Goal: Transaction & Acquisition: Purchase product/service

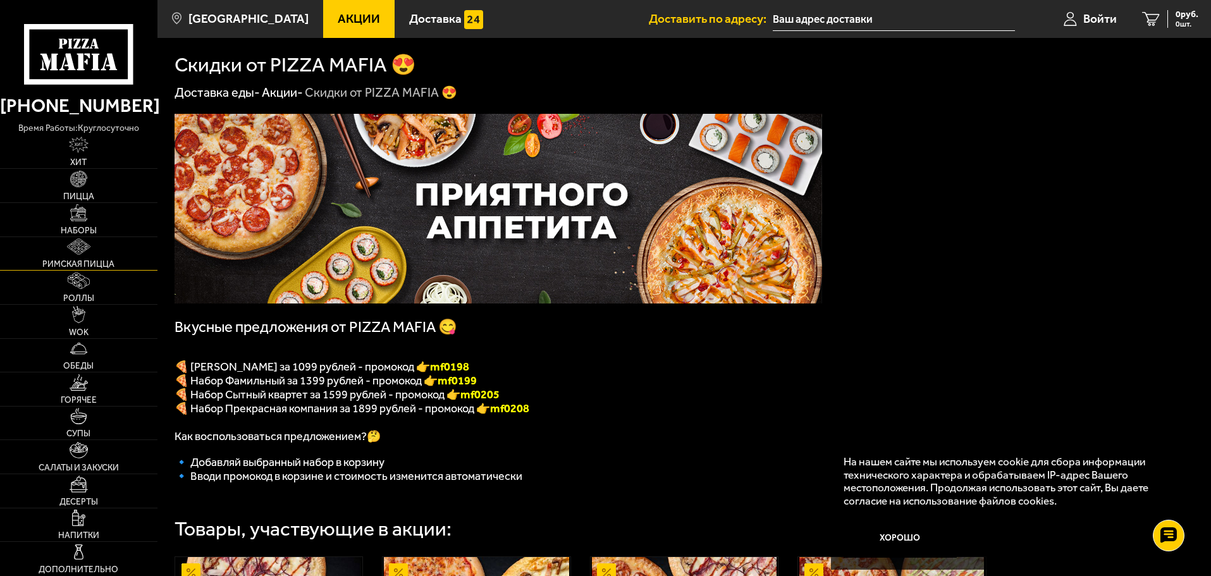
drag, startPoint x: 76, startPoint y: 240, endPoint x: 85, endPoint y: 245, distance: 9.9
click at [76, 240] on img at bounding box center [79, 246] width 24 height 16
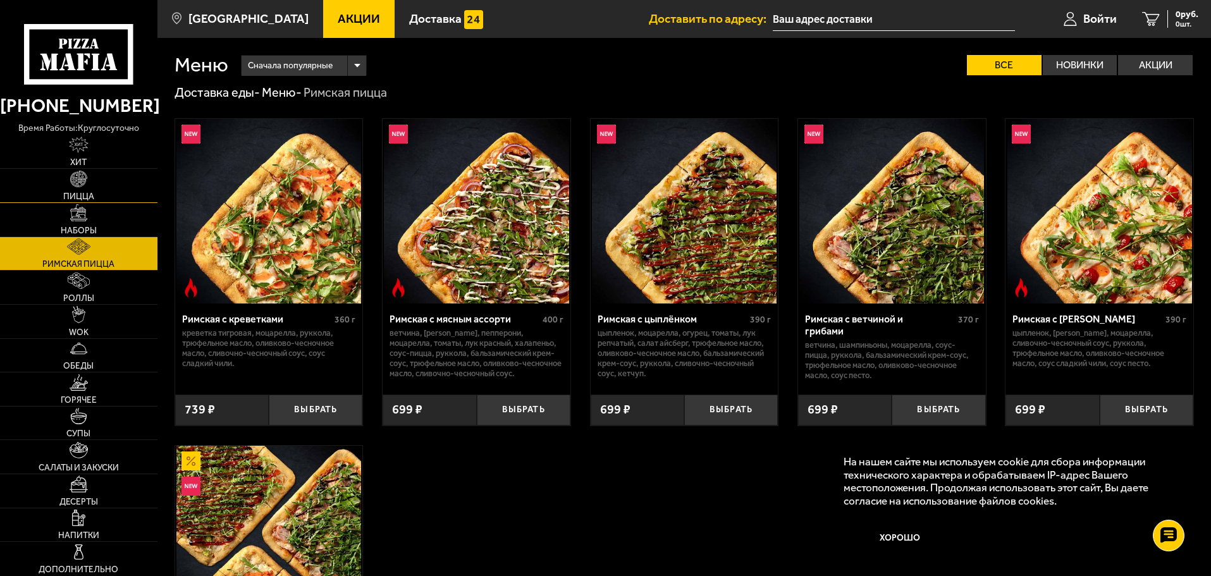
click at [77, 185] on img at bounding box center [78, 179] width 16 height 16
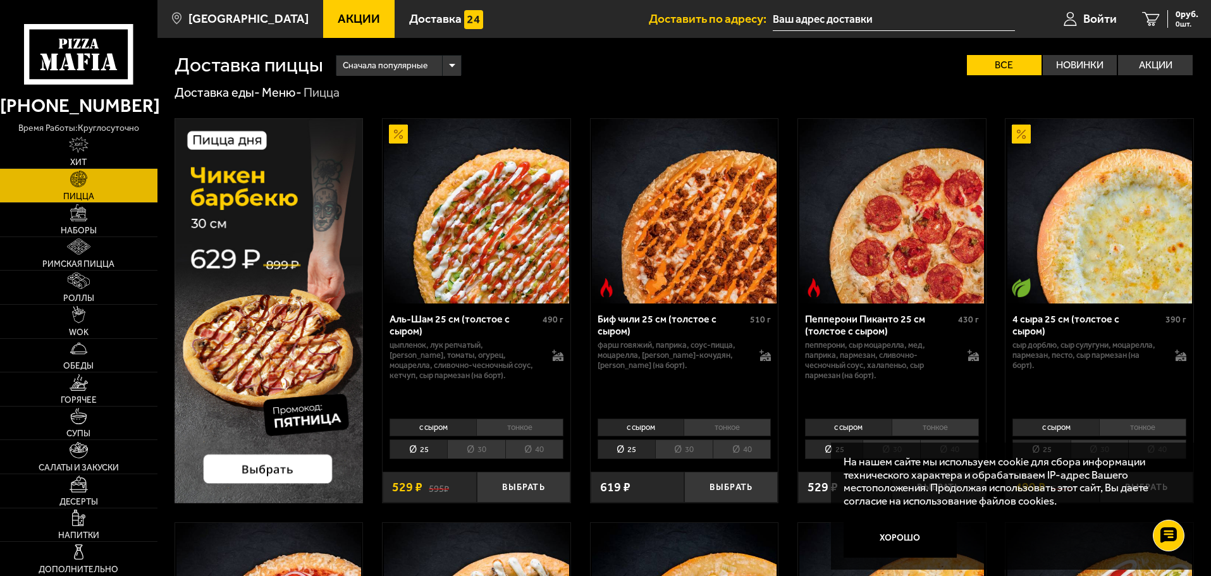
scroll to position [63, 0]
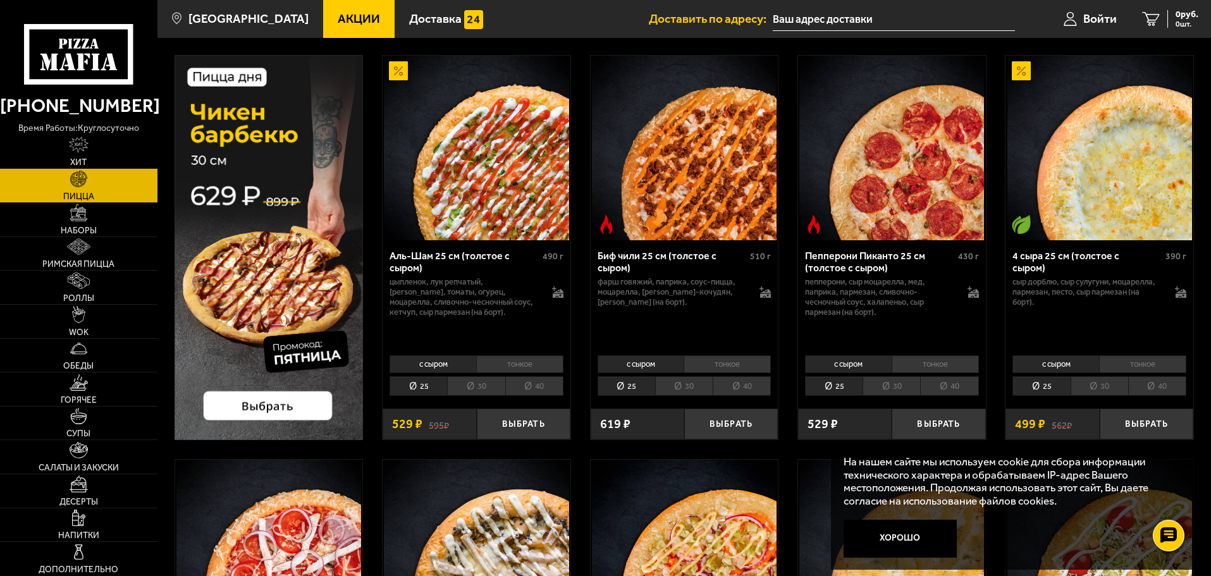
click at [476, 380] on li "30" at bounding box center [476, 386] width 58 height 20
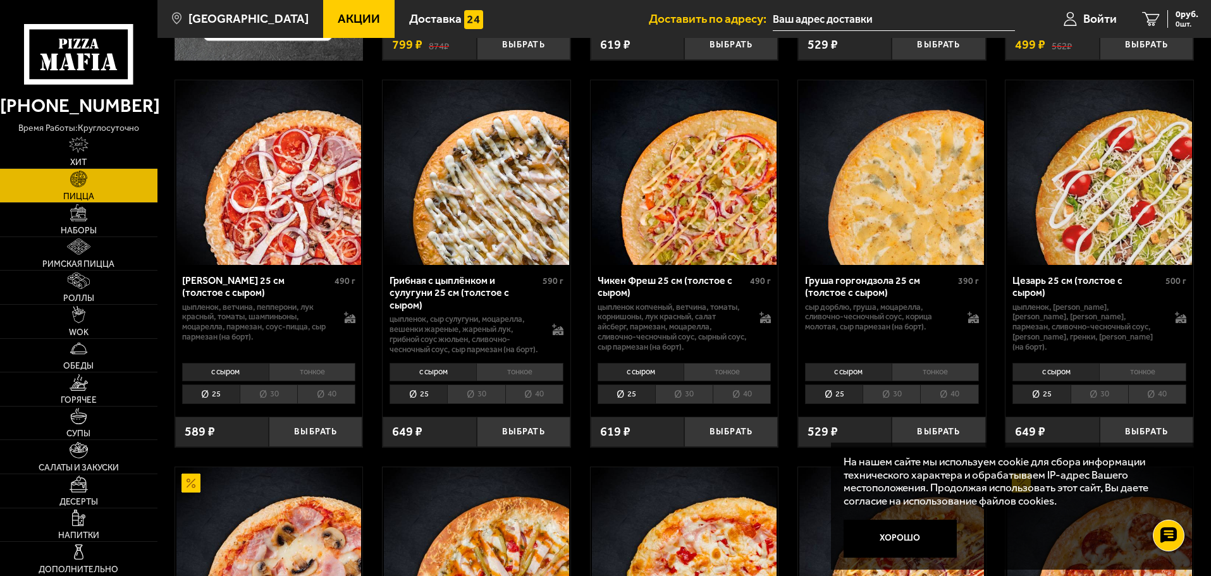
scroll to position [506, 0]
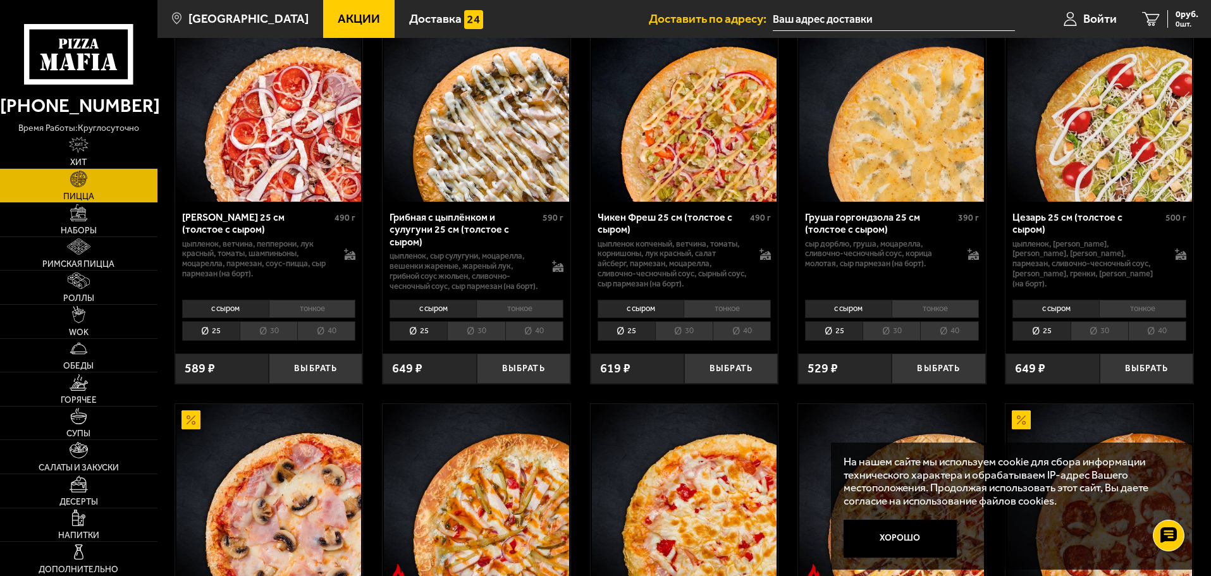
click at [482, 343] on div "с сыром тонкое 25 30 40 Топпинги" at bounding box center [476, 319] width 188 height 48
click at [468, 341] on li "30" at bounding box center [476, 331] width 58 height 20
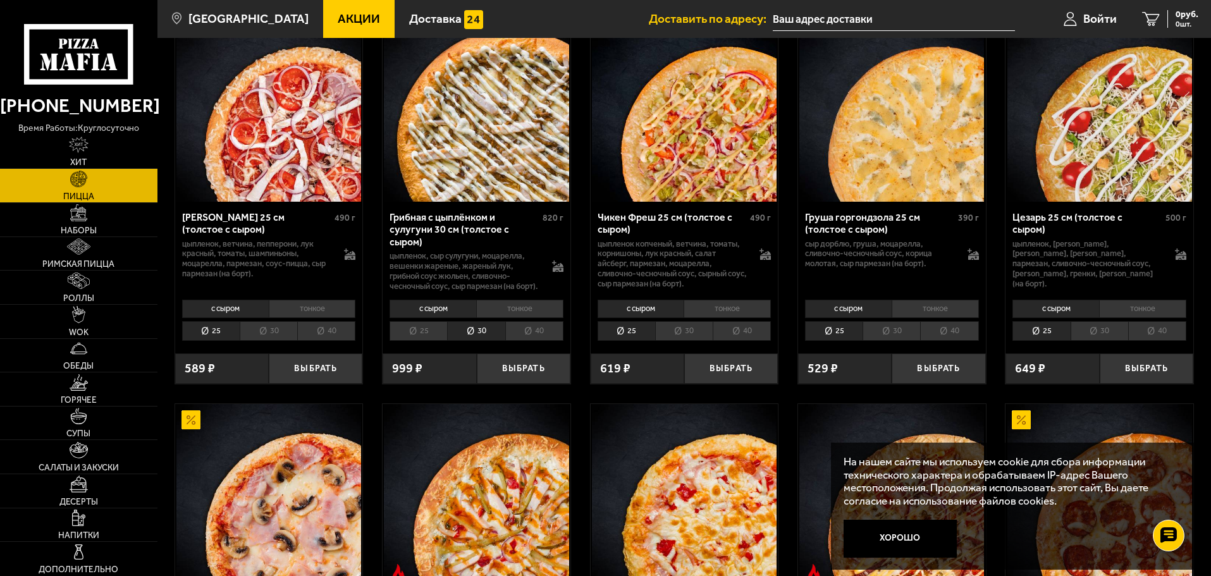
click at [534, 338] on li "40" at bounding box center [534, 331] width 58 height 20
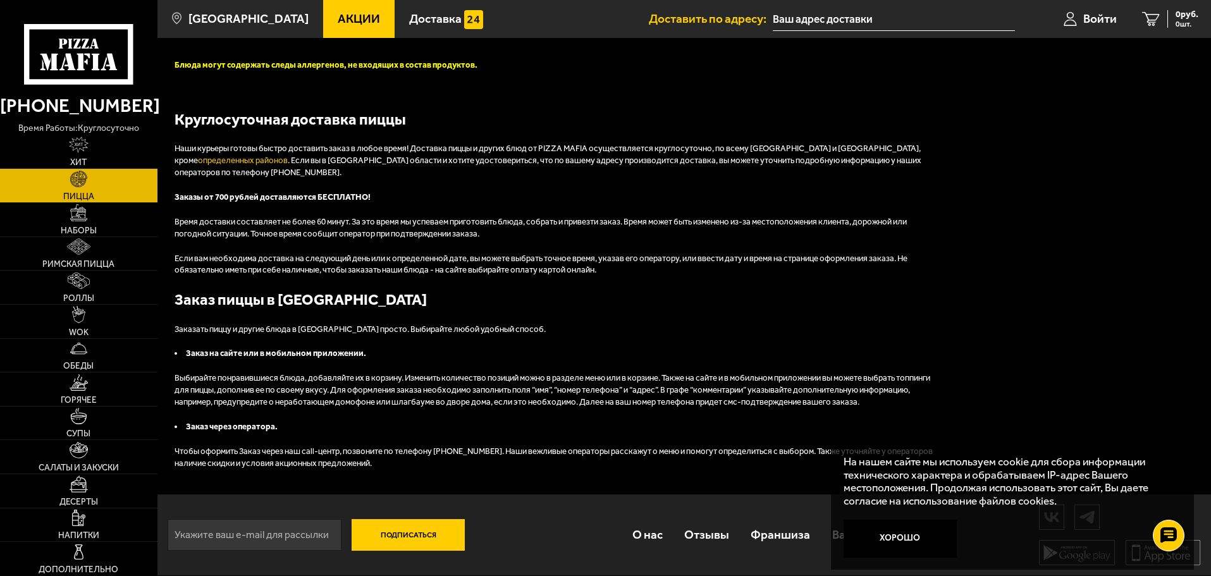
scroll to position [2611, 0]
click at [73, 485] on img at bounding box center [79, 483] width 18 height 16
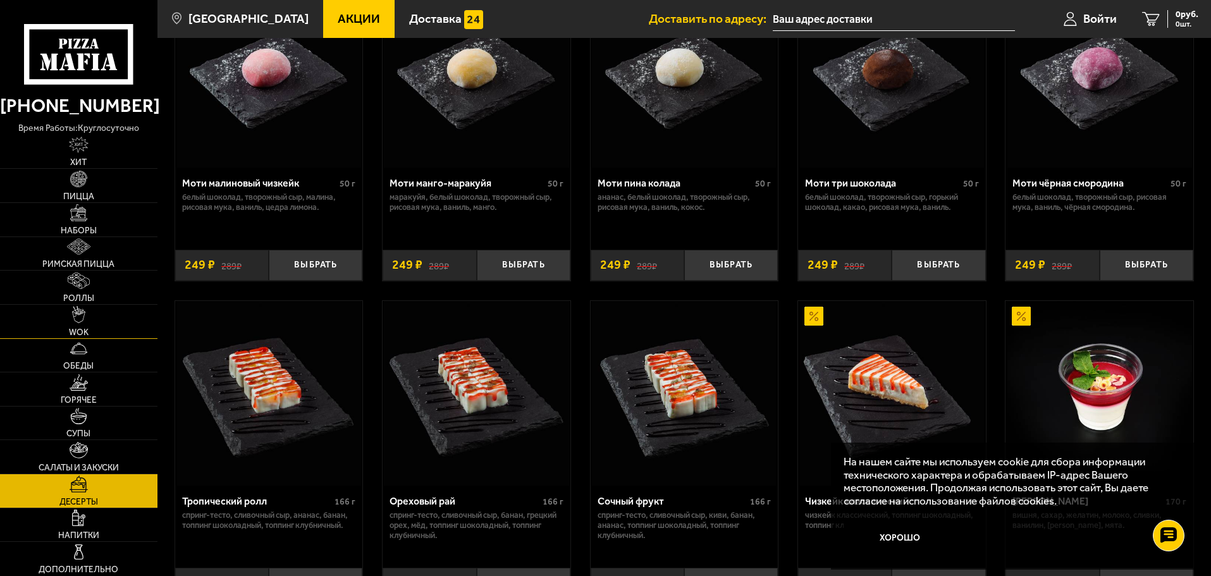
scroll to position [126, 0]
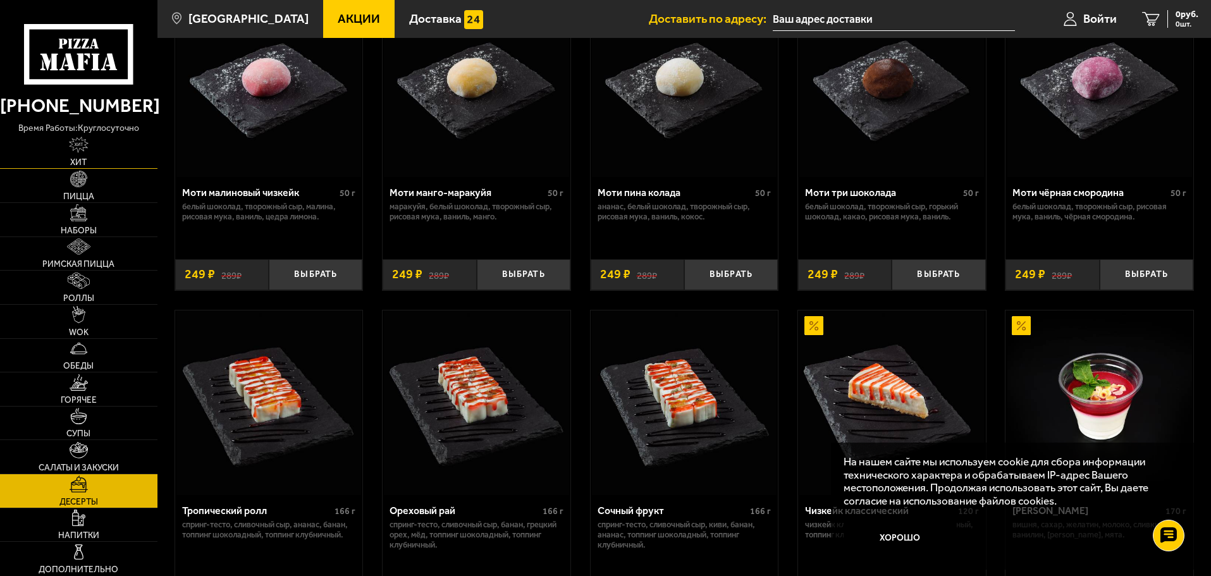
click at [78, 148] on img at bounding box center [79, 145] width 20 height 16
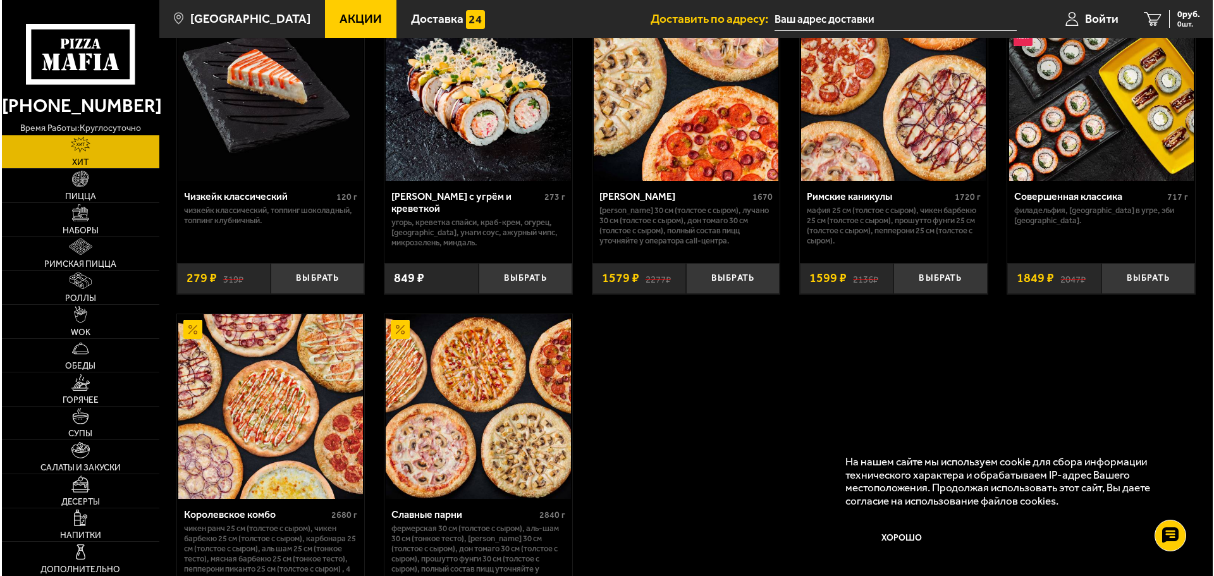
scroll to position [789, 0]
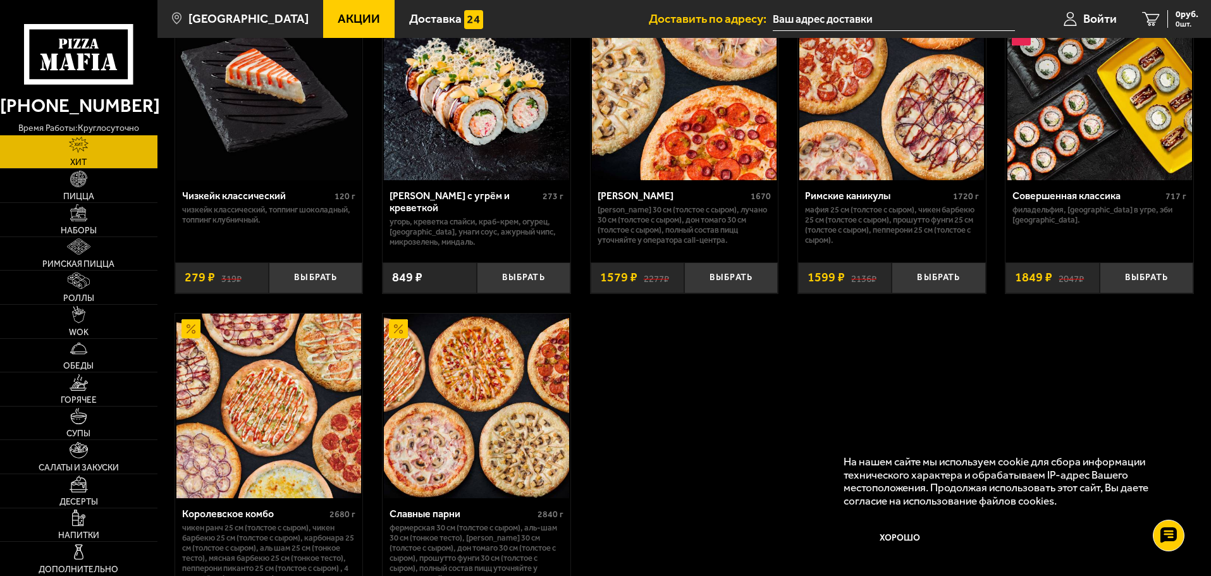
click at [437, 396] on img at bounding box center [476, 406] width 185 height 185
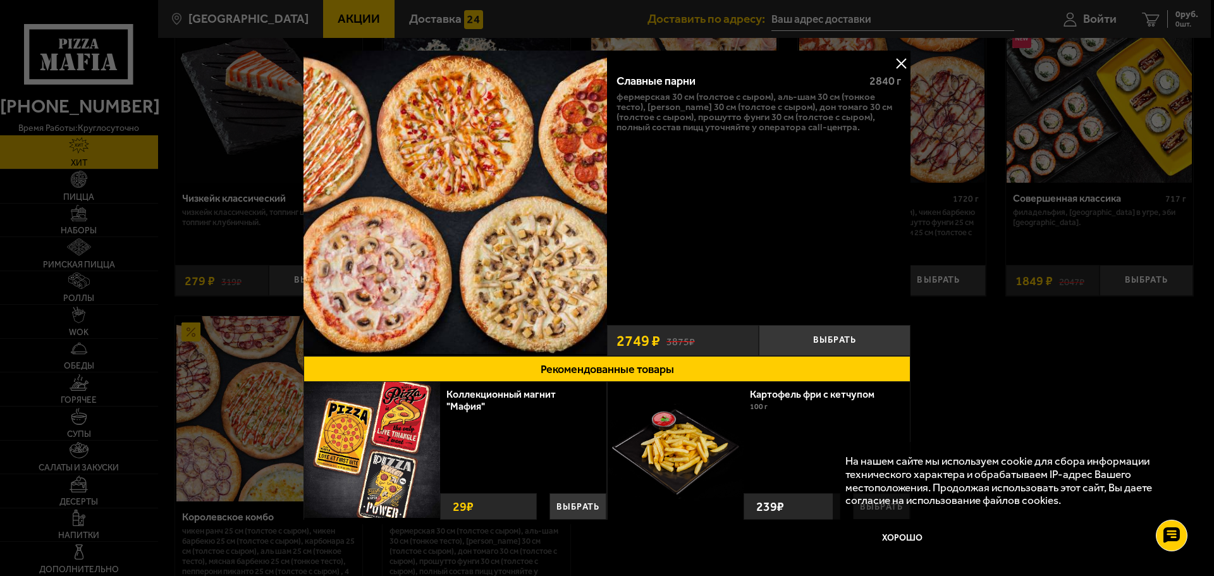
click at [898, 60] on button at bounding box center [900, 63] width 19 height 19
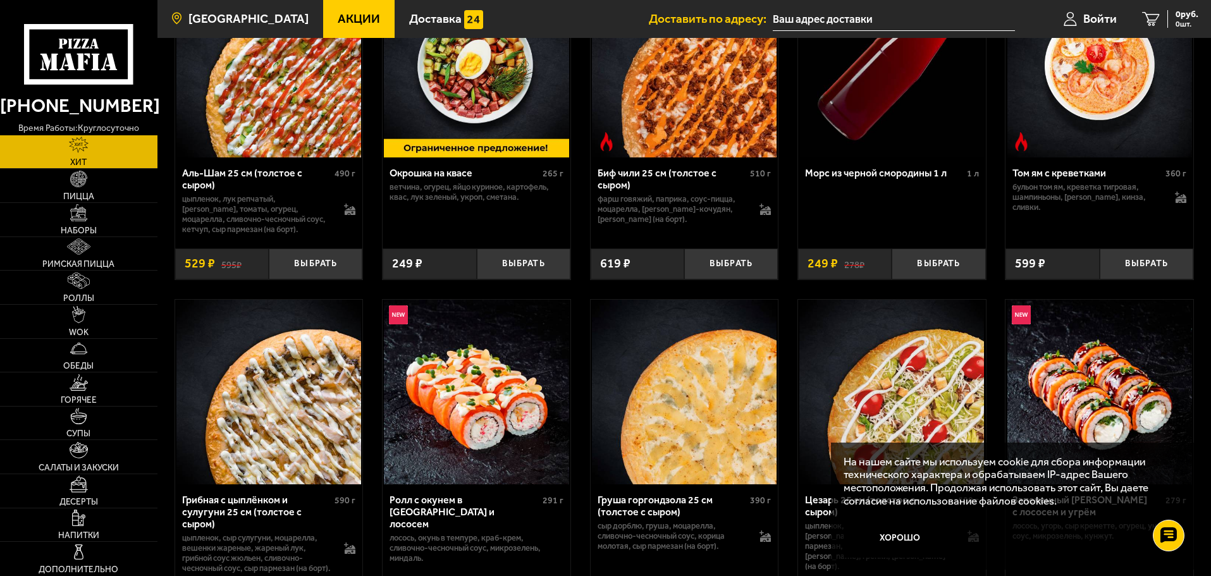
scroll to position [30, 0]
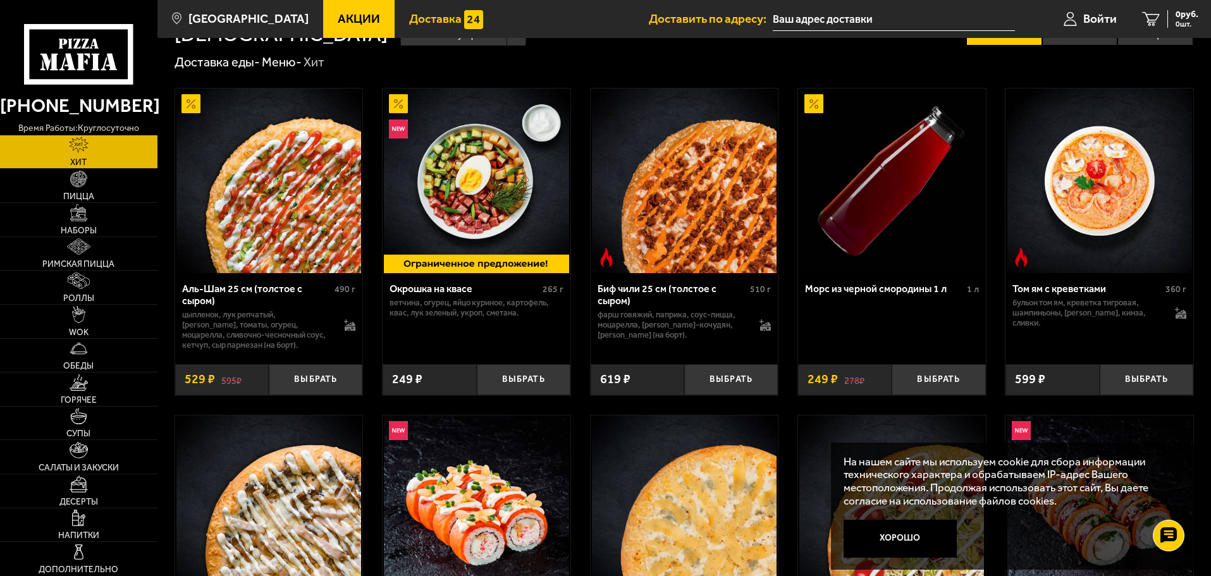
click at [411, 22] on span "Доставка" at bounding box center [435, 19] width 52 height 12
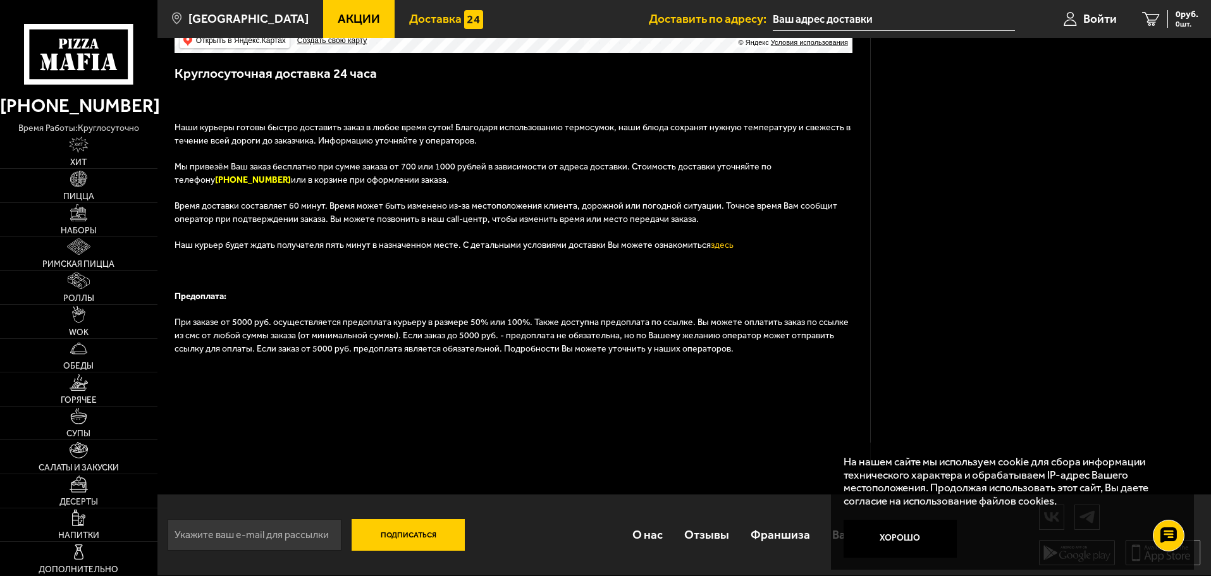
scroll to position [383, 0]
click at [911, 539] on button "Хорошо" at bounding box center [900, 539] width 114 height 38
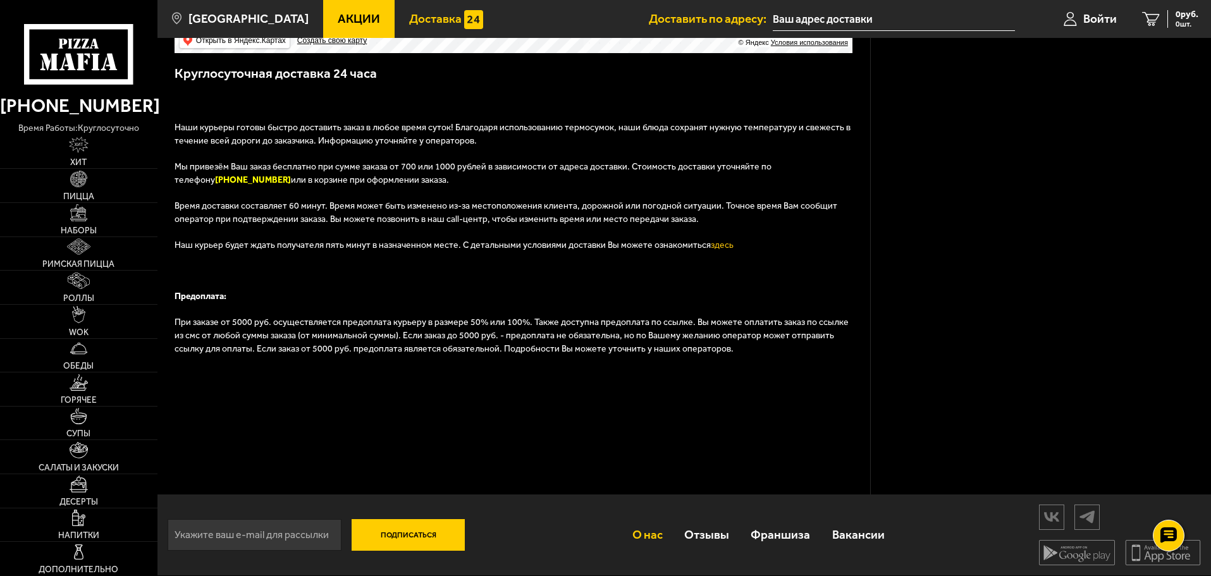
click at [638, 534] on link "О нас" at bounding box center [647, 534] width 52 height 41
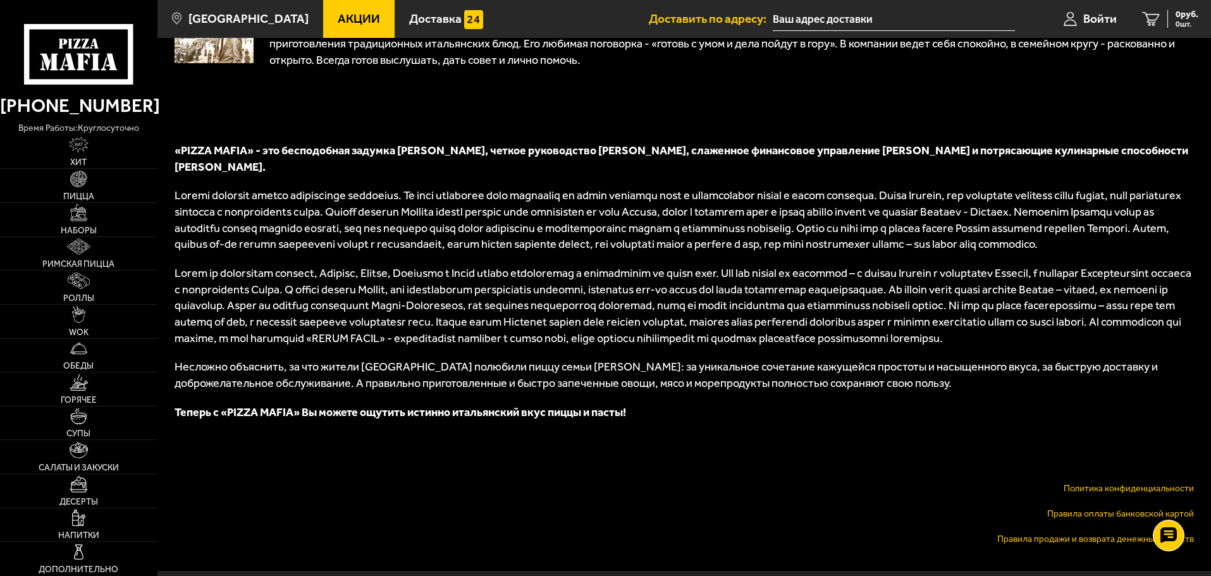
scroll to position [552, 0]
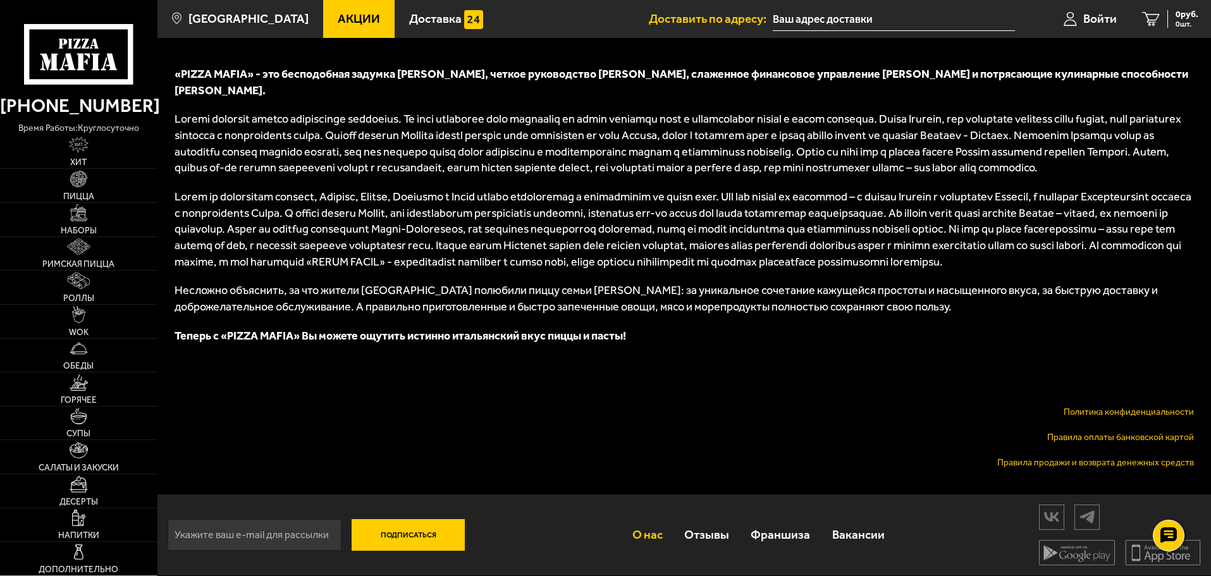
click at [68, 549] on link "Дополнительно" at bounding box center [78, 559] width 157 height 34
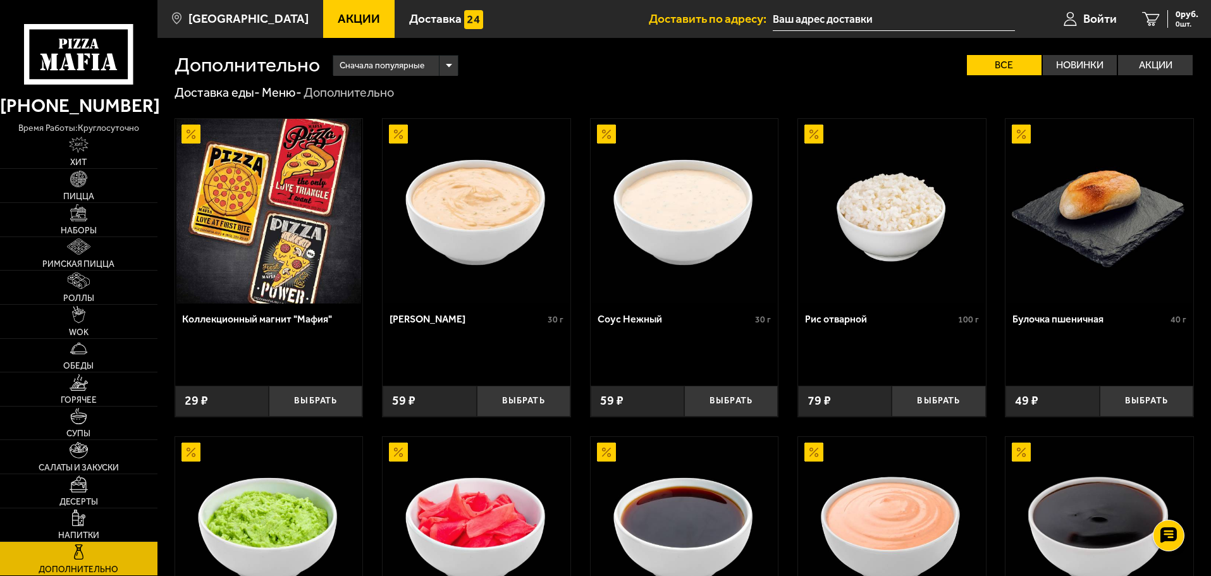
click at [81, 47] on icon at bounding box center [78, 54] width 109 height 60
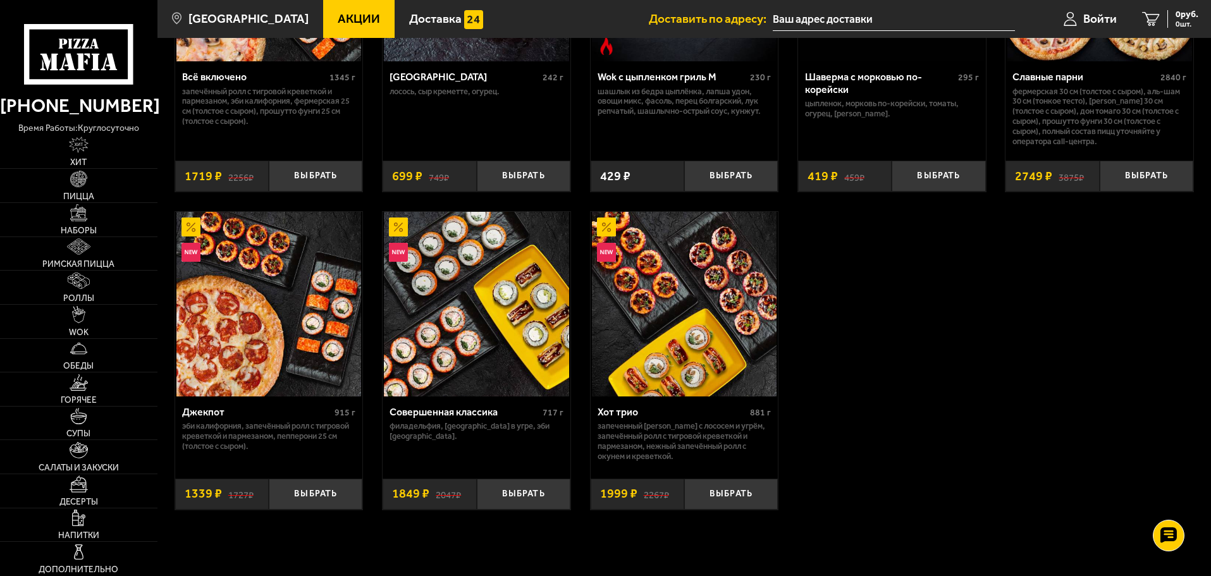
scroll to position [885, 0]
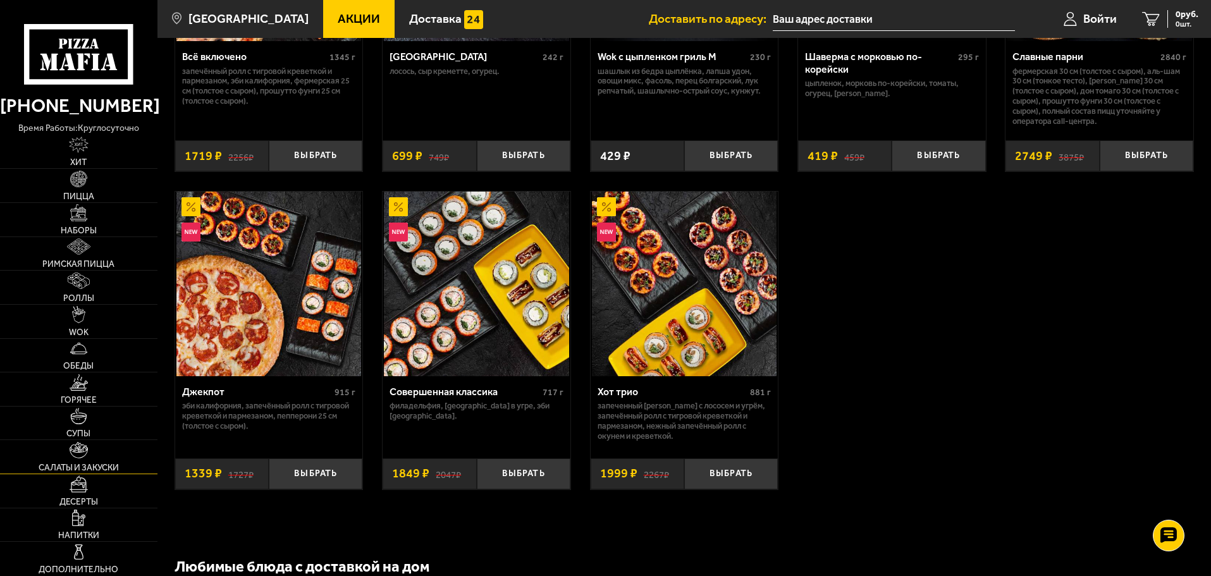
click at [83, 449] on img at bounding box center [79, 450] width 19 height 16
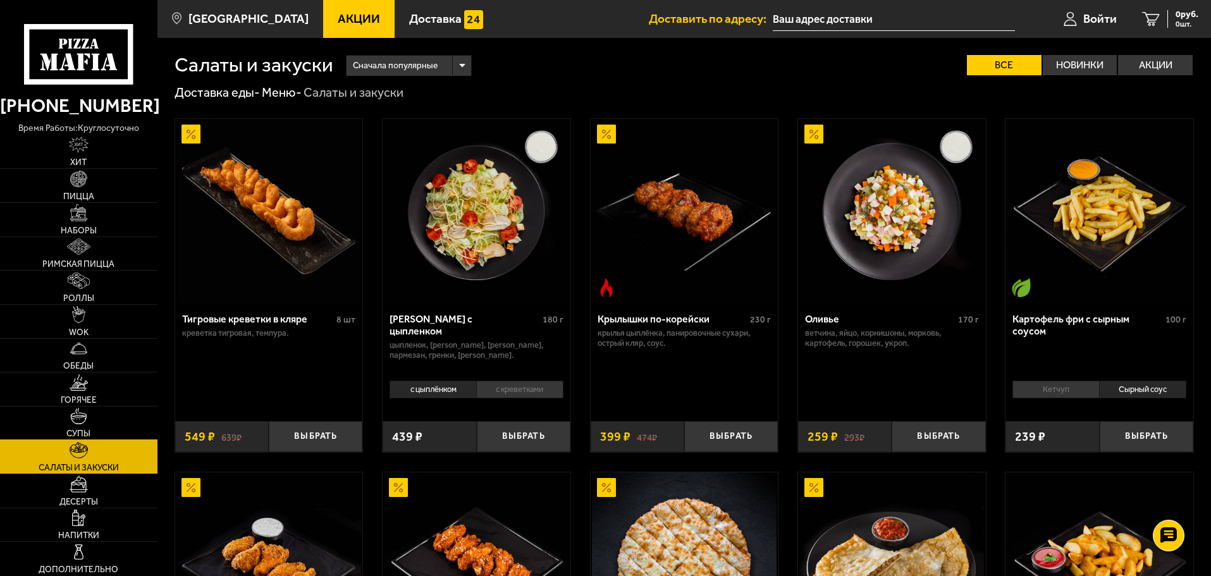
click at [81, 422] on img at bounding box center [78, 416] width 16 height 16
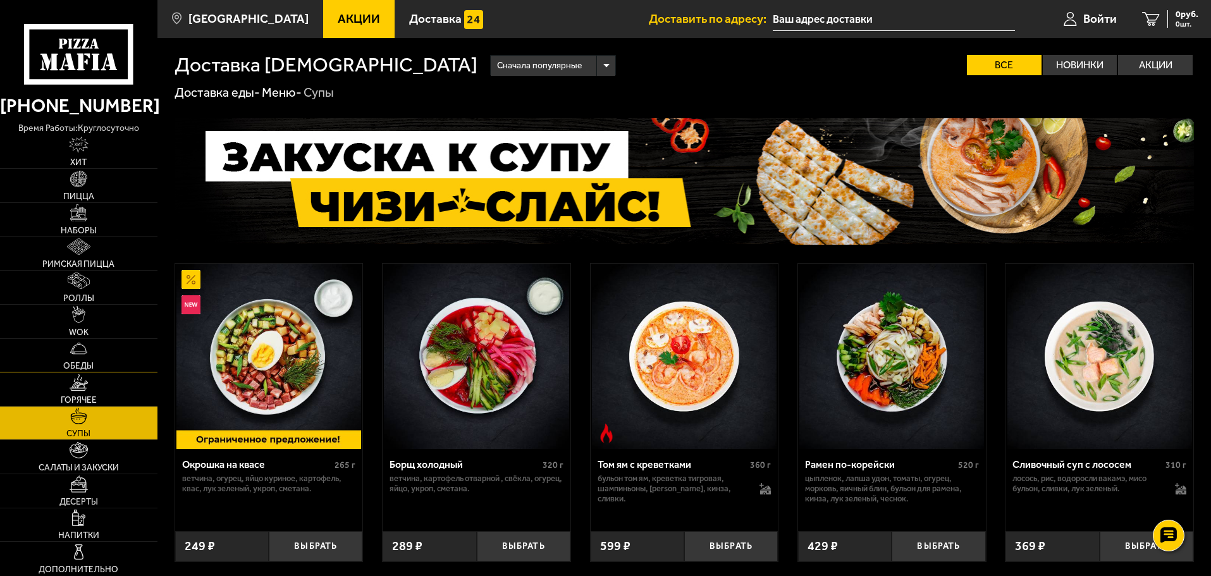
click at [82, 365] on span "Обеды" at bounding box center [78, 366] width 30 height 9
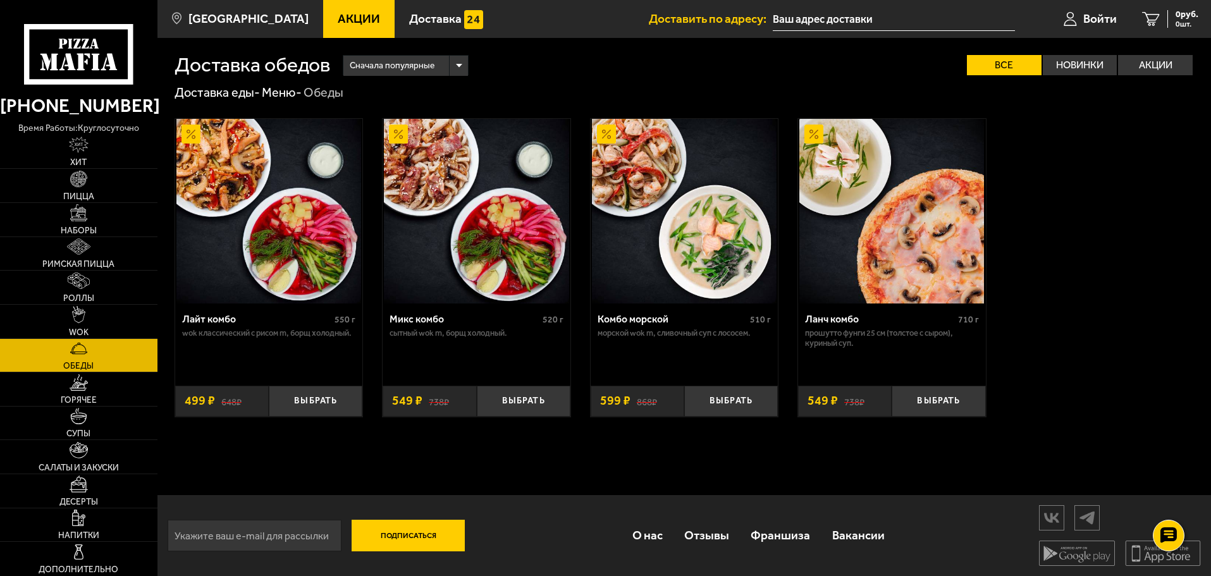
scroll to position [1, 0]
click at [73, 178] on img at bounding box center [78, 179] width 16 height 16
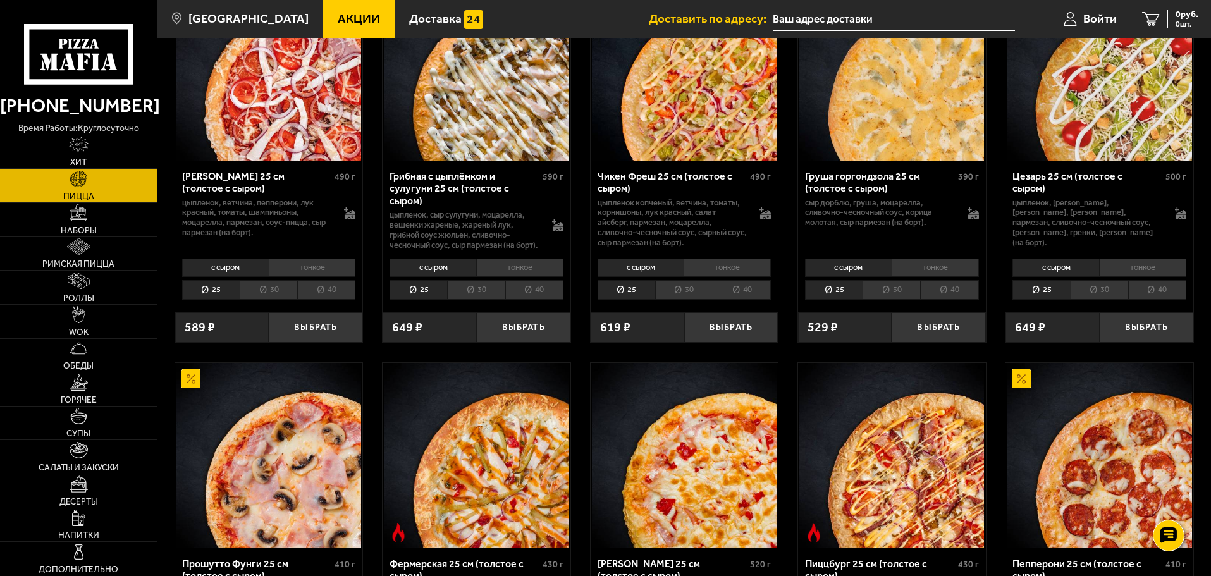
scroll to position [569, 0]
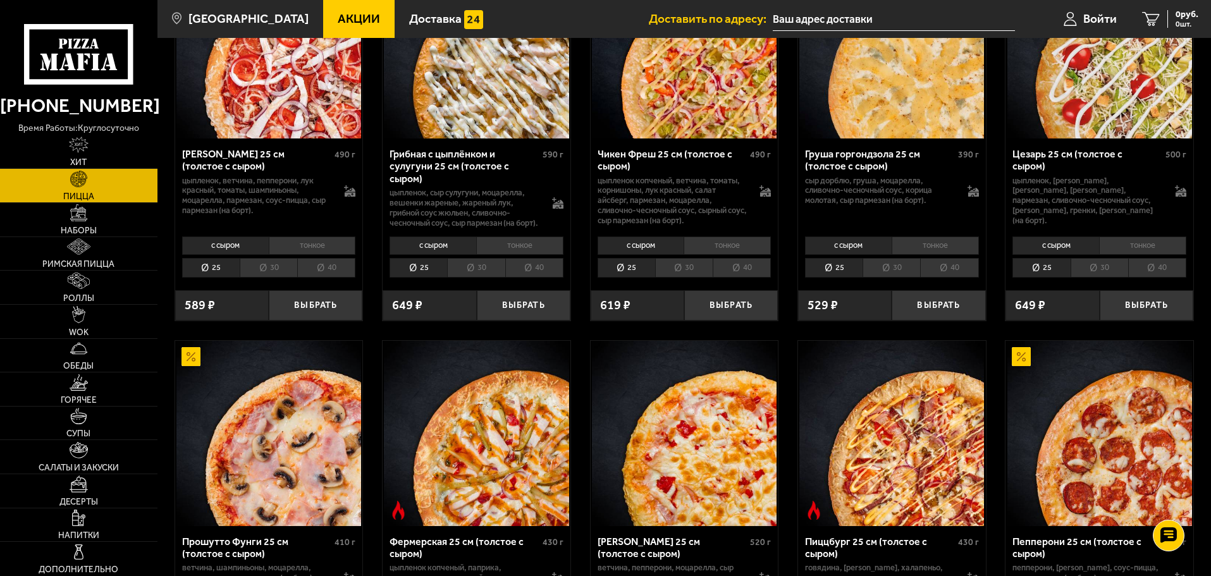
click at [894, 273] on li "30" at bounding box center [891, 268] width 58 height 20
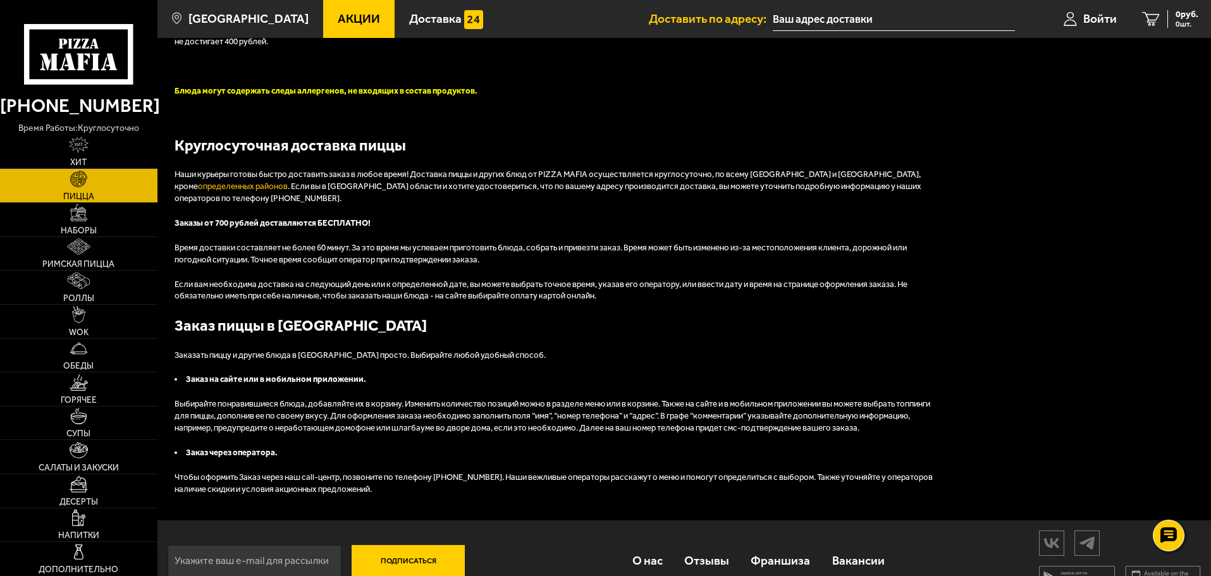
scroll to position [2611, 0]
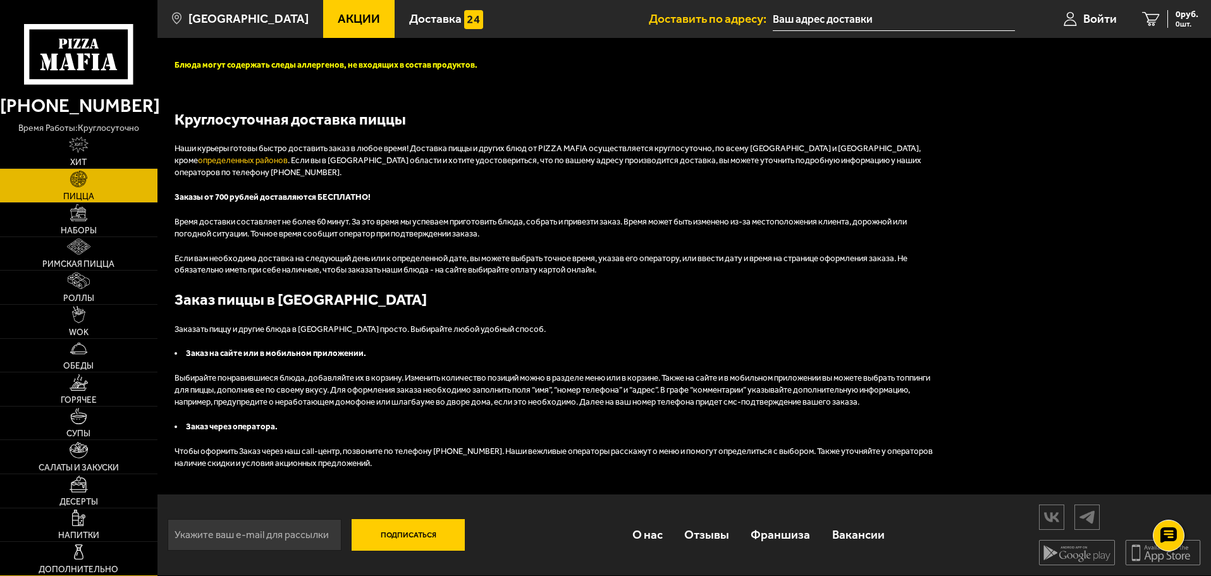
drag, startPoint x: 80, startPoint y: 554, endPoint x: 92, endPoint y: 551, distance: 12.4
click at [80, 554] on img at bounding box center [78, 552] width 16 height 16
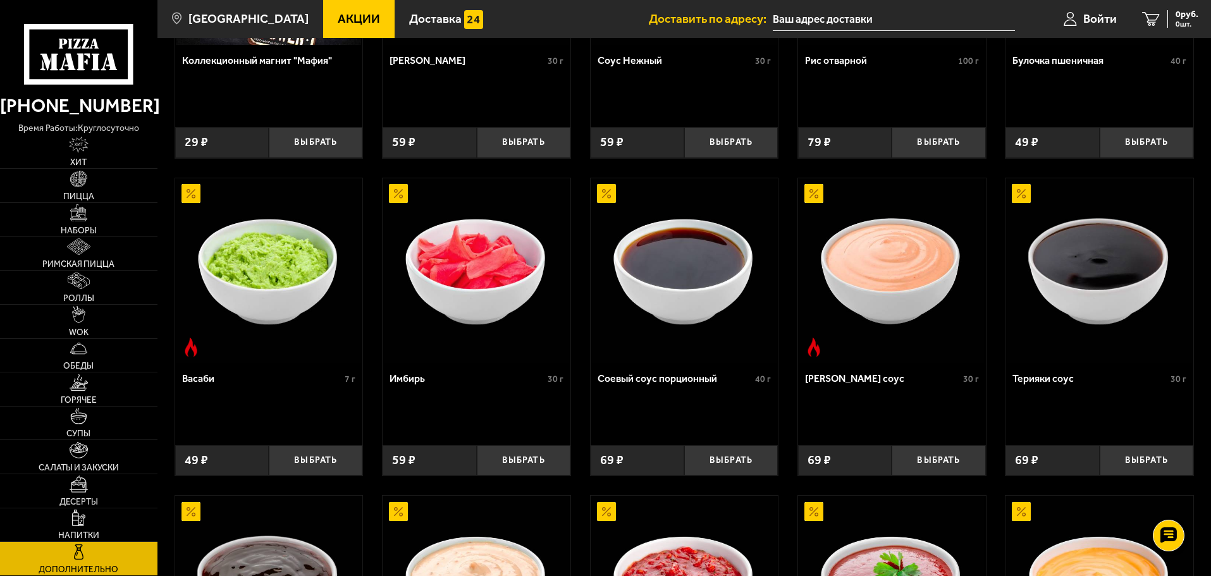
scroll to position [160, 0]
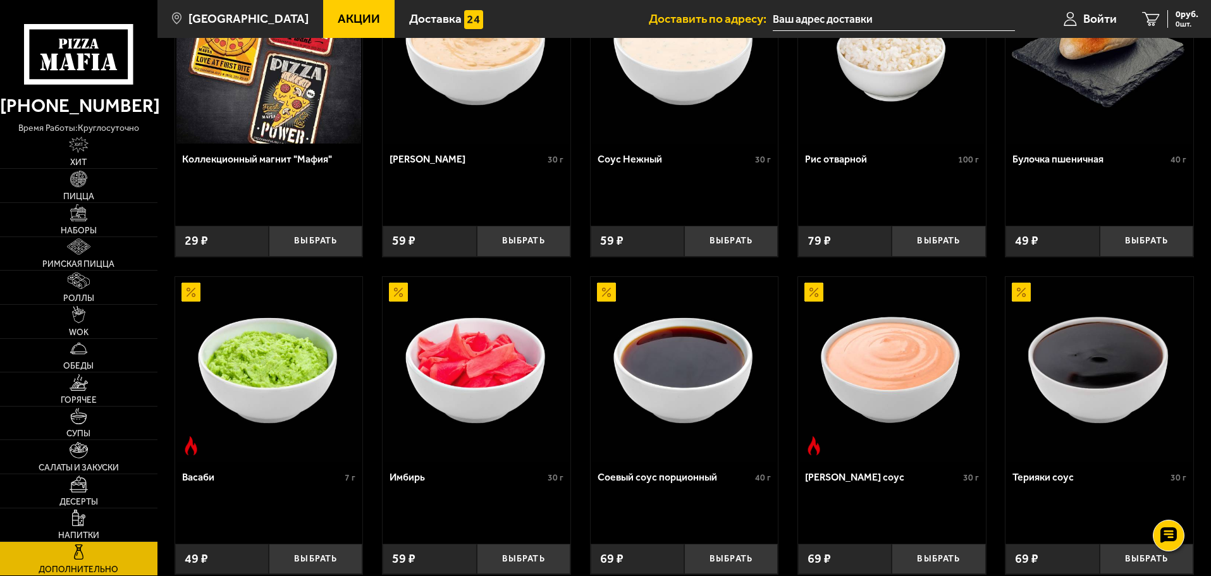
click at [345, 13] on span "Акции" at bounding box center [359, 19] width 42 height 12
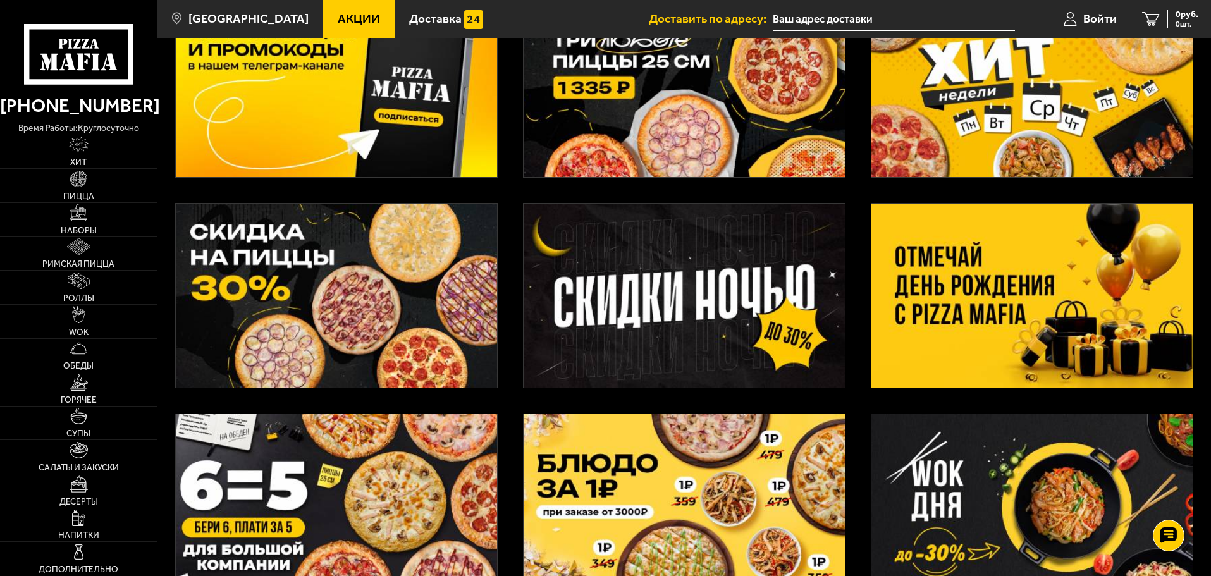
click at [987, 290] on img at bounding box center [1031, 296] width 321 height 184
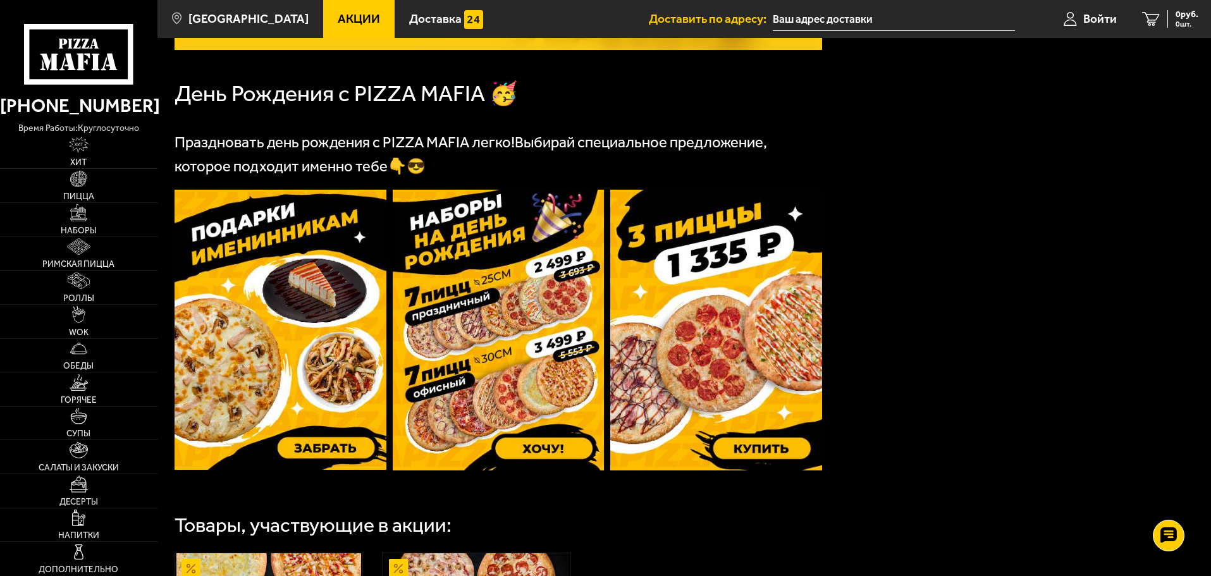
scroll to position [317, 0]
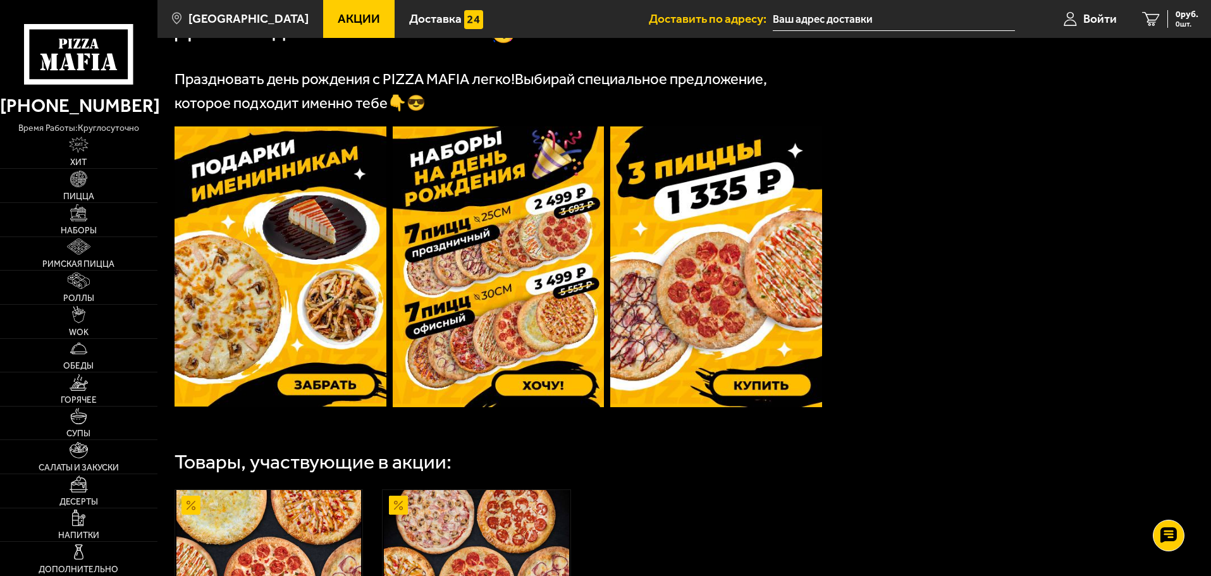
click at [258, 202] on img at bounding box center [280, 266] width 212 height 280
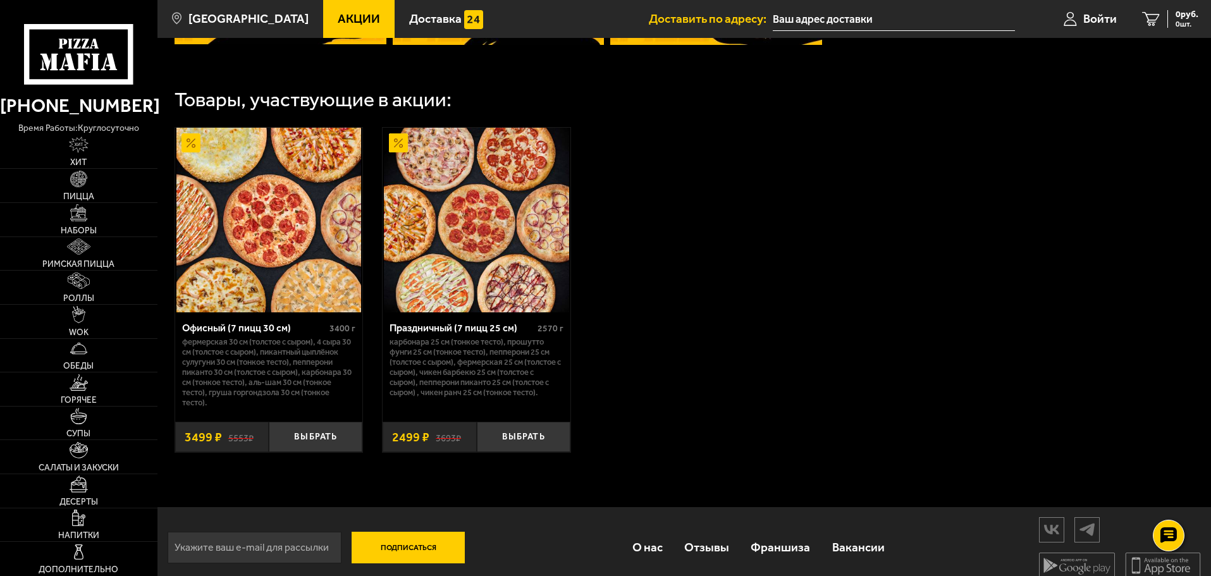
scroll to position [696, 0]
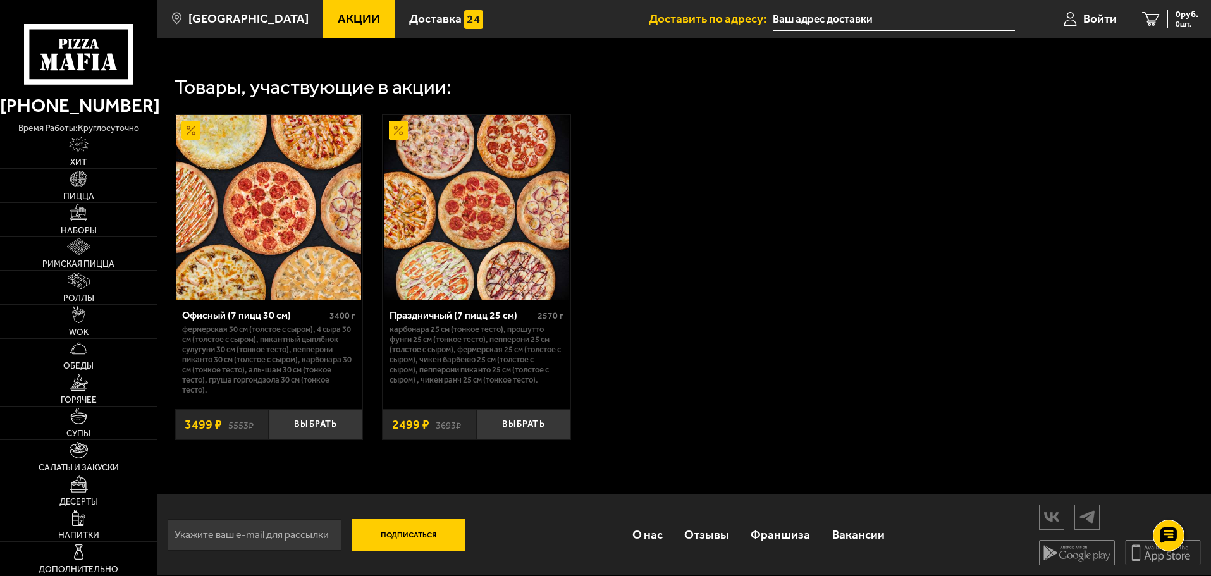
click at [275, 257] on img at bounding box center [268, 207] width 185 height 185
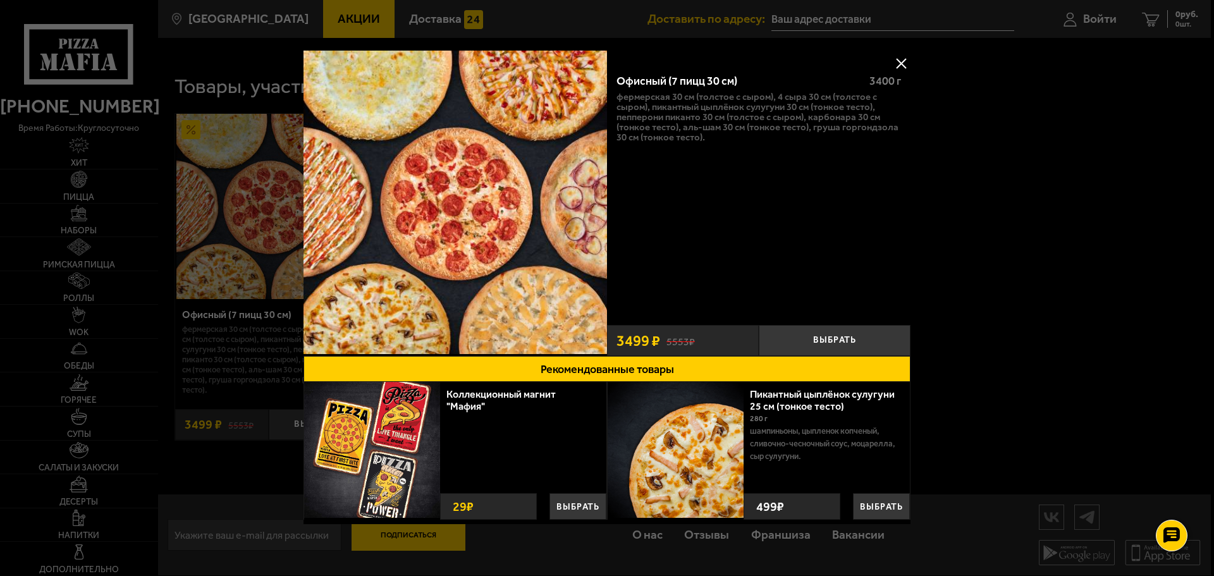
click at [1059, 152] on div at bounding box center [607, 288] width 1214 height 576
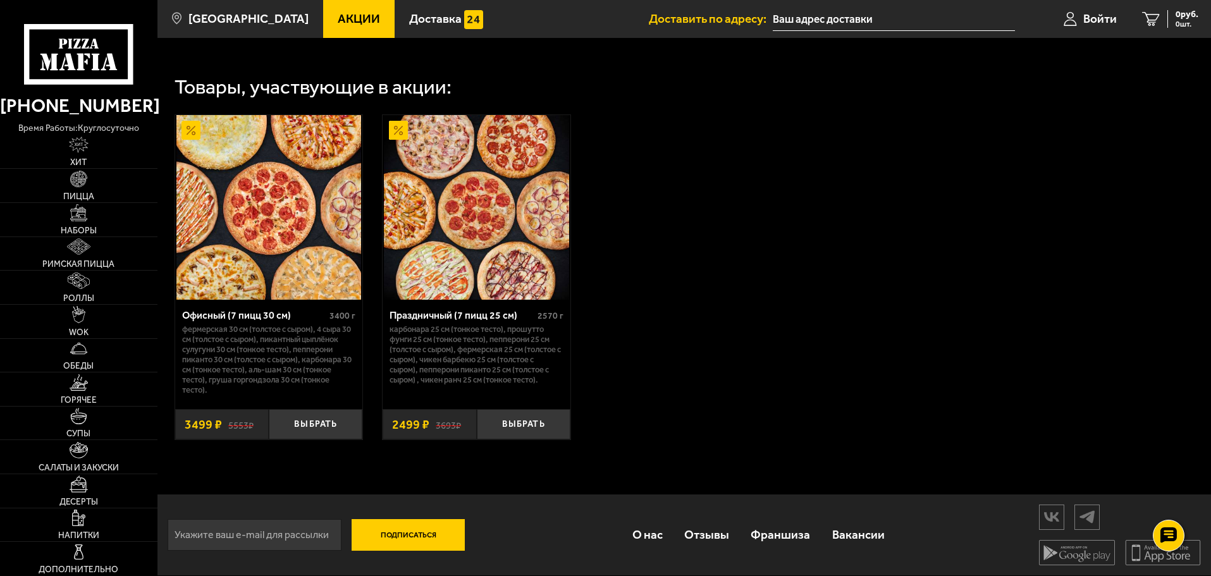
click at [477, 211] on img at bounding box center [476, 207] width 185 height 185
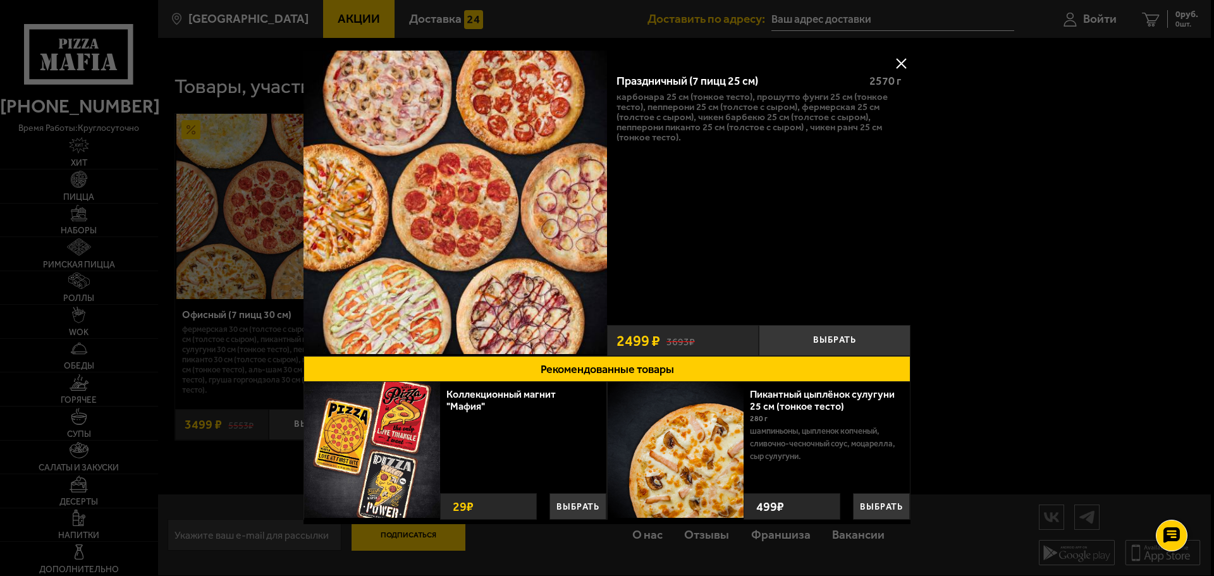
click at [901, 59] on button at bounding box center [900, 63] width 19 height 19
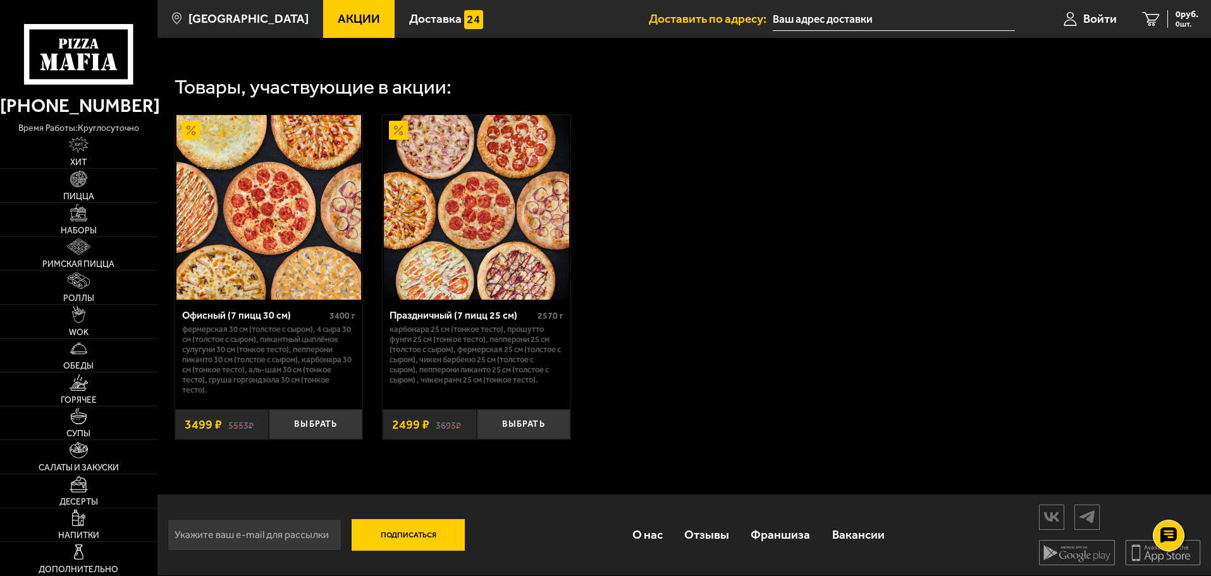
click at [264, 195] on img at bounding box center [268, 207] width 185 height 185
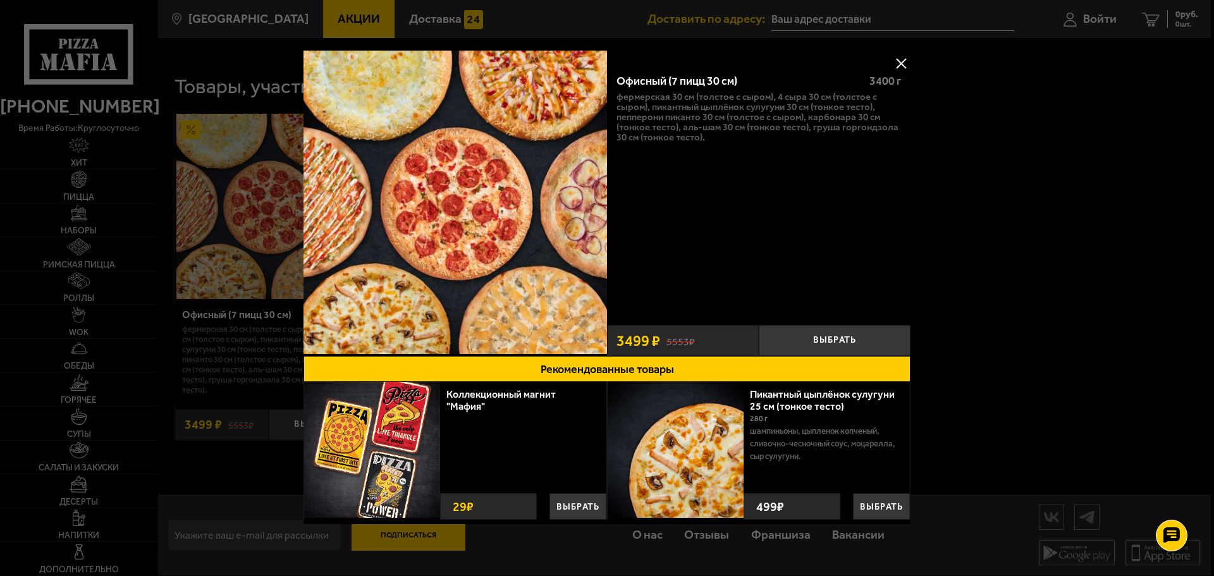
click at [896, 64] on button at bounding box center [900, 63] width 19 height 19
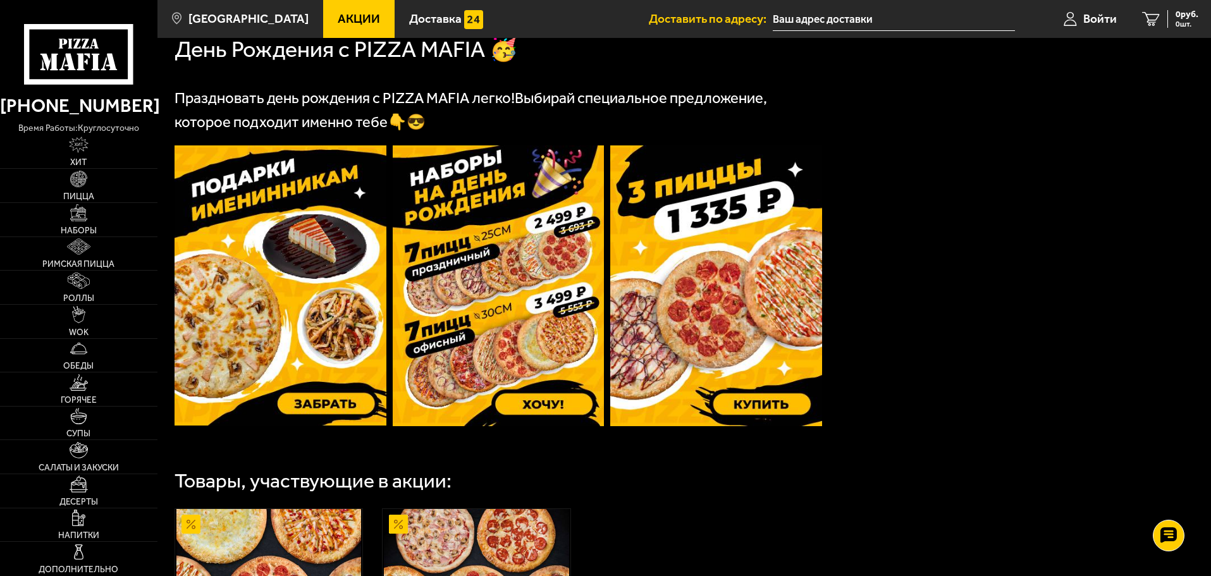
scroll to position [317, 0]
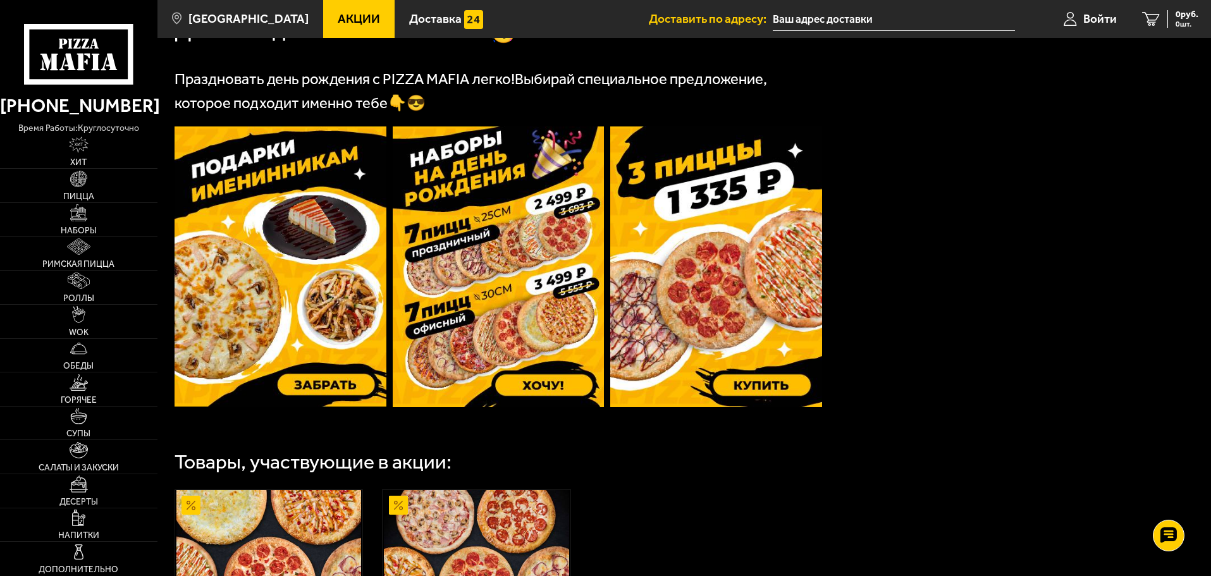
click at [755, 310] on img at bounding box center [716, 266] width 212 height 281
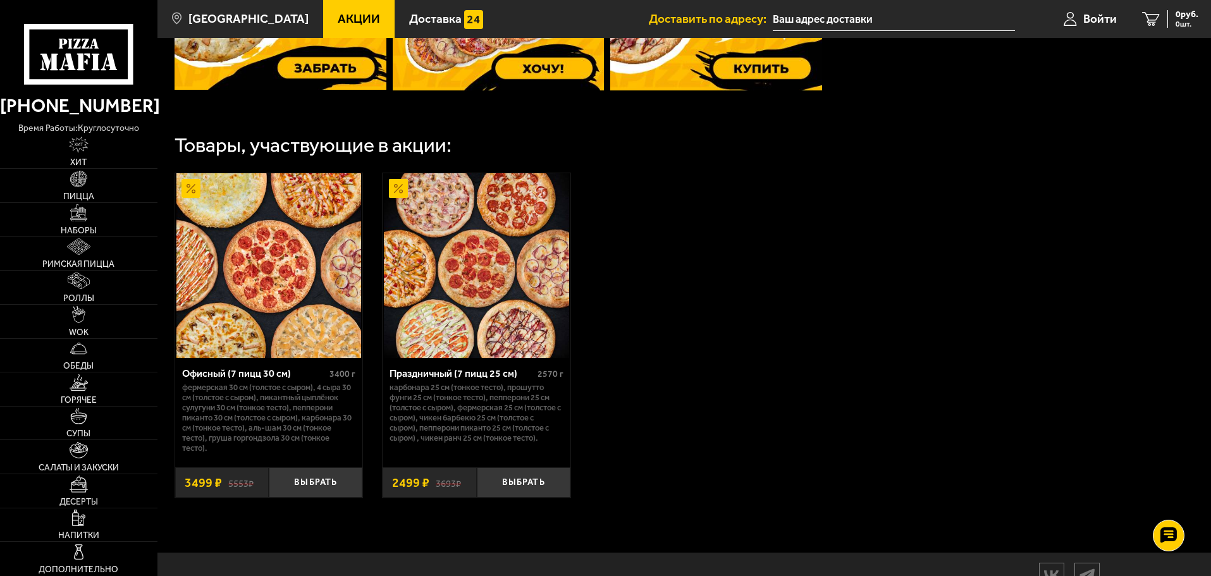
scroll to position [633, 0]
click at [338, 8] on link "Акции" at bounding box center [358, 19] width 71 height 38
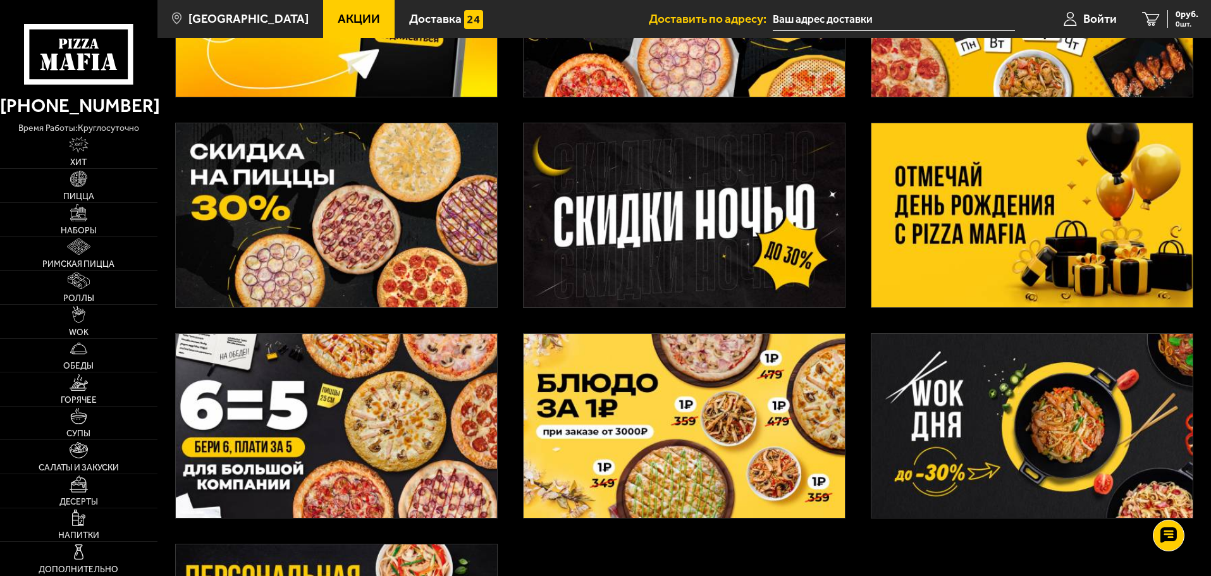
scroll to position [253, 0]
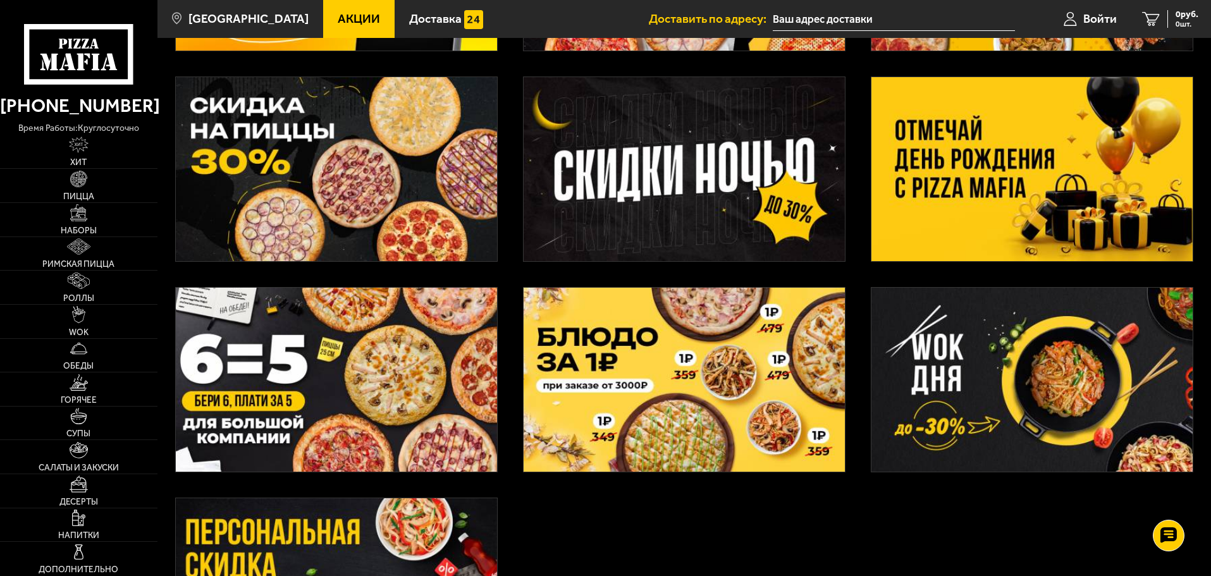
click at [248, 405] on img at bounding box center [336, 380] width 321 height 184
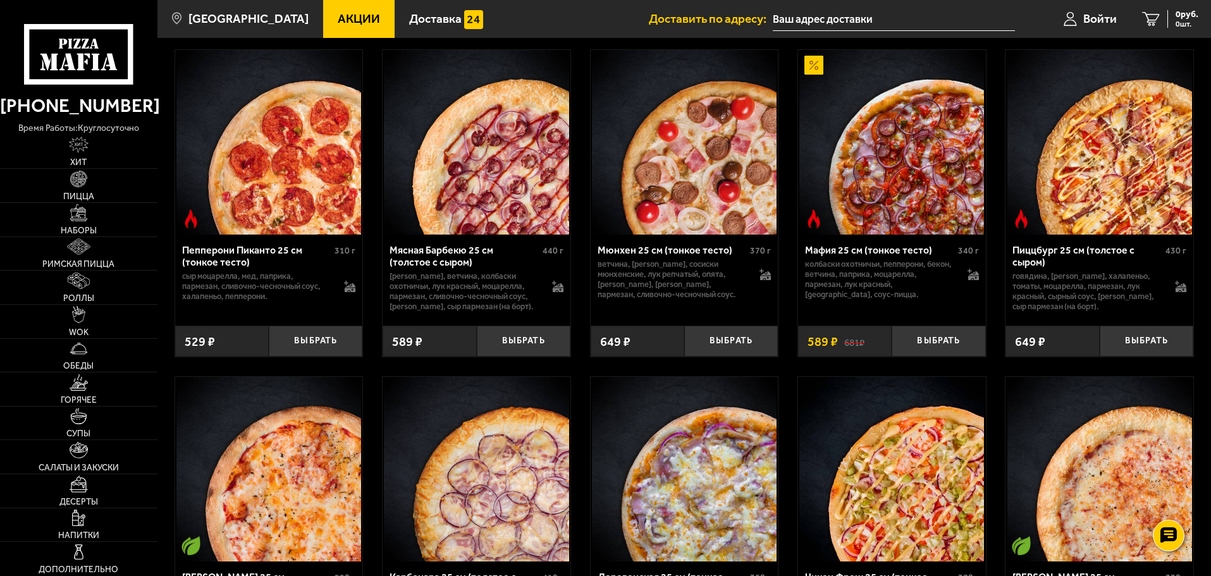
scroll to position [569, 0]
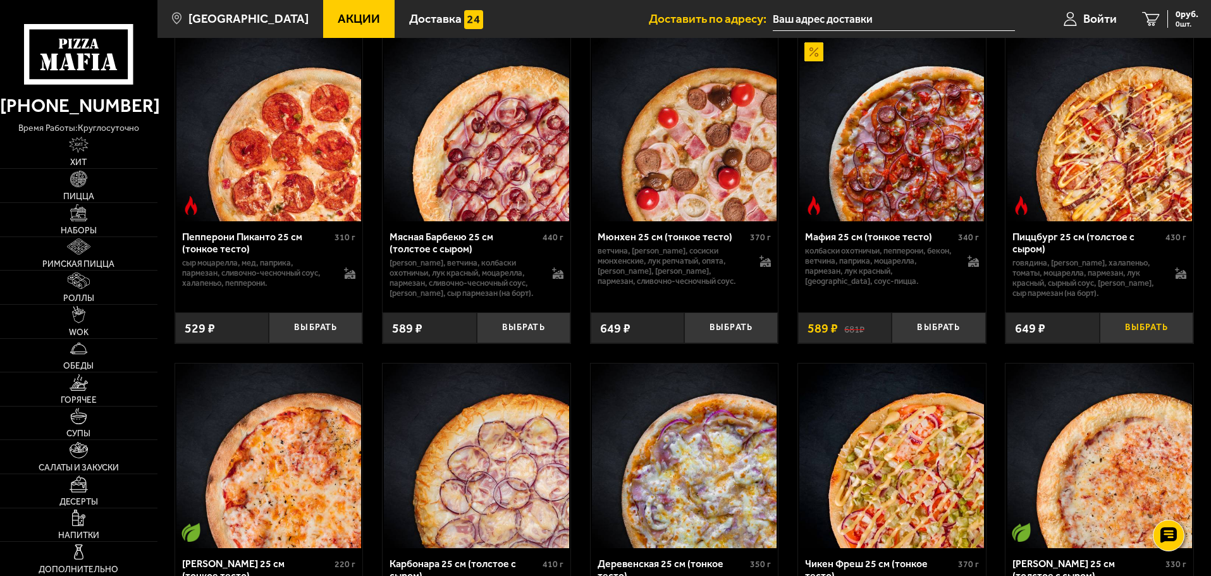
click at [1146, 334] on button "Выбрать" at bounding box center [1146, 327] width 94 height 31
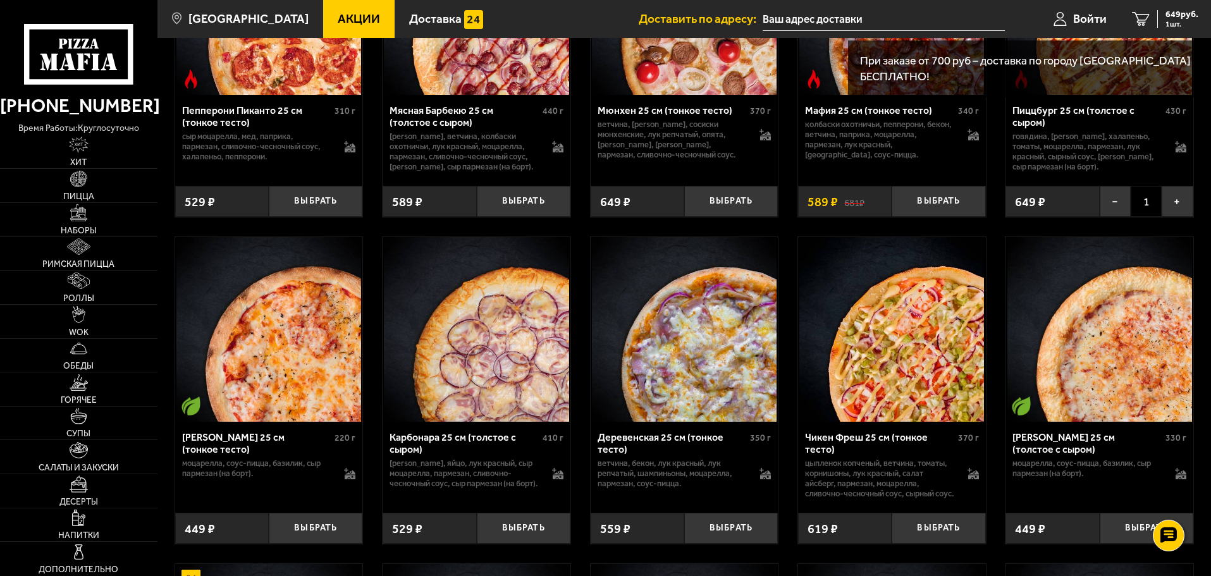
scroll to position [759, 0]
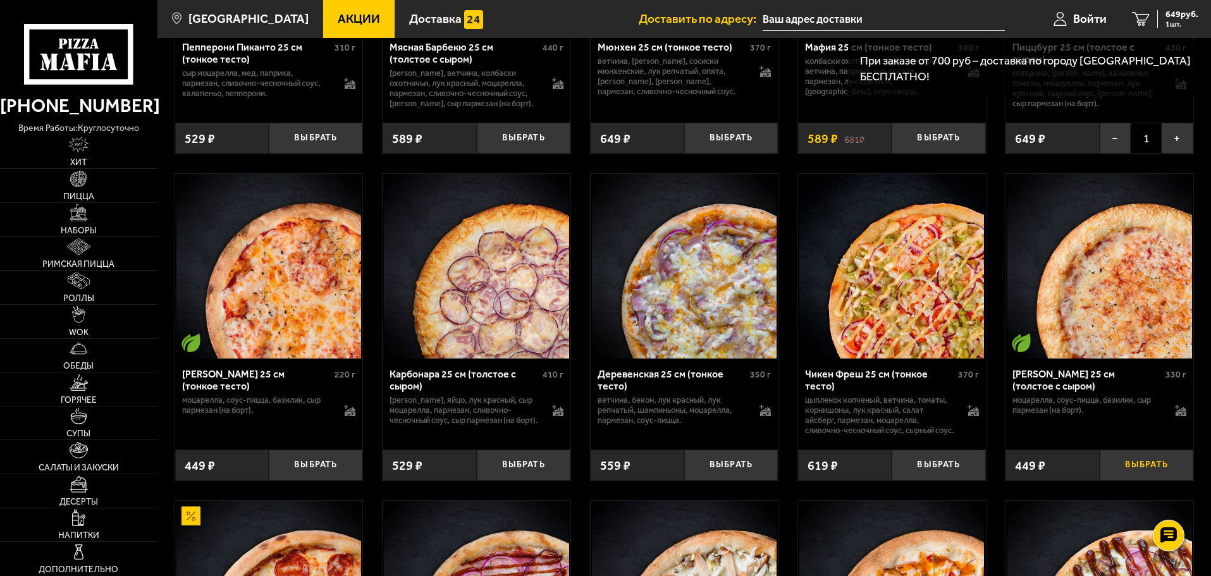
click at [1125, 480] on button "Выбрать" at bounding box center [1146, 464] width 94 height 31
click at [929, 479] on button "Выбрать" at bounding box center [938, 464] width 94 height 31
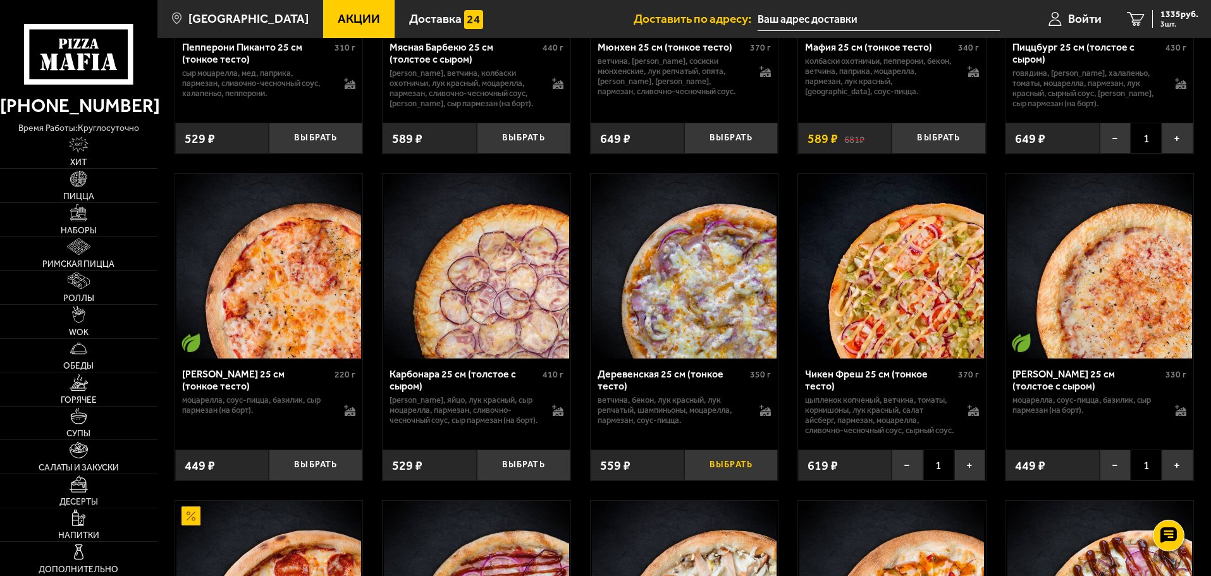
drag, startPoint x: 736, startPoint y: 477, endPoint x: 531, endPoint y: 456, distance: 206.5
click at [737, 477] on button "Выбрать" at bounding box center [731, 464] width 94 height 31
click at [524, 480] on button "Выбрать" at bounding box center [524, 464] width 94 height 31
click at [324, 480] on button "Выбрать" at bounding box center [316, 464] width 94 height 31
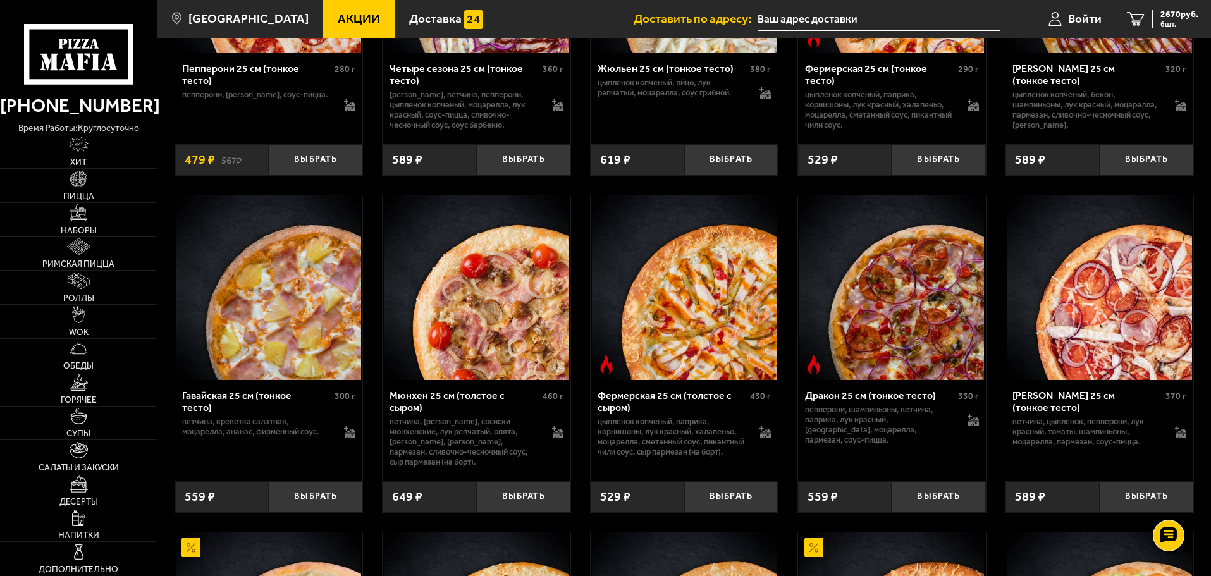
scroll to position [1328, 0]
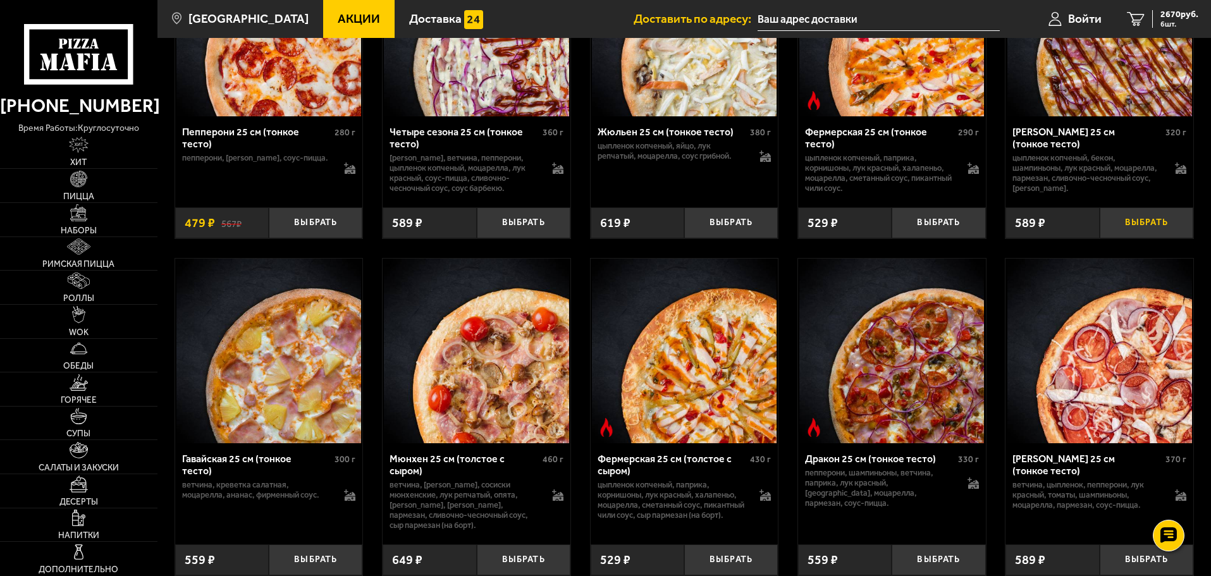
click at [1151, 238] on button "Выбрать" at bounding box center [1146, 222] width 94 height 31
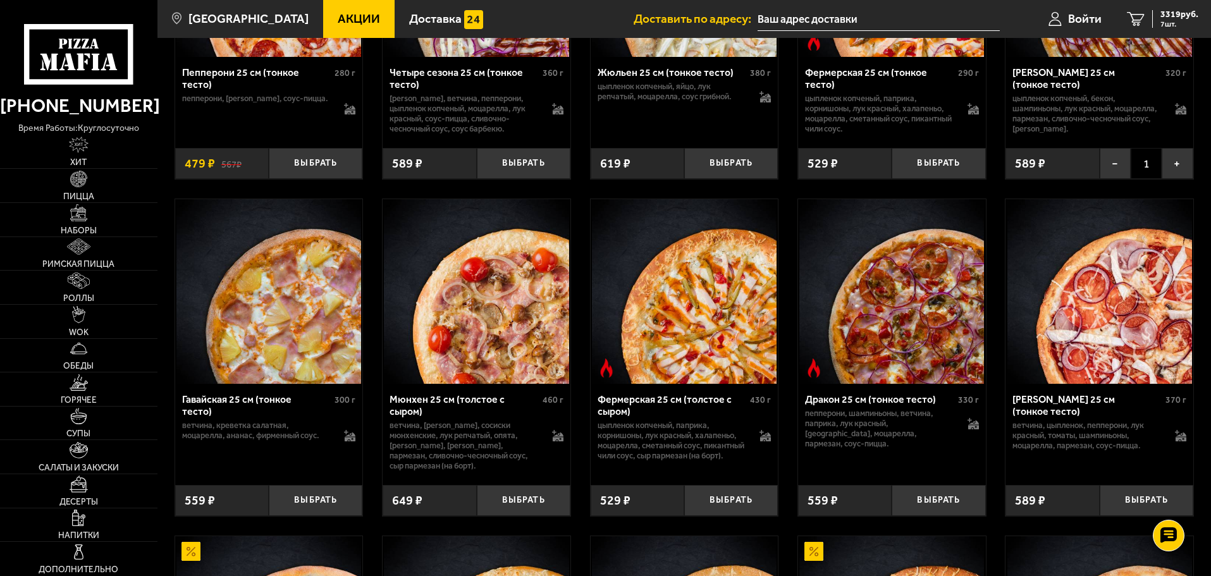
scroll to position [1454, 0]
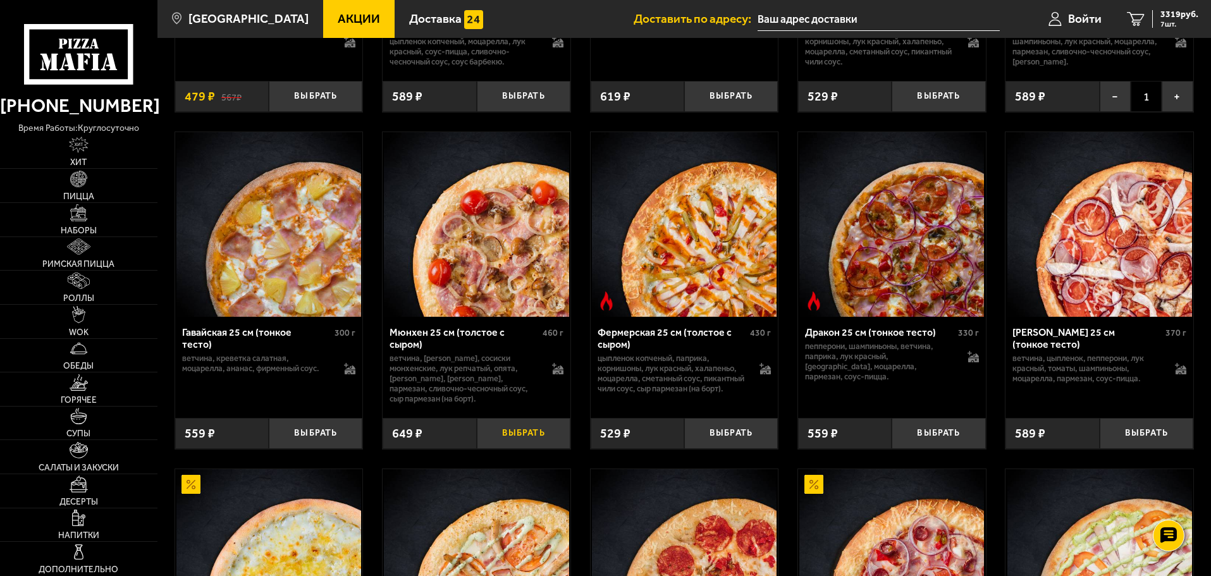
click at [518, 449] on button "Выбрать" at bounding box center [524, 433] width 94 height 31
click at [317, 449] on button "Выбрать" at bounding box center [316, 433] width 94 height 31
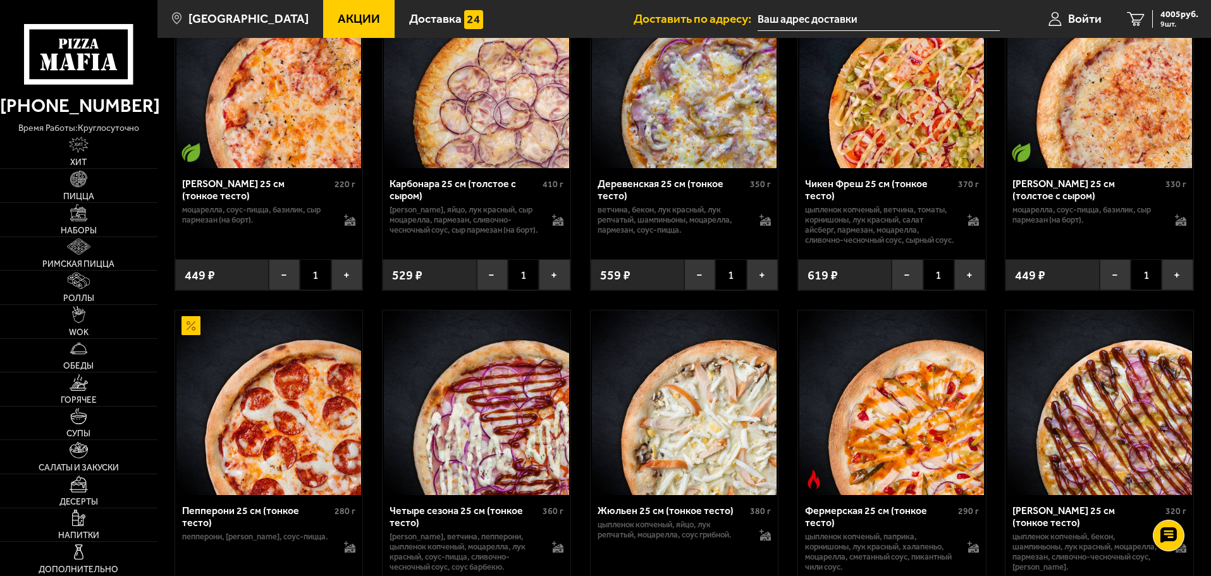
scroll to position [948, 0]
click at [758, 291] on button "+" at bounding box center [762, 275] width 31 height 31
click at [547, 291] on button "+" at bounding box center [554, 275] width 31 height 31
click at [1174, 291] on button "+" at bounding box center [1176, 275] width 31 height 31
click at [1164, 13] on span "5340 руб." at bounding box center [1179, 14] width 38 height 9
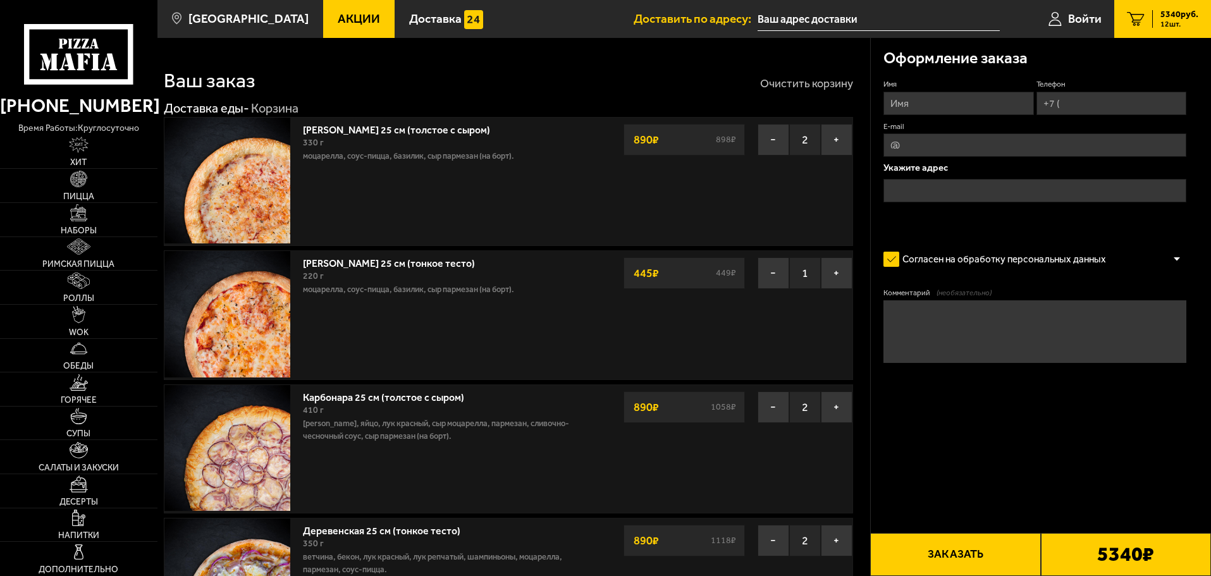
click at [809, 82] on button "Очистить корзину" at bounding box center [806, 83] width 93 height 11
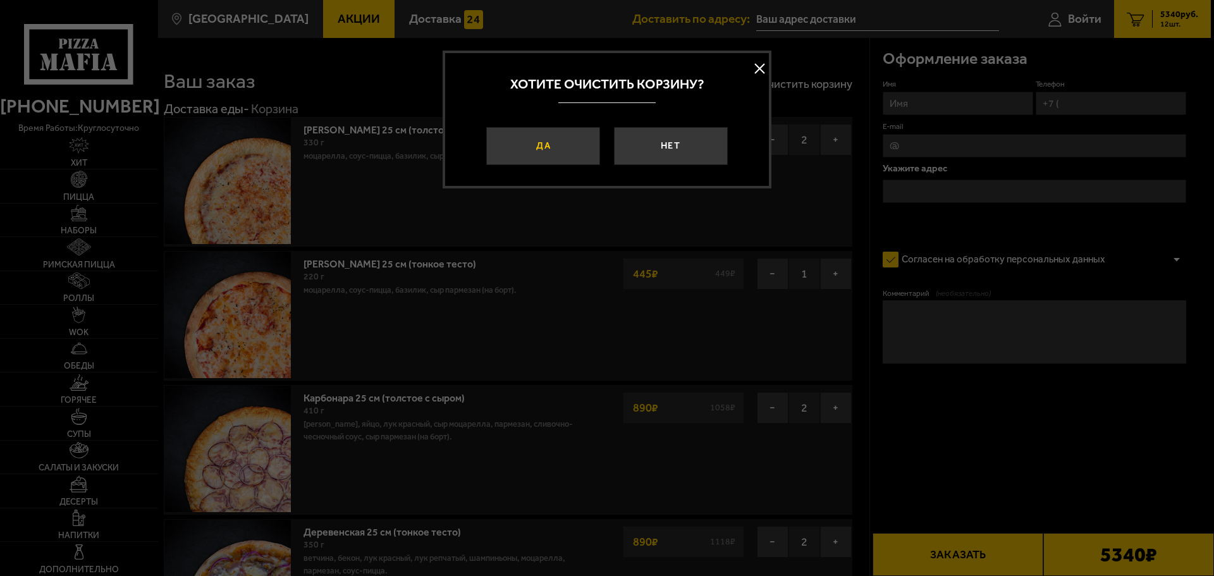
click at [550, 145] on button "Да" at bounding box center [543, 146] width 114 height 38
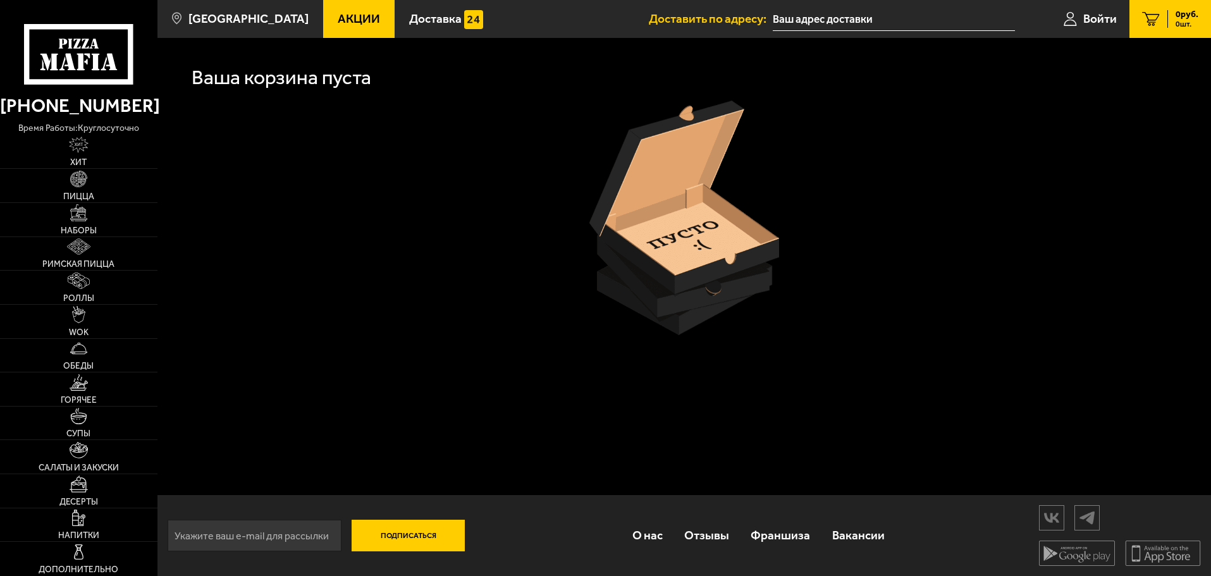
click at [389, 210] on div at bounding box center [683, 218] width 1019 height 235
click at [325, 28] on link "Акции" at bounding box center [358, 19] width 71 height 38
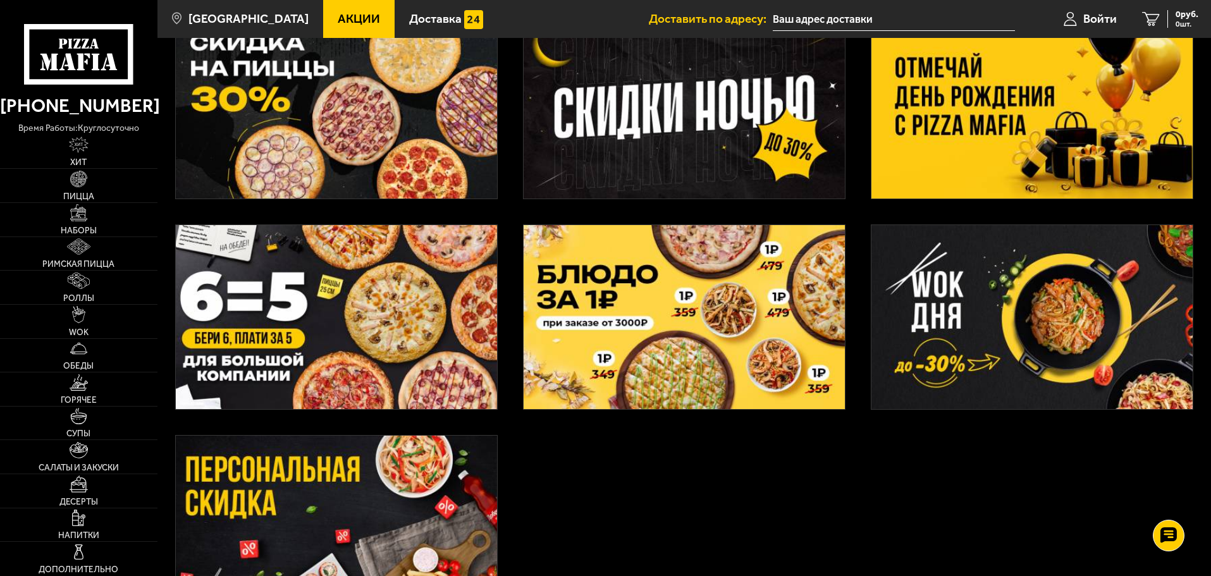
scroll to position [316, 0]
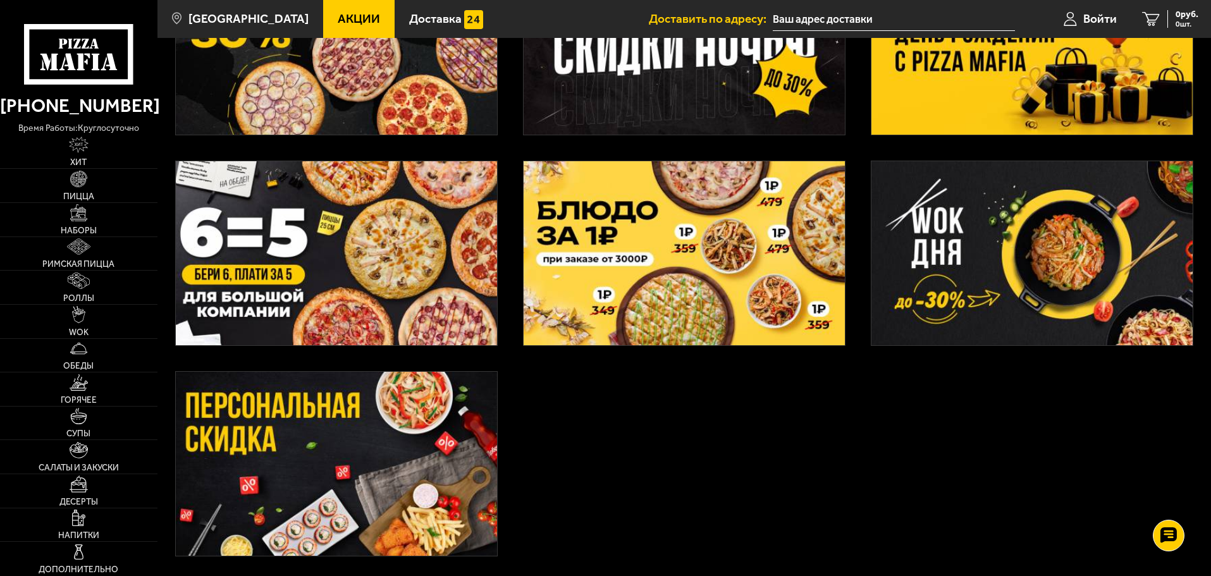
click at [597, 290] on img at bounding box center [683, 253] width 321 height 184
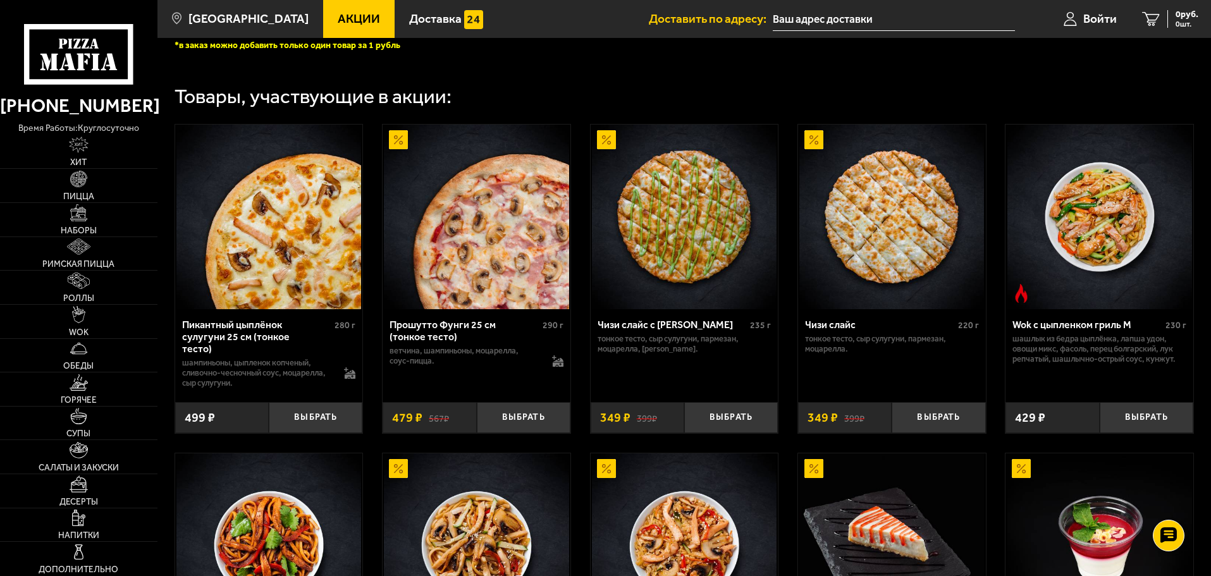
scroll to position [437, 0]
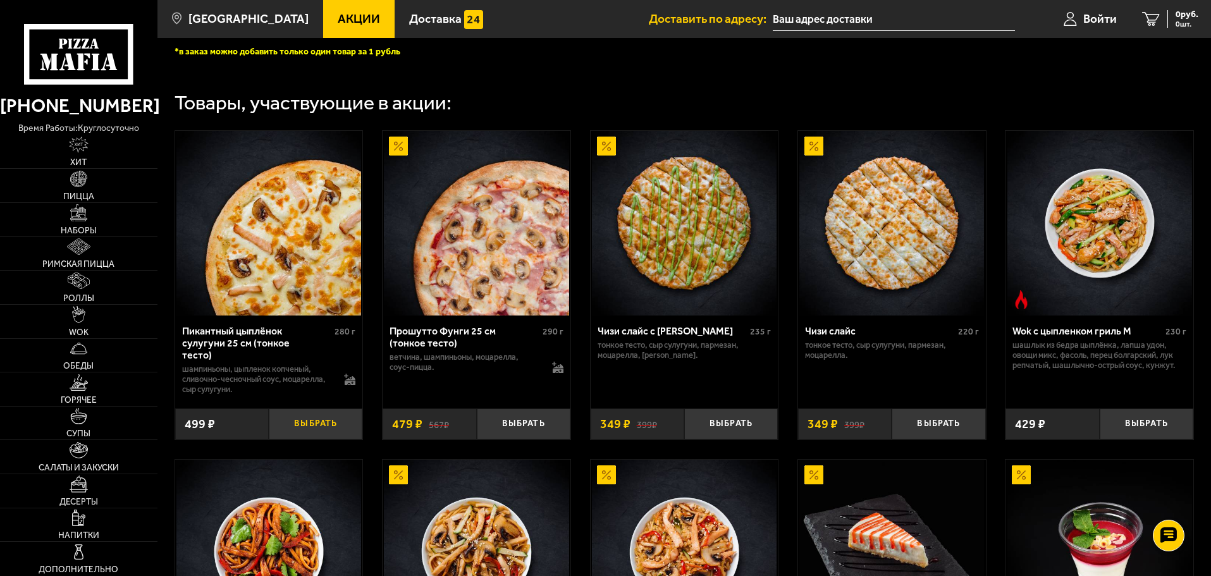
click at [310, 429] on button "Выбрать" at bounding box center [316, 423] width 94 height 31
click at [345, 420] on button "+" at bounding box center [346, 423] width 31 height 31
click at [530, 424] on button "Выбрать" at bounding box center [524, 423] width 94 height 31
click at [558, 424] on button "+" at bounding box center [554, 423] width 31 height 31
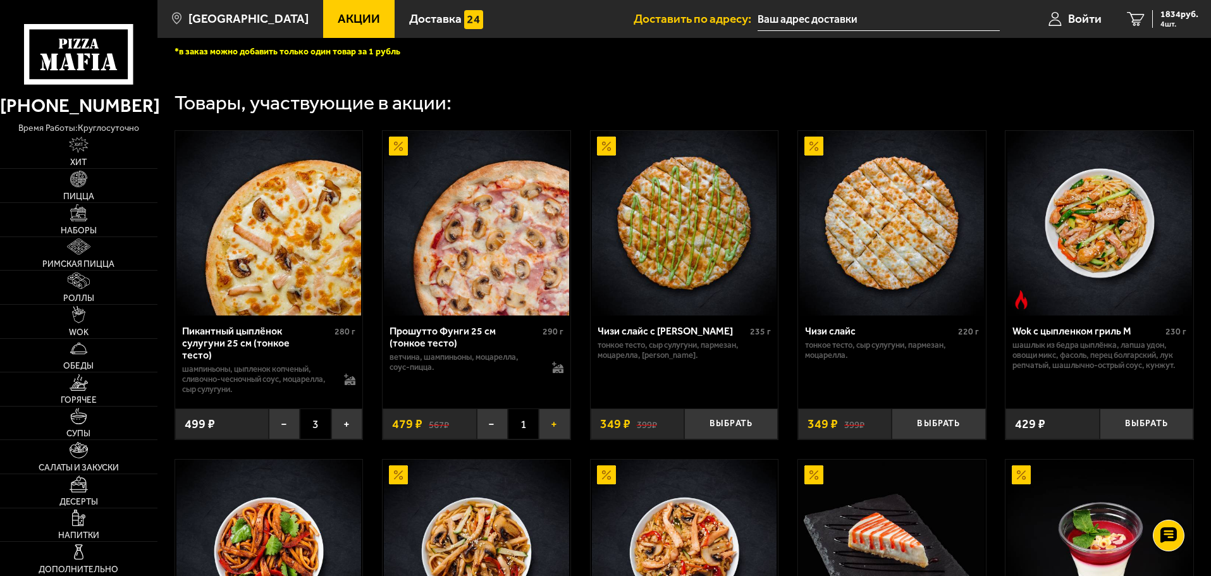
click at [558, 424] on button "+" at bounding box center [554, 423] width 31 height 31
click at [962, 416] on button "Выбрать" at bounding box center [938, 423] width 94 height 31
click at [972, 425] on button "+" at bounding box center [969, 423] width 31 height 31
click at [742, 424] on button "Выбрать" at bounding box center [731, 423] width 94 height 31
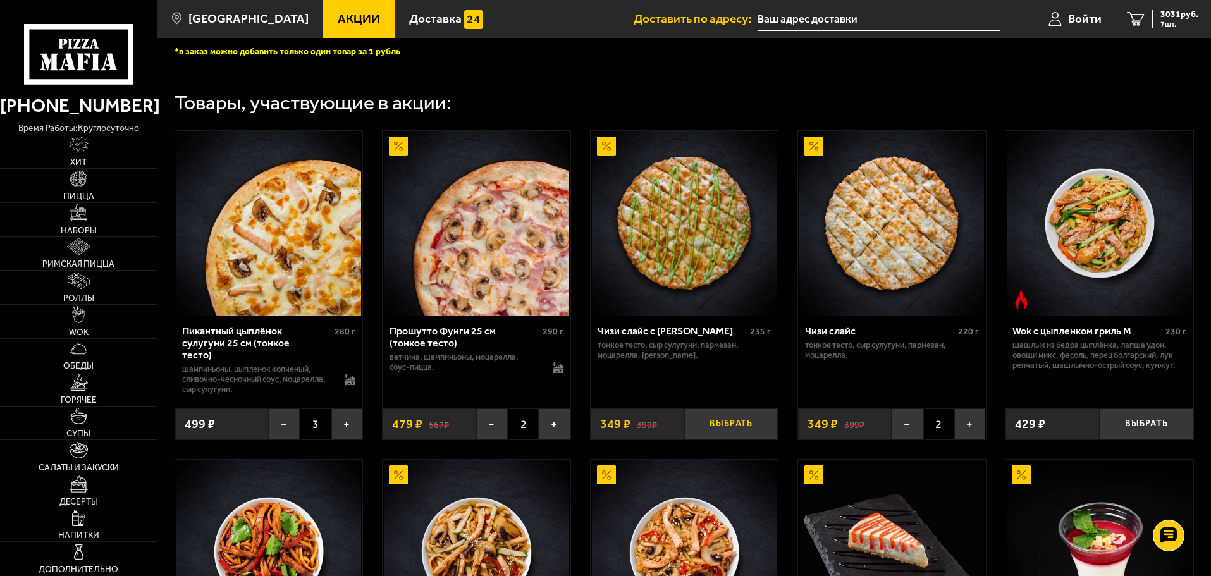
click at [733, 423] on button "Выбрать" at bounding box center [731, 423] width 94 height 31
click at [766, 425] on button "+" at bounding box center [762, 423] width 31 height 31
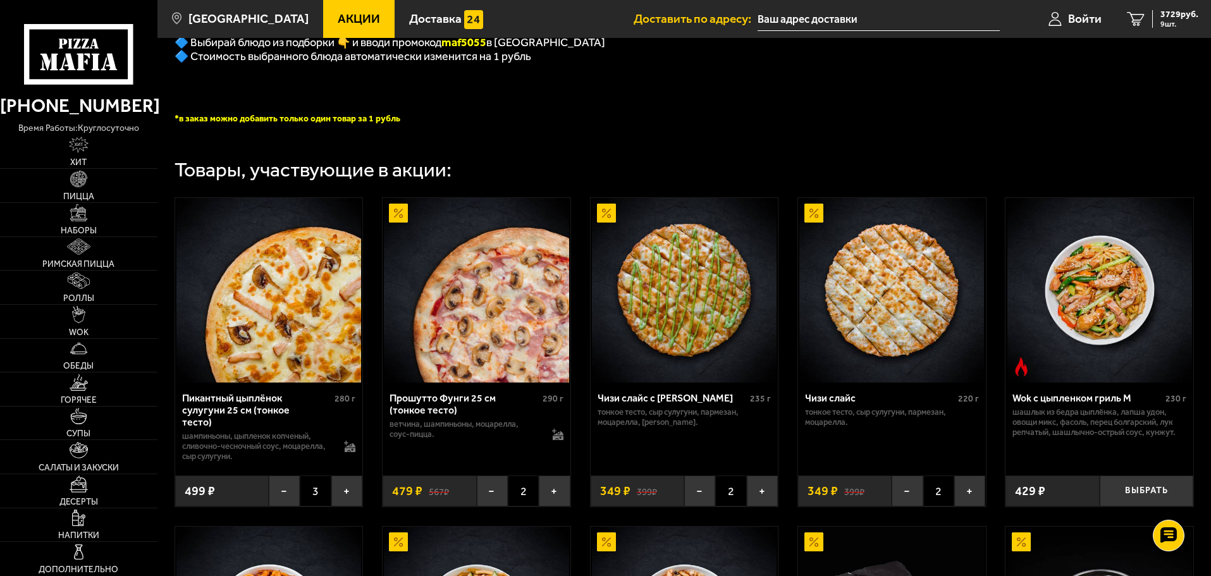
scroll to position [374, 0]
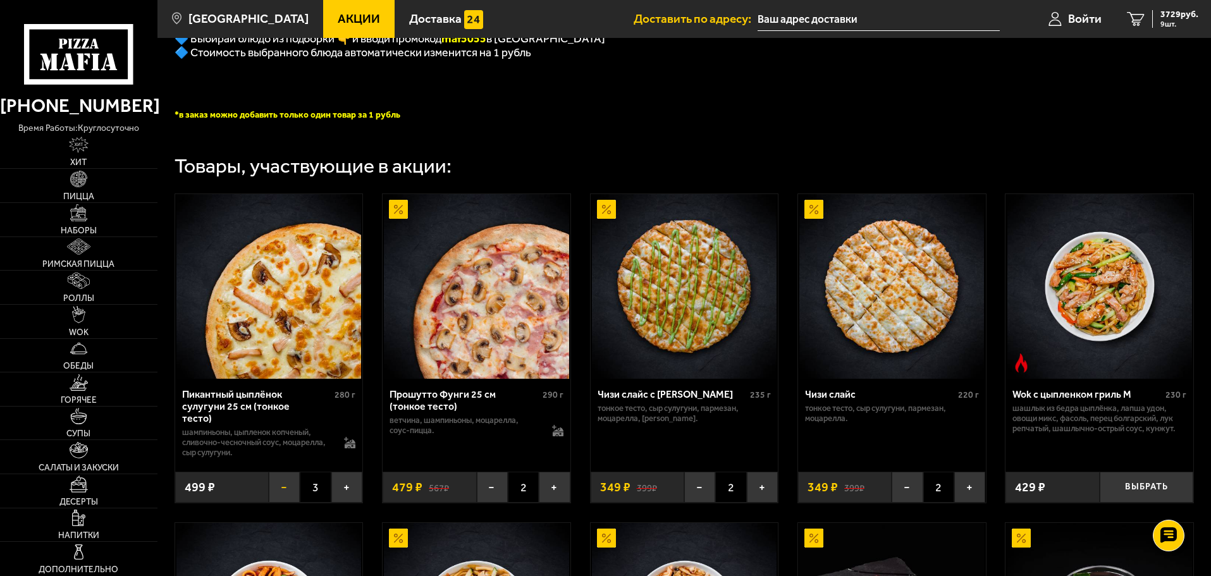
click at [286, 489] on button "−" at bounding box center [284, 487] width 31 height 31
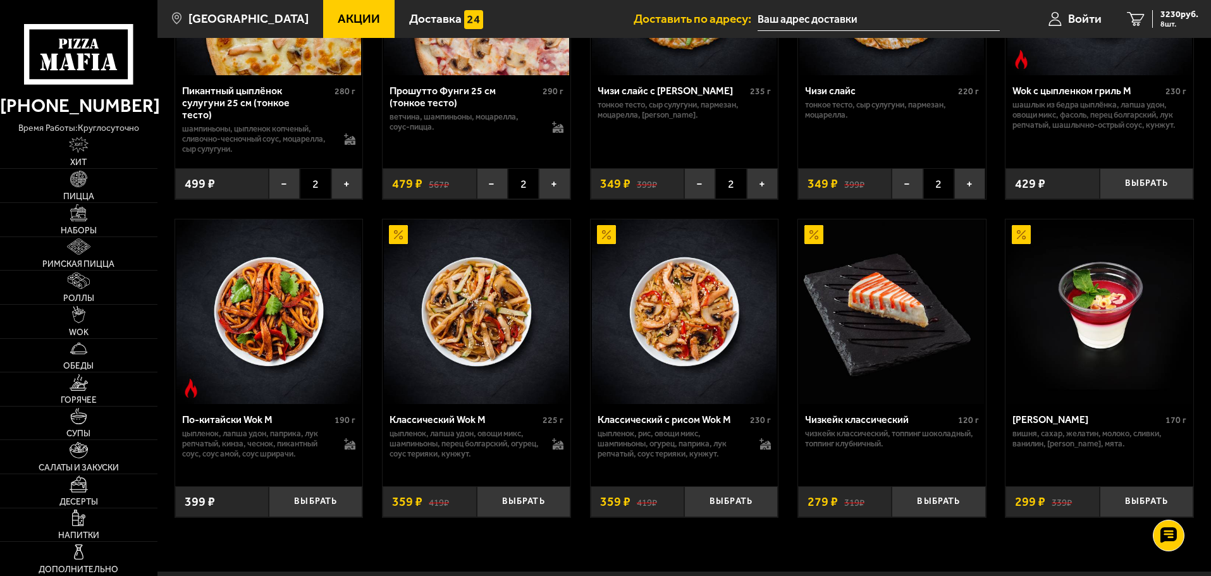
scroll to position [753, 0]
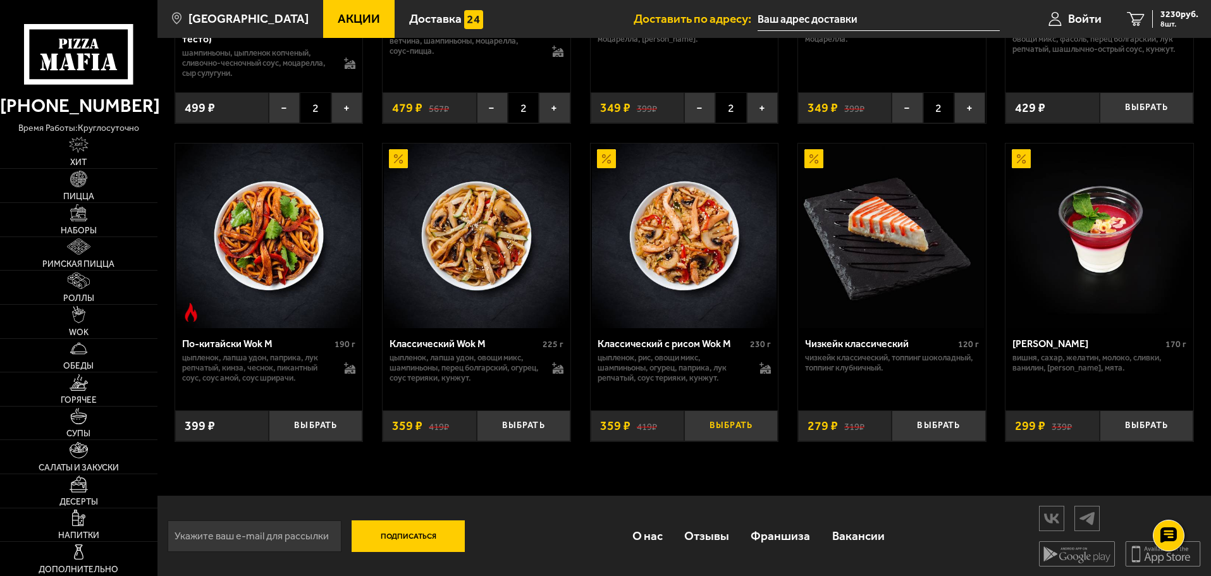
click at [727, 430] on button "Выбрать" at bounding box center [731, 425] width 94 height 31
click at [726, 422] on button "Выбрать" at bounding box center [731, 425] width 94 height 31
click at [686, 471] on div "Товары, участвующие в акции: Пикантный цыплёнок сулугуни 25 см (тонкое тесто) 2…" at bounding box center [683, 121] width 1053 height 723
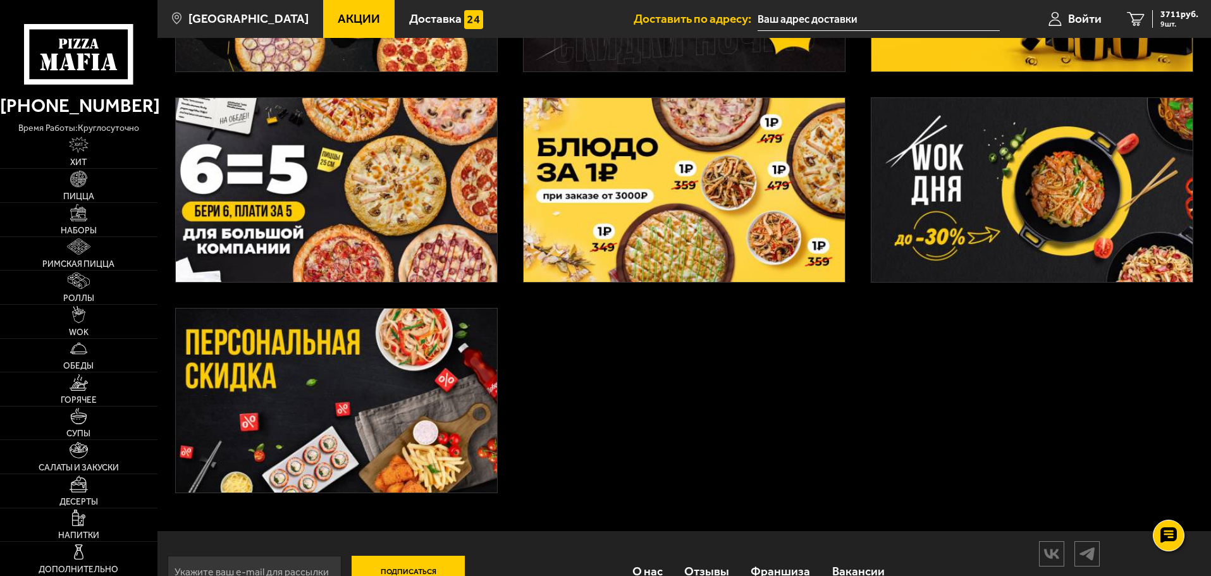
click at [262, 434] on img at bounding box center [336, 400] width 321 height 184
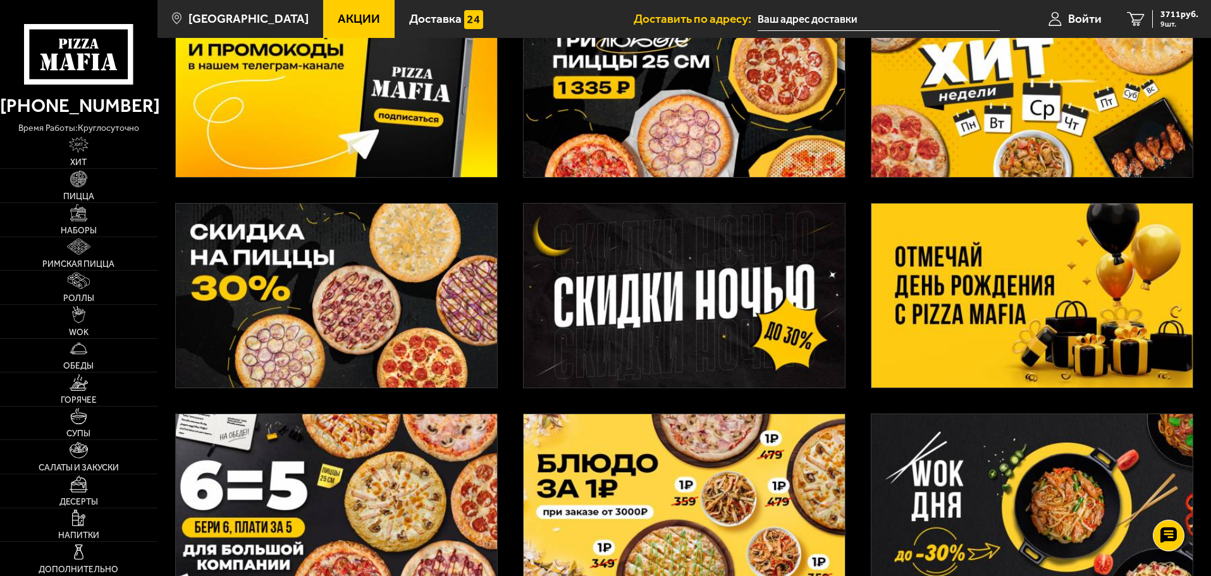
click at [1043, 226] on img at bounding box center [1031, 296] width 321 height 184
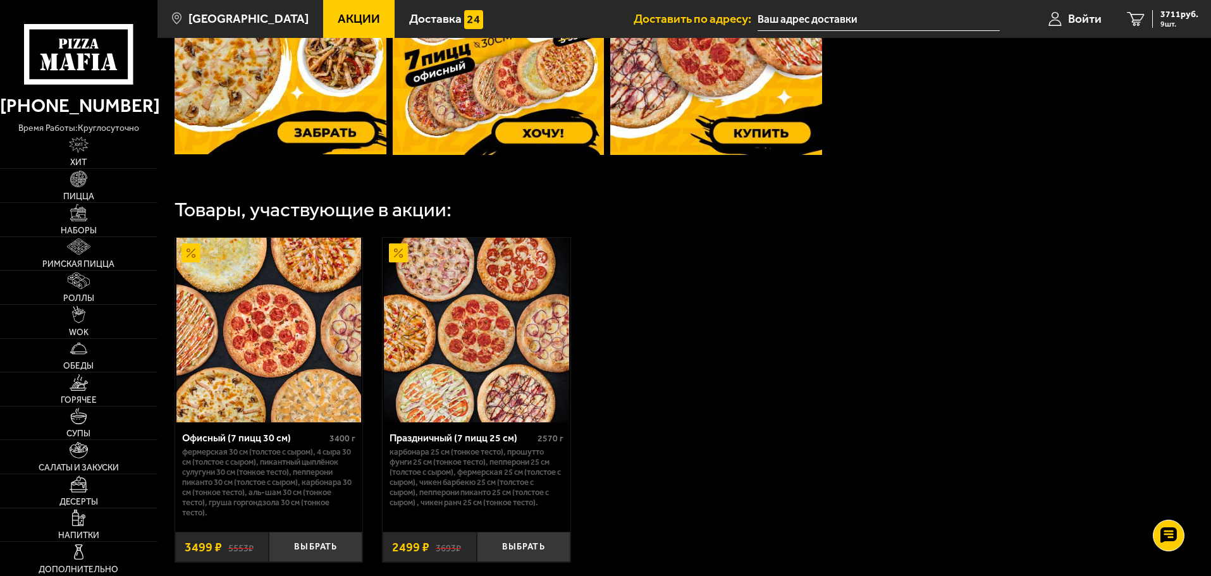
scroll to position [632, 0]
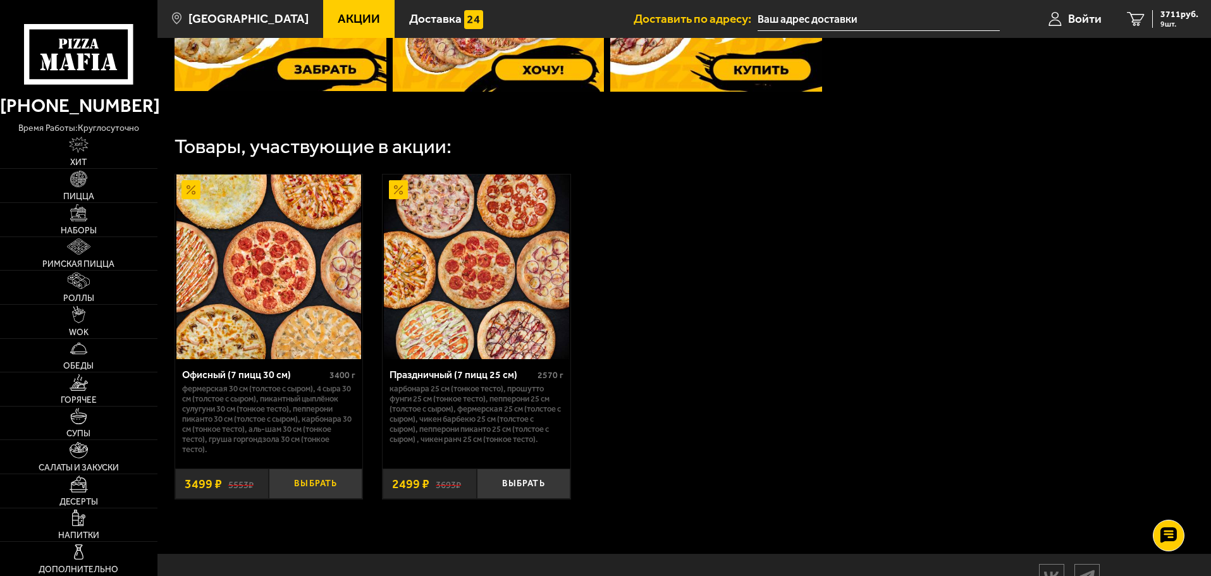
click at [310, 489] on button "Выбрать" at bounding box center [316, 483] width 94 height 31
click at [345, 496] on button "+" at bounding box center [346, 483] width 31 height 31
click at [1168, 13] on span "10587 руб." at bounding box center [1176, 14] width 43 height 9
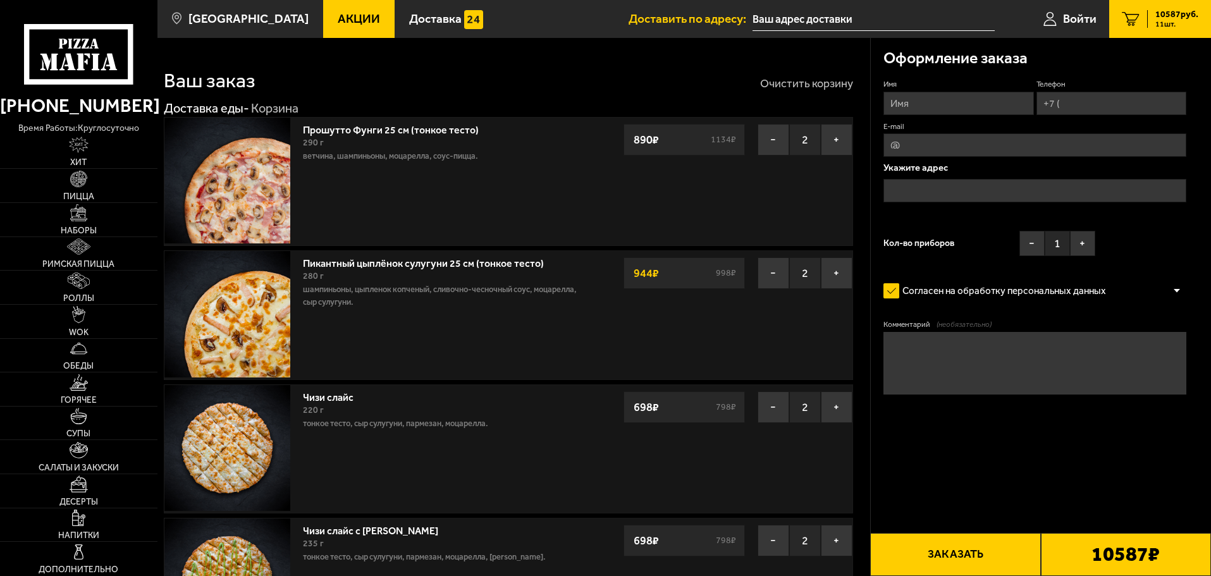
click at [822, 82] on button "Очистить корзину" at bounding box center [806, 83] width 93 height 11
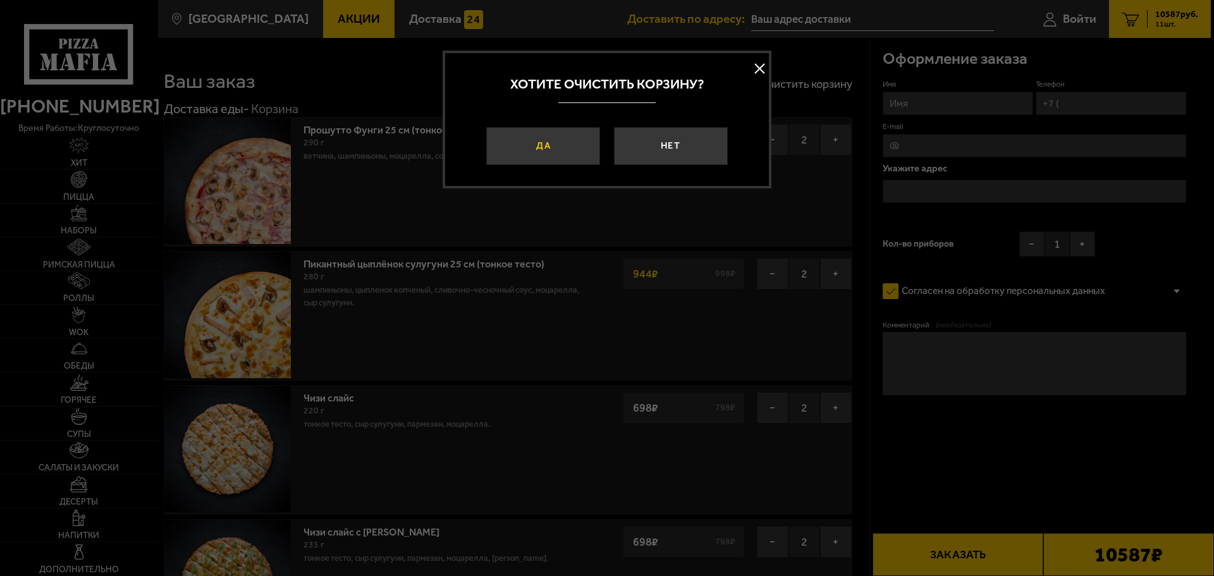
click at [561, 149] on button "Да" at bounding box center [543, 146] width 114 height 38
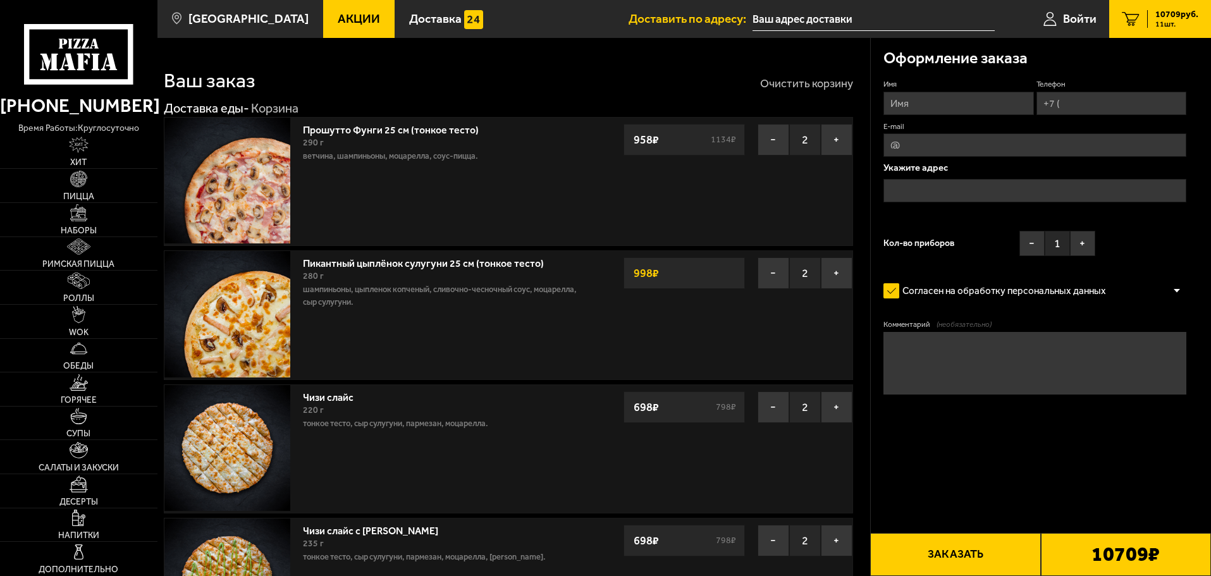
click at [815, 86] on button "Очистить корзину" at bounding box center [806, 83] width 93 height 11
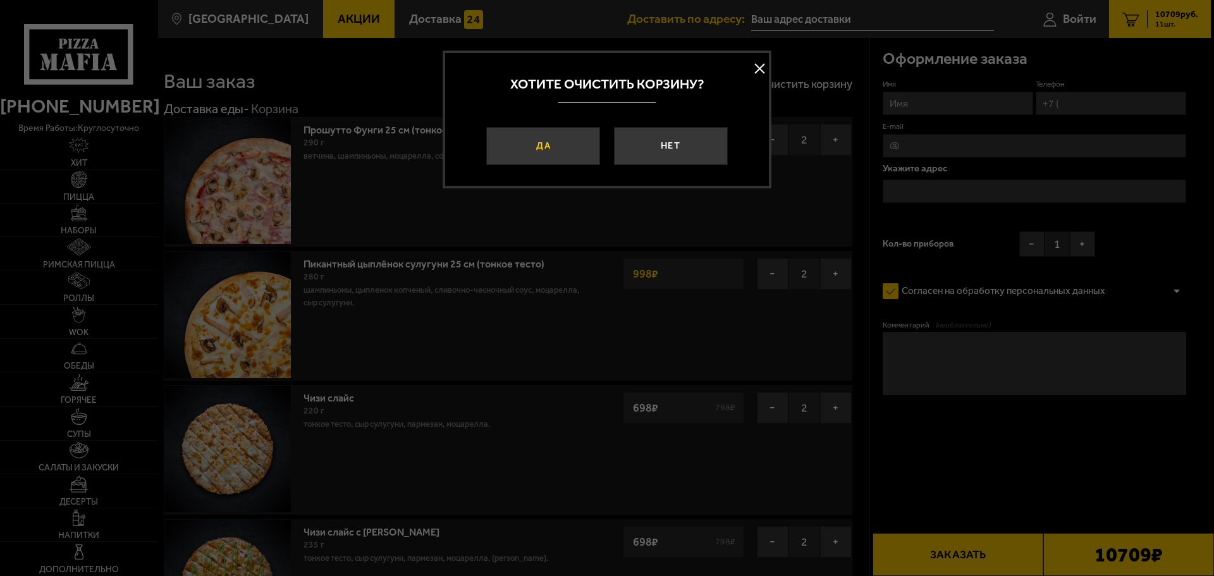
click at [554, 133] on button "Да" at bounding box center [543, 146] width 114 height 38
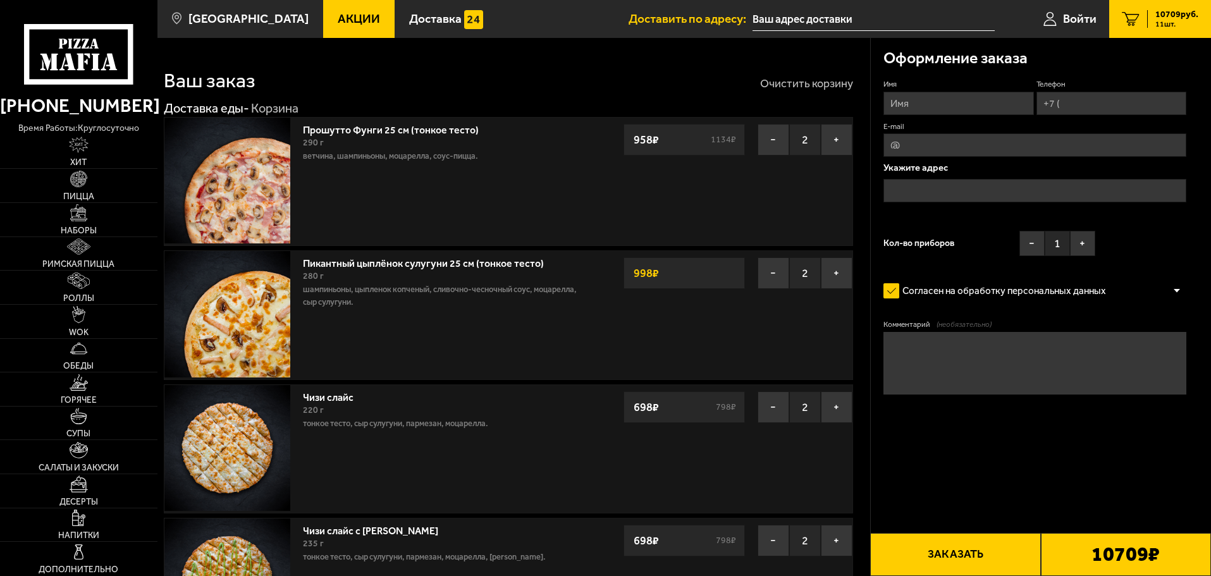
click at [817, 84] on button "Очистить корзину" at bounding box center [806, 83] width 93 height 11
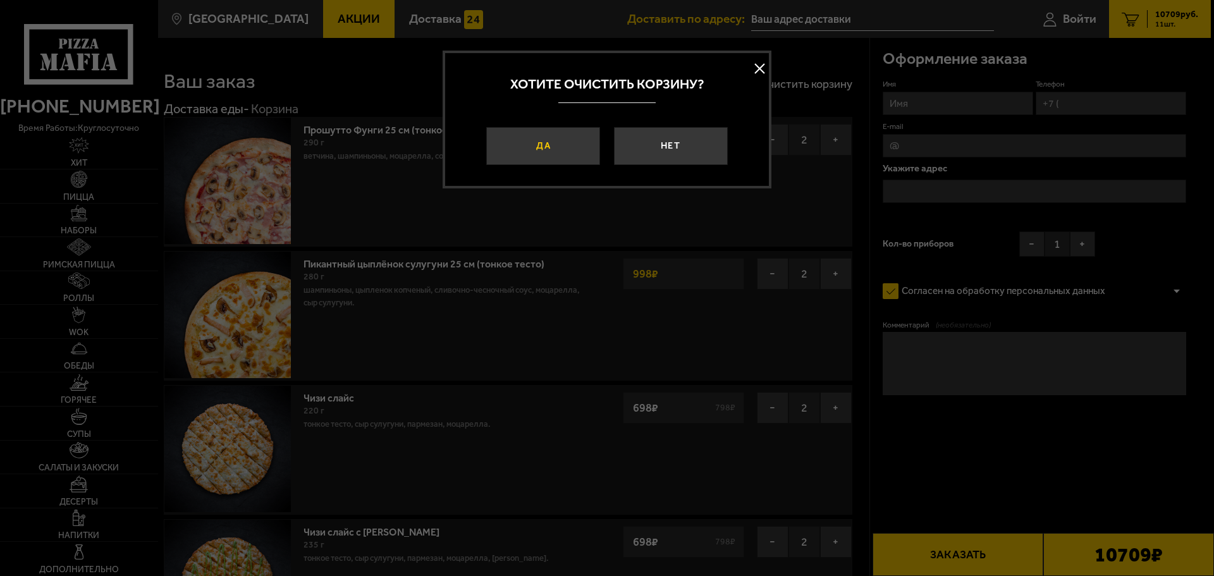
click at [563, 142] on button "Да" at bounding box center [543, 146] width 114 height 38
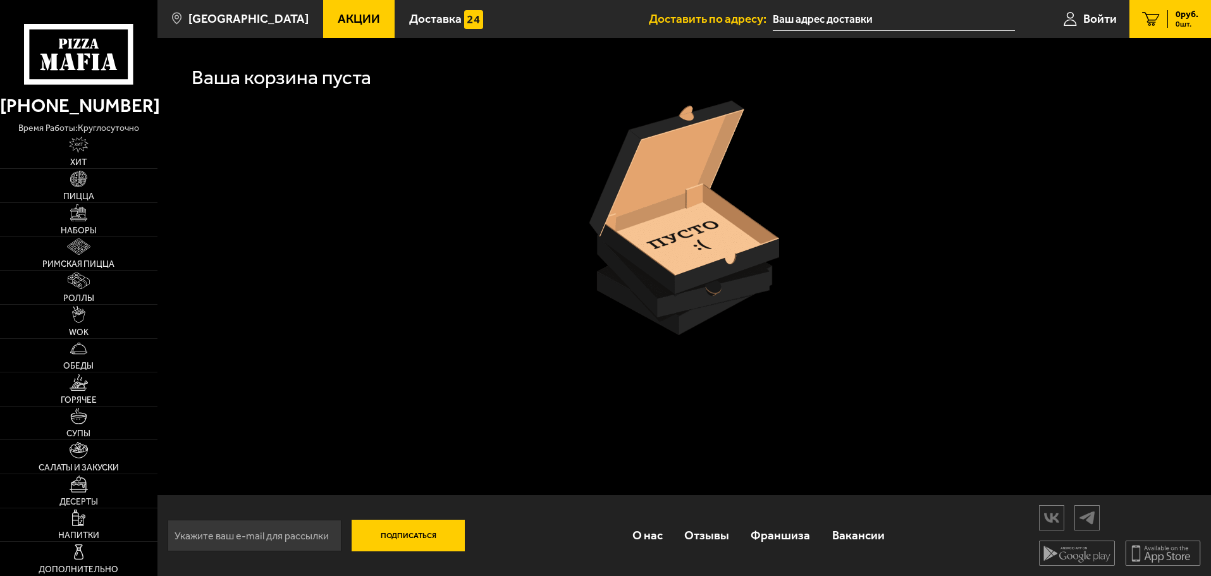
drag, startPoint x: 1041, startPoint y: 135, endPoint x: 904, endPoint y: 117, distance: 137.8
click at [1041, 135] on div at bounding box center [683, 218] width 1019 height 235
click at [325, 27] on link "Акции" at bounding box center [358, 19] width 71 height 38
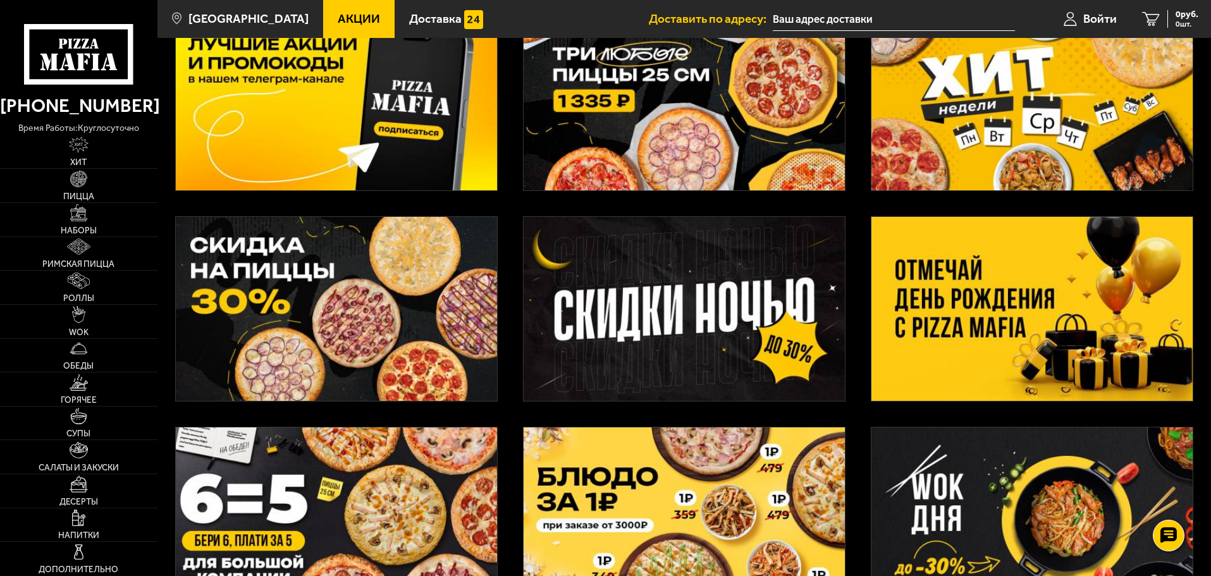
scroll to position [102, 0]
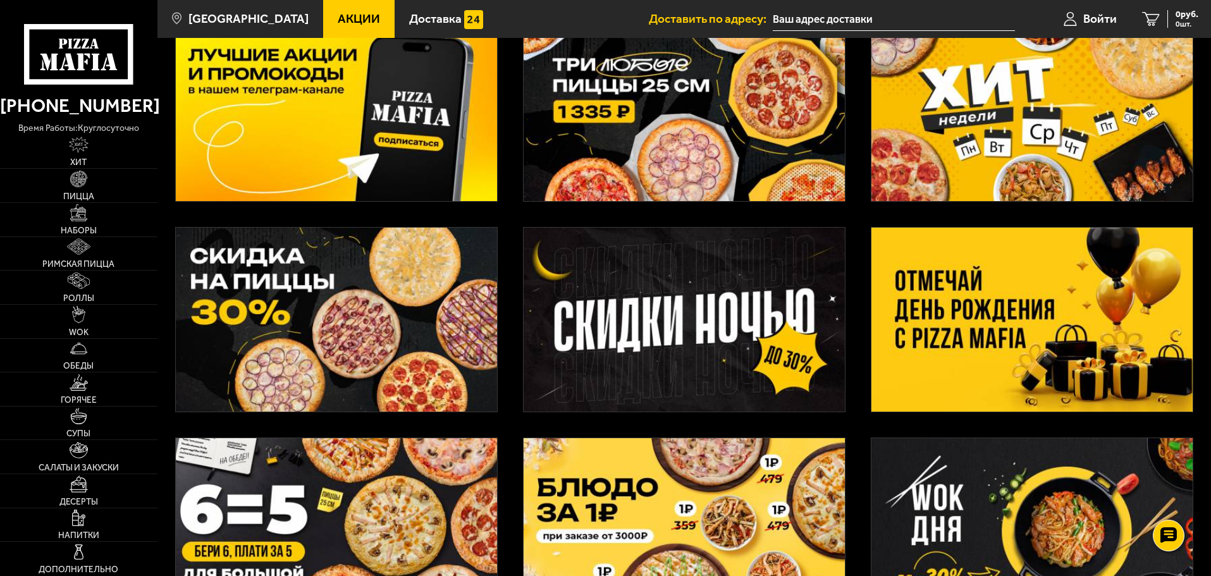
click at [1029, 313] on img at bounding box center [1031, 320] width 321 height 184
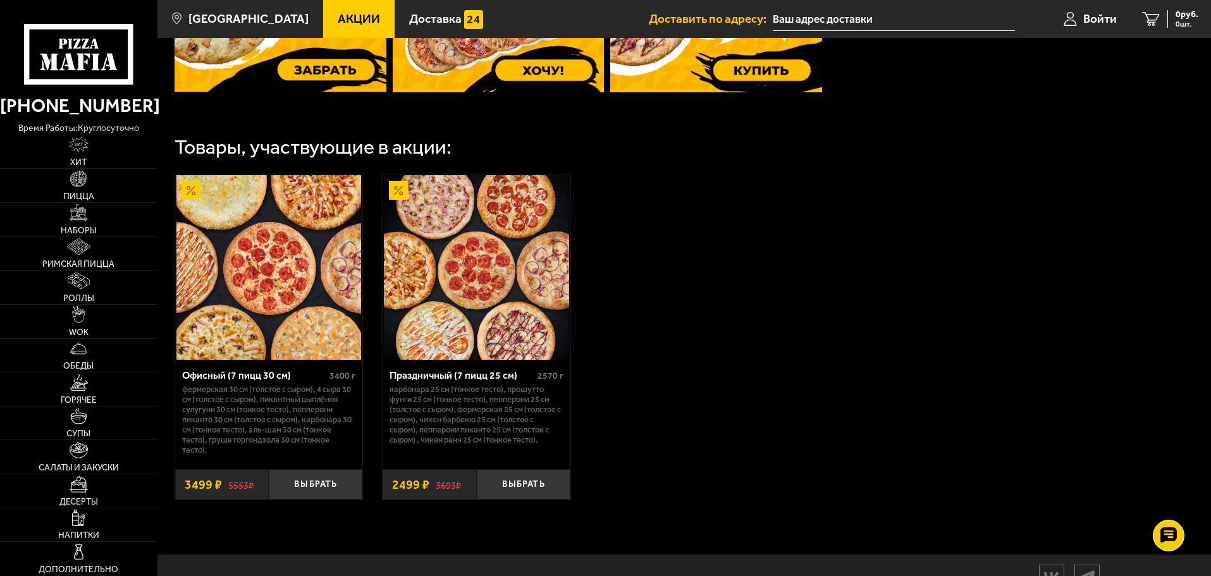
scroll to position [632, 0]
click at [298, 487] on button "Выбрать" at bounding box center [316, 483] width 94 height 31
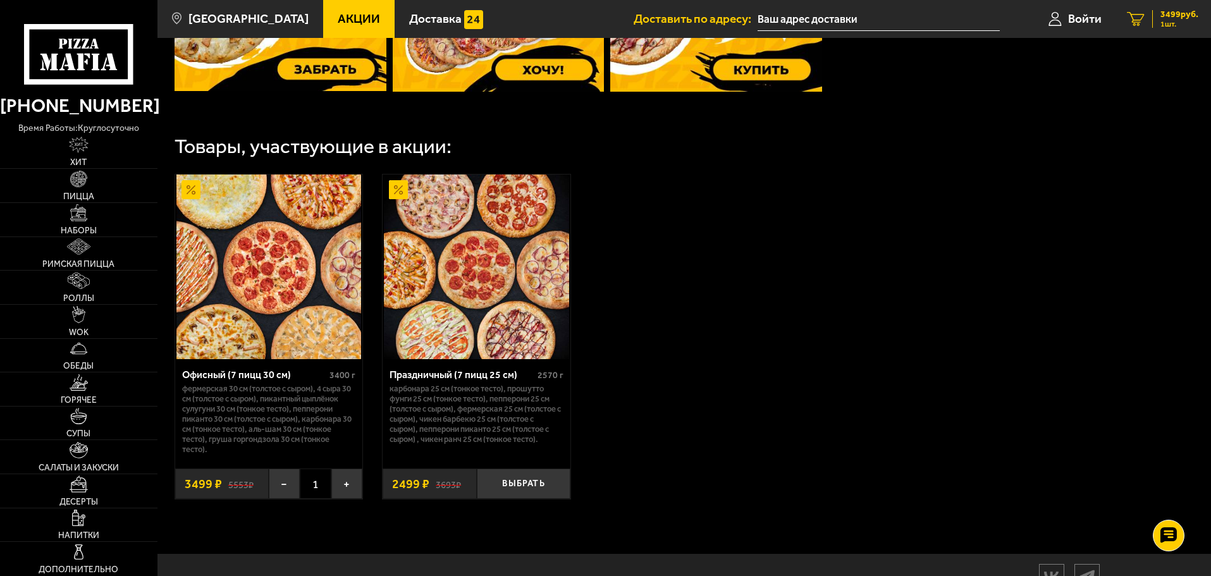
click at [1171, 21] on span "1 шт." at bounding box center [1179, 24] width 38 height 8
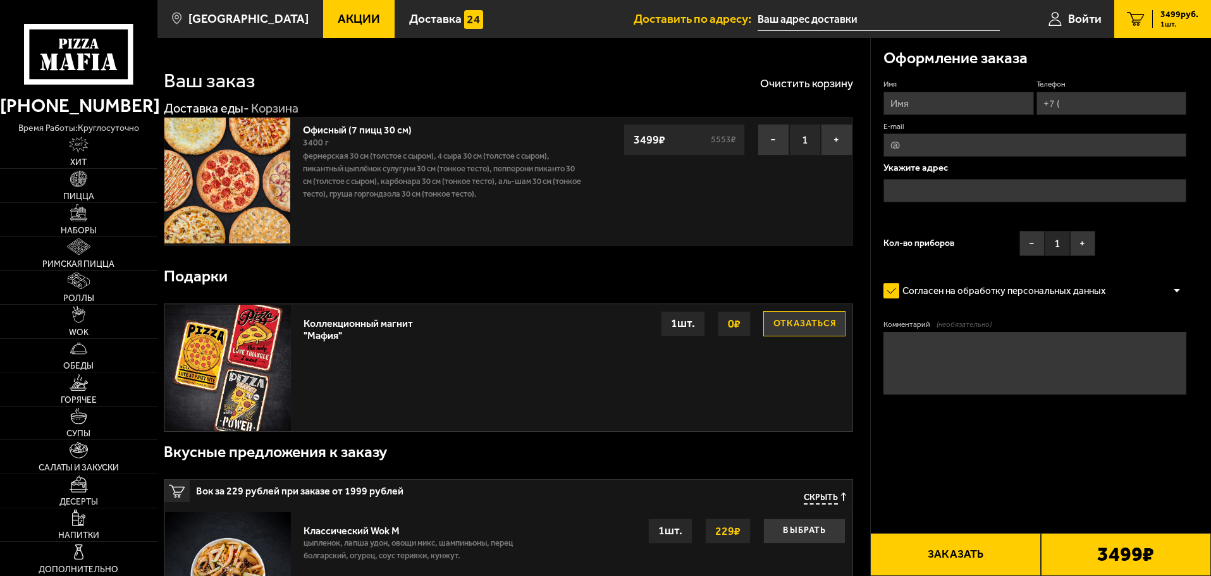
click at [812, 8] on input "text" at bounding box center [878, 19] width 242 height 23
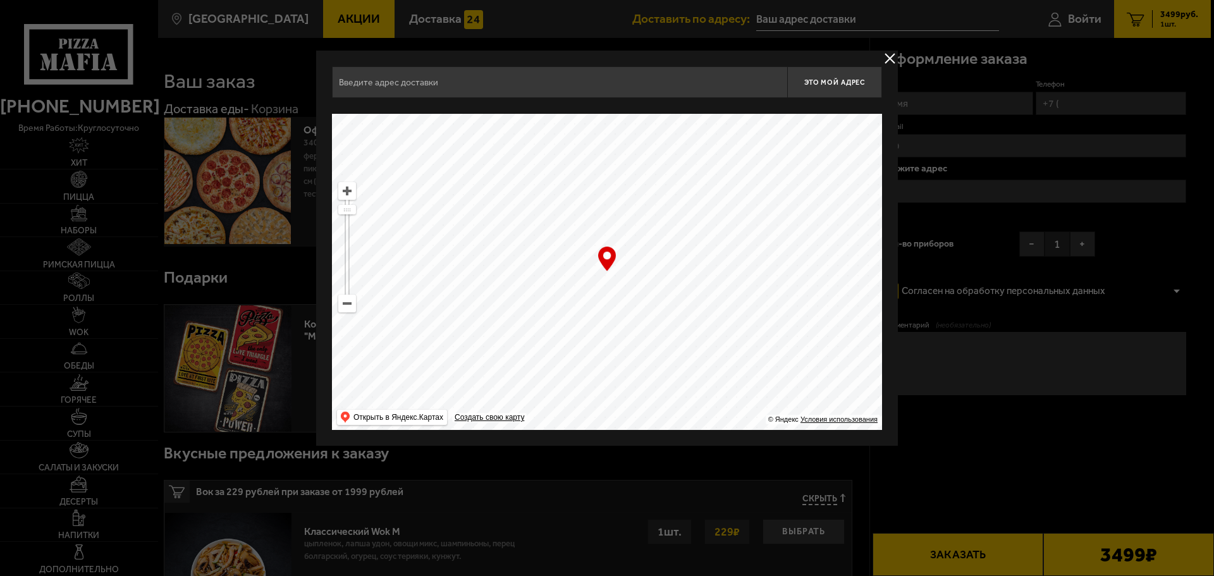
click at [353, 305] on ymaps at bounding box center [347, 303] width 16 height 16
drag, startPoint x: 711, startPoint y: 327, endPoint x: 648, endPoint y: 266, distance: 88.5
click at [648, 266] on ymaps at bounding box center [607, 272] width 550 height 316
type input "Центральный район, улица Ломоносова, 1"
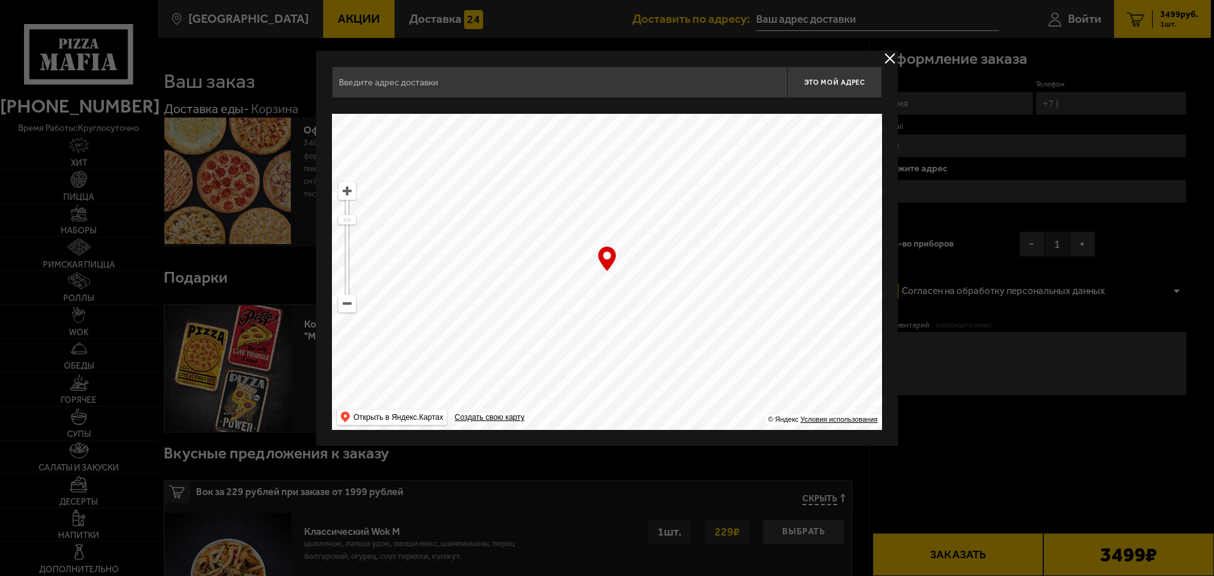
type input "Центральный район, улица Ломоносова, 1"
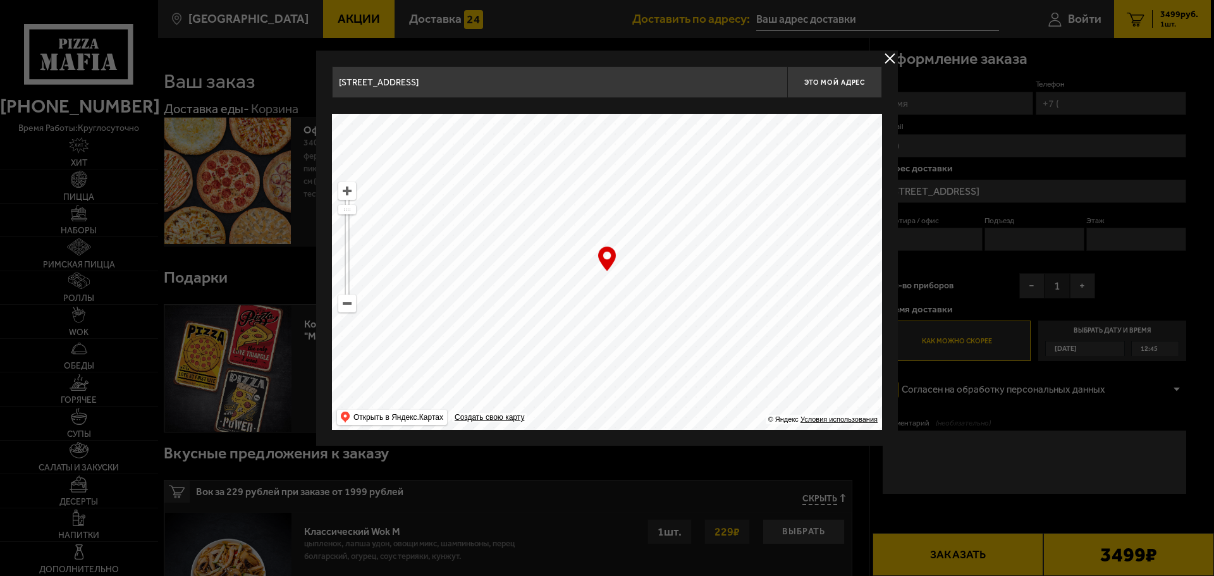
drag, startPoint x: 645, startPoint y: 294, endPoint x: 697, endPoint y: 274, distance: 55.4
click at [697, 274] on ymaps at bounding box center [607, 272] width 550 height 316
type input "Садовая улица, 21"
drag, startPoint x: 486, startPoint y: 279, endPoint x: 547, endPoint y: 329, distance: 78.2
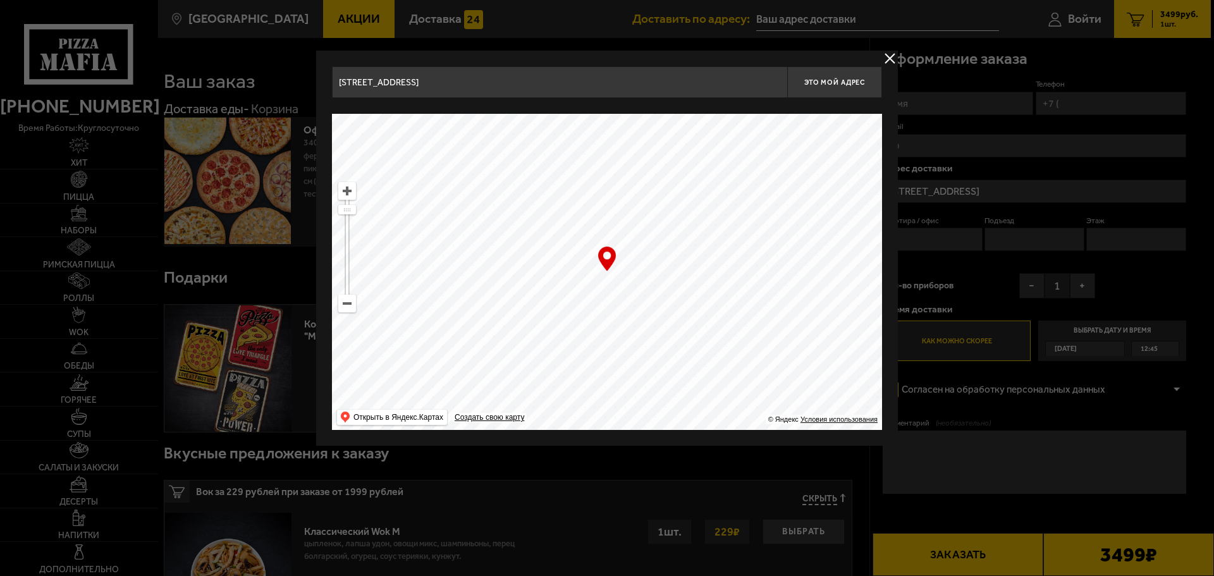
click at [546, 329] on ymaps at bounding box center [607, 272] width 550 height 316
type input "Казанская улица, 6"
drag, startPoint x: 485, startPoint y: 208, endPoint x: 537, endPoint y: 308, distance: 113.1
click at [537, 308] on ymaps at bounding box center [607, 272] width 550 height 316
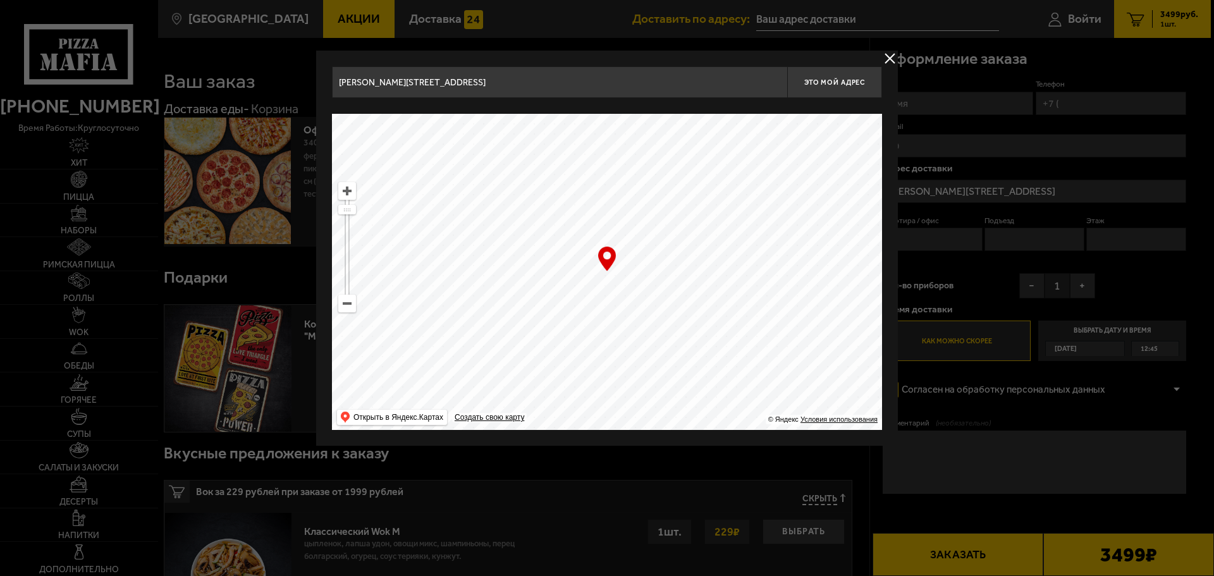
drag, startPoint x: 508, startPoint y: 237, endPoint x: 516, endPoint y: 300, distance: 63.0
click at [516, 300] on ymaps at bounding box center [607, 272] width 550 height 316
drag, startPoint x: 506, startPoint y: 243, endPoint x: 530, endPoint y: 326, distance: 86.4
click at [530, 326] on ymaps at bounding box center [607, 272] width 550 height 316
type input "Дворцовая площадь, 6-8"
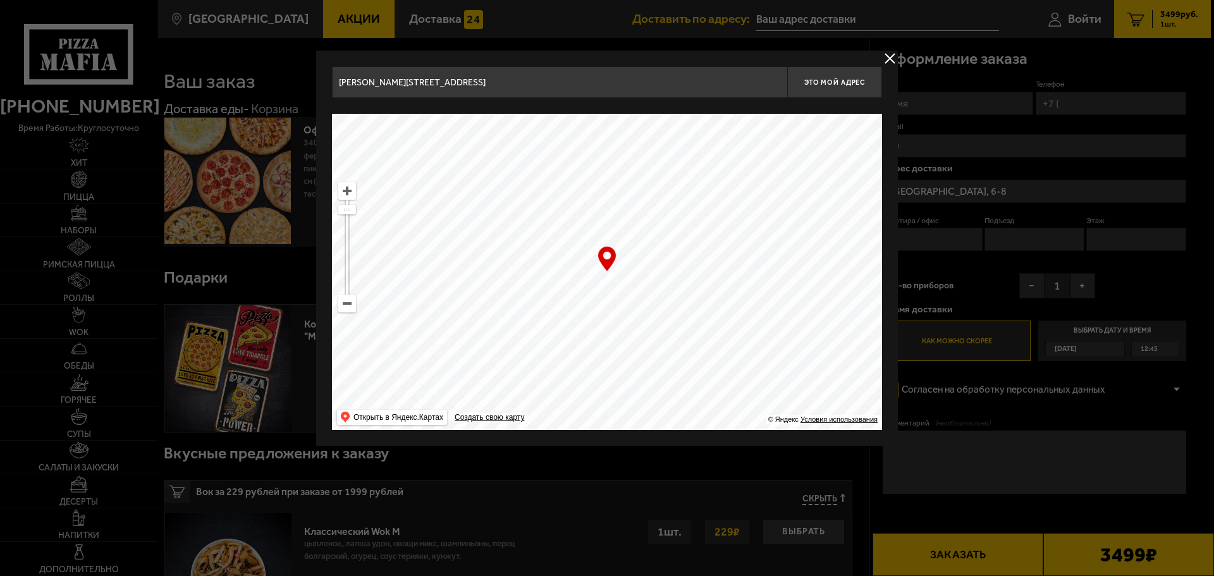
type input "Дворцовая площадь, 6-8"
drag, startPoint x: 524, startPoint y: 312, endPoint x: 535, endPoint y: 351, distance: 40.8
click at [535, 351] on ymaps at bounding box center [607, 272] width 550 height 316
type input "Дворцовая набережная, 34"
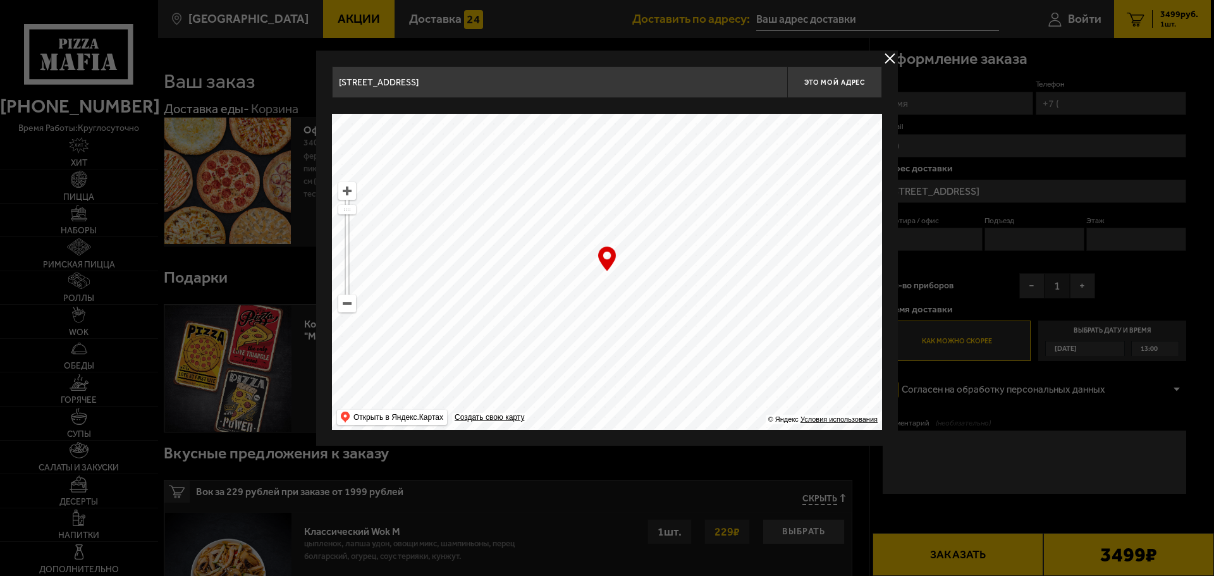
drag, startPoint x: 448, startPoint y: 249, endPoint x: 600, endPoint y: 419, distance: 227.9
click at [600, 419] on ymaps at bounding box center [607, 272] width 550 height 316
type input "Мытнинский переулок, 5"
drag, startPoint x: 537, startPoint y: 316, endPoint x: 534, endPoint y: 359, distance: 43.1
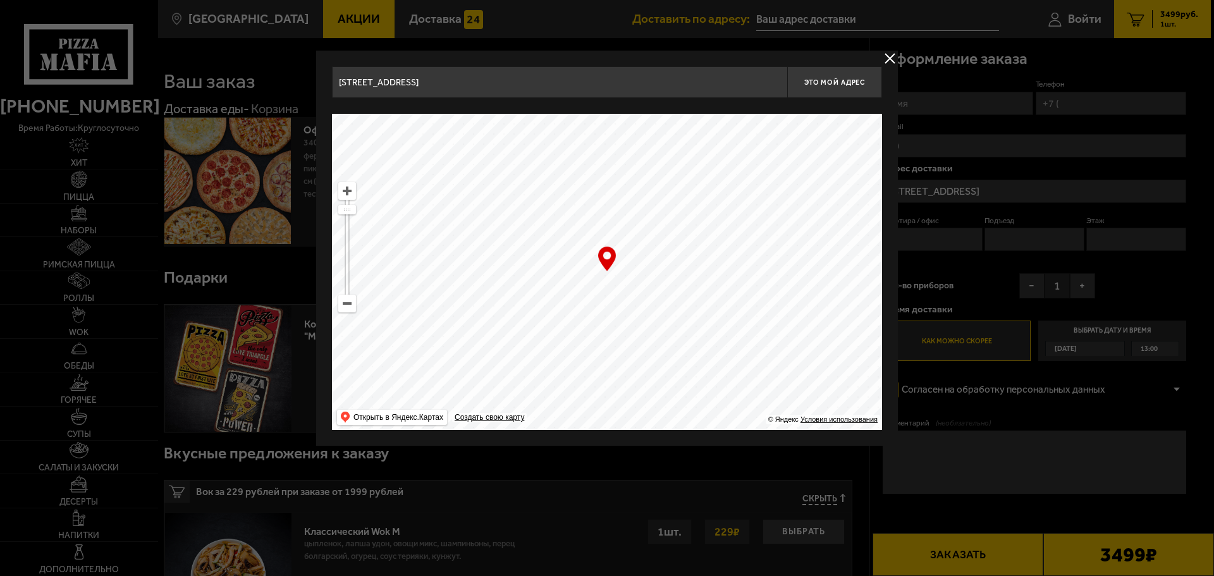
click at [530, 360] on ymaps at bounding box center [607, 272] width 550 height 316
drag, startPoint x: 603, startPoint y: 314, endPoint x: 597, endPoint y: 361, distance: 47.8
click at [597, 361] on ymaps at bounding box center [607, 272] width 550 height 316
drag, startPoint x: 645, startPoint y: 308, endPoint x: 577, endPoint y: 357, distance: 84.4
click at [577, 357] on ymaps at bounding box center [607, 272] width 550 height 316
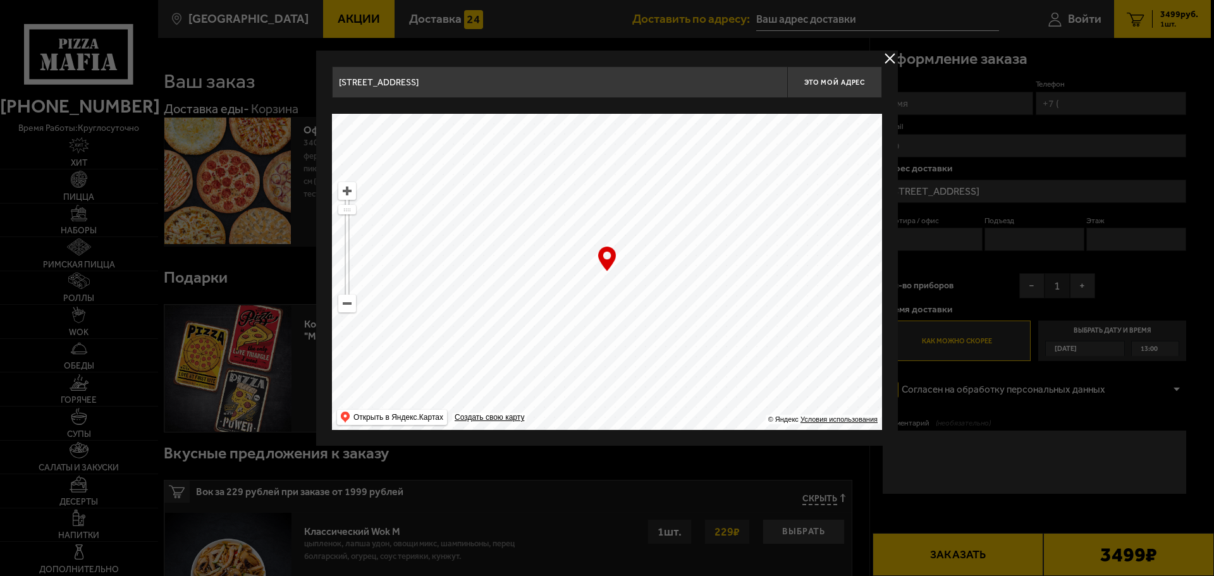
drag, startPoint x: 703, startPoint y: 304, endPoint x: 736, endPoint y: 274, distance: 45.2
click at [663, 350] on ymaps at bounding box center [607, 272] width 550 height 316
type input "Александровский парк, 7Д"
drag, startPoint x: 737, startPoint y: 272, endPoint x: 709, endPoint y: 339, distance: 72.0
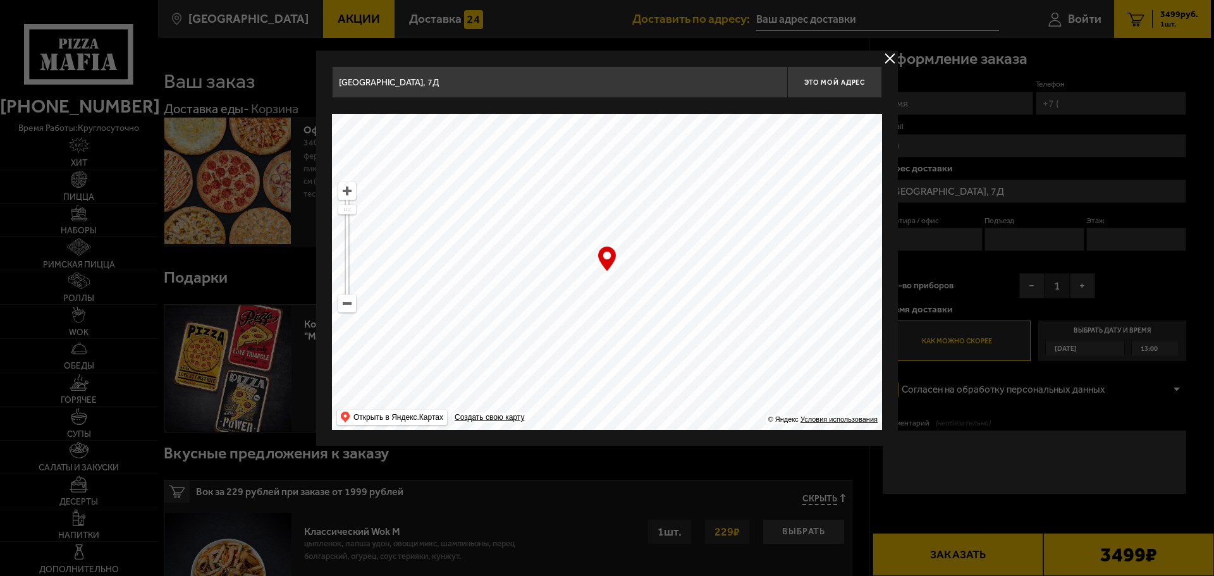
click at [709, 339] on ymaps at bounding box center [607, 272] width 550 height 316
type input "Кронверкский проспект, 23"
drag, startPoint x: 726, startPoint y: 285, endPoint x: 669, endPoint y: 320, distance: 67.2
click at [657, 334] on ymaps at bounding box center [607, 272] width 550 height 316
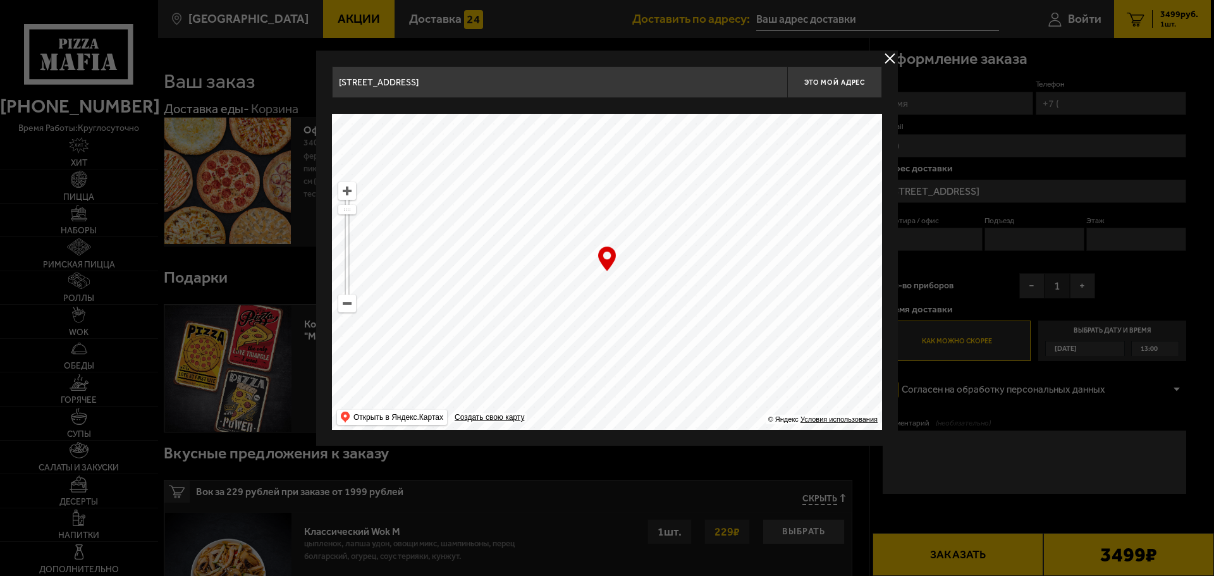
drag, startPoint x: 718, startPoint y: 285, endPoint x: 704, endPoint y: 328, distance: 45.2
click at [685, 366] on ymaps at bounding box center [607, 272] width 550 height 316
type input "Крестьянский переулок, 5"
drag, startPoint x: 754, startPoint y: 260, endPoint x: 693, endPoint y: 323, distance: 88.1
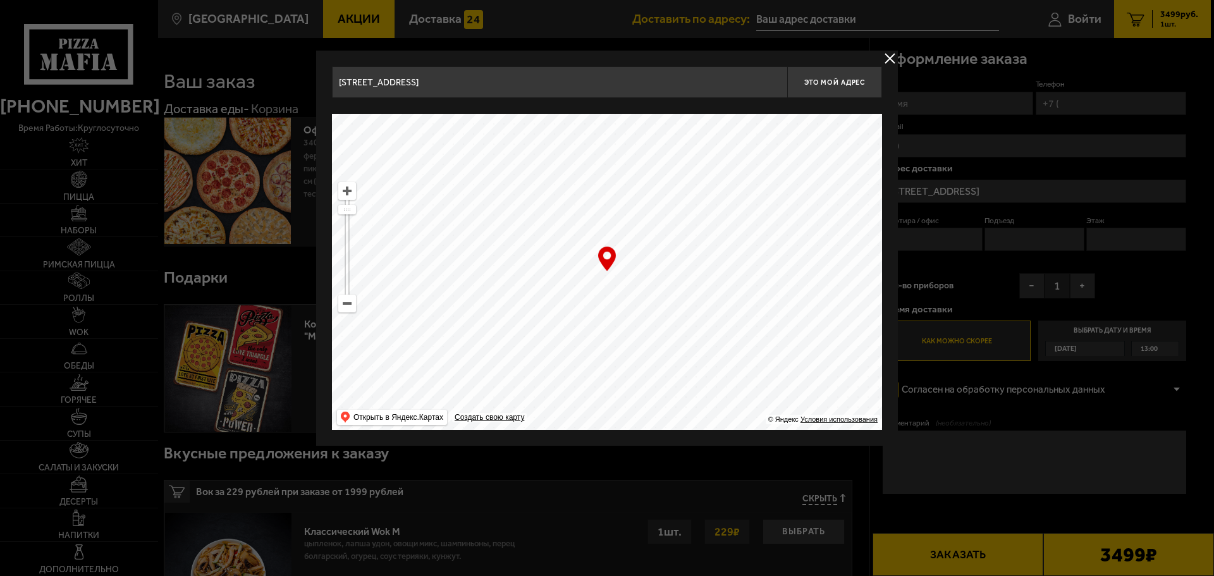
click at [693, 323] on ymaps at bounding box center [607, 272] width 550 height 316
type input "Большая Посадская улица, 24/2Д"
type input "Большая Посадская улица, 24/2С"
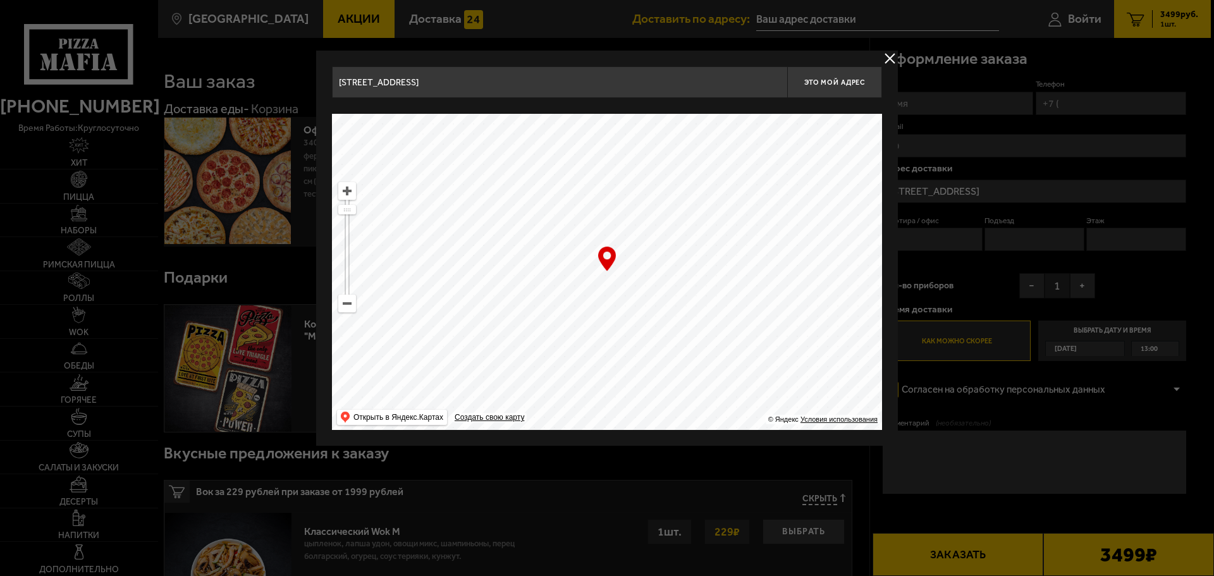
drag, startPoint x: 695, startPoint y: 238, endPoint x: 630, endPoint y: 327, distance: 111.3
click at [630, 327] on ymaps at bounding box center [607, 272] width 550 height 316
drag, startPoint x: 653, startPoint y: 245, endPoint x: 560, endPoint y: 224, distance: 95.1
click at [560, 224] on ymaps at bounding box center [607, 272] width 550 height 316
type input "Петроградская набережная, 34А"
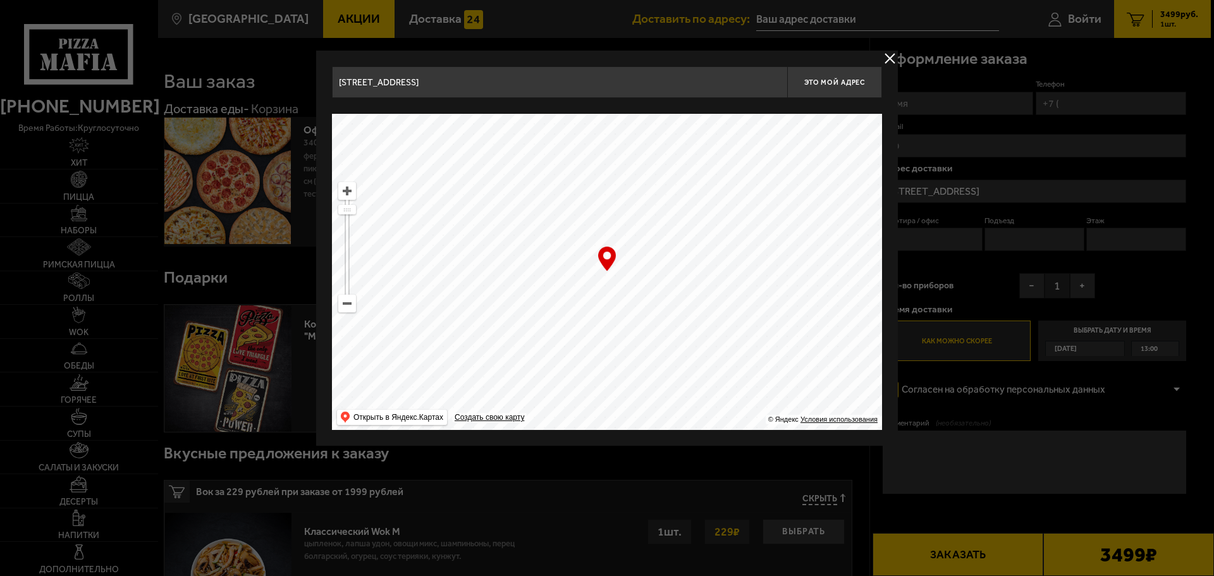
type input "Петроградская набережная, 34А"
click at [602, 264] on div "… © Яндекс Условия использования Открыть в Яндекс.Картах Создать свою карту" at bounding box center [607, 272] width 550 height 316
click at [835, 80] on span "Это мой адрес" at bounding box center [834, 82] width 61 height 8
type input "Петроградская набережная, 34А"
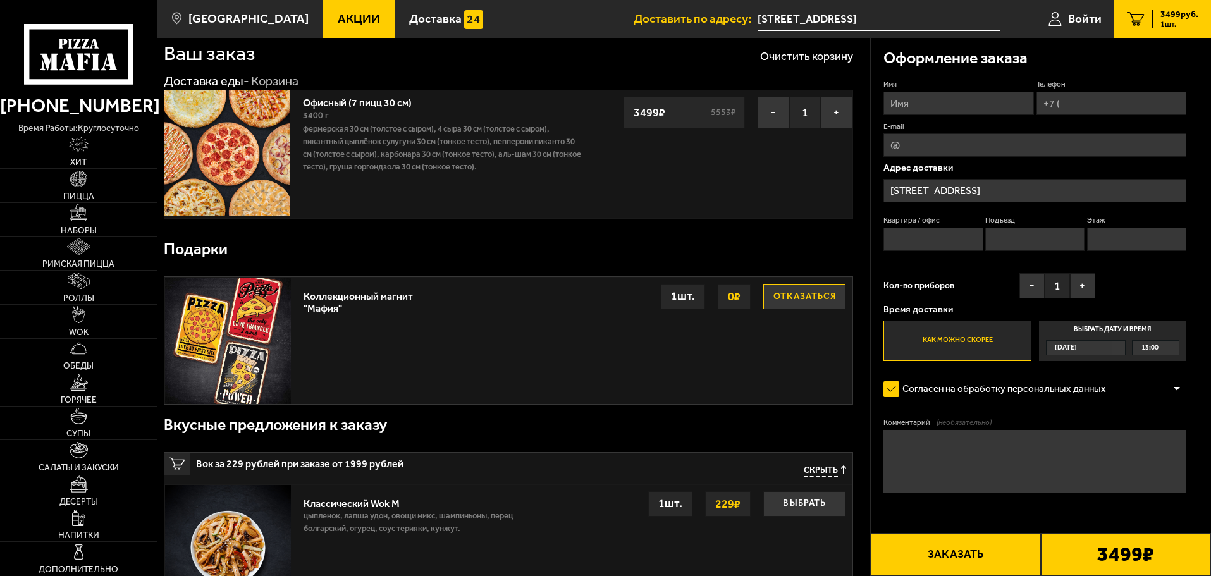
scroll to position [63, 0]
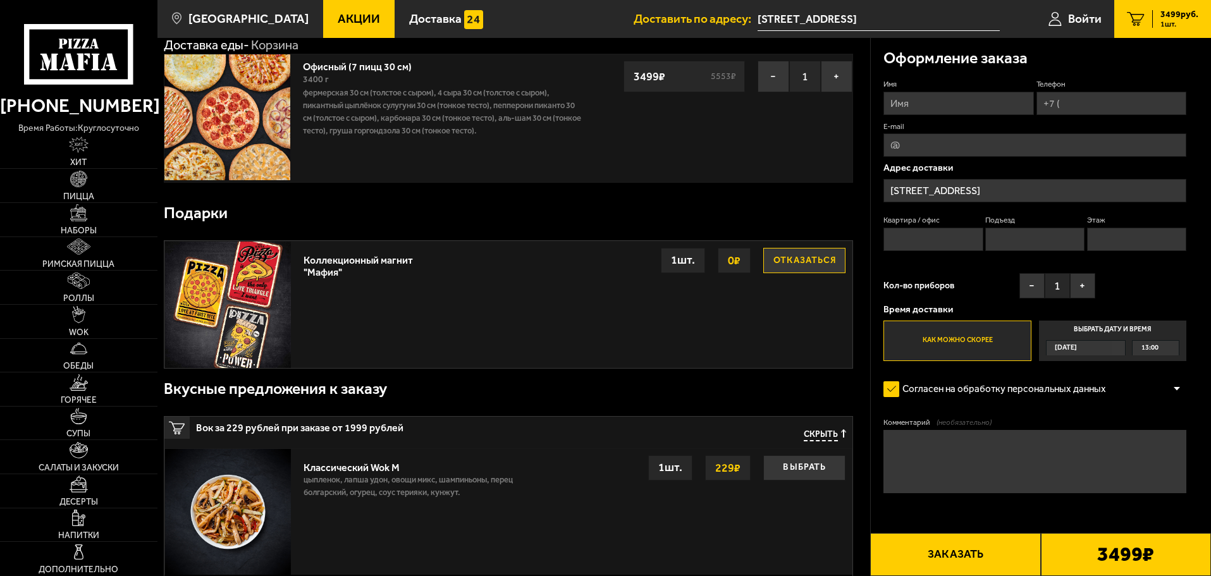
click at [1075, 346] on span "Сегодня" at bounding box center [1065, 348] width 22 height 15
click at [0, 0] on input "Выбрать дату и время Сегодня 13:00" at bounding box center [0, 0] width 0 height 0
click at [1098, 353] on div "Сегодня" at bounding box center [1079, 348] width 66 height 15
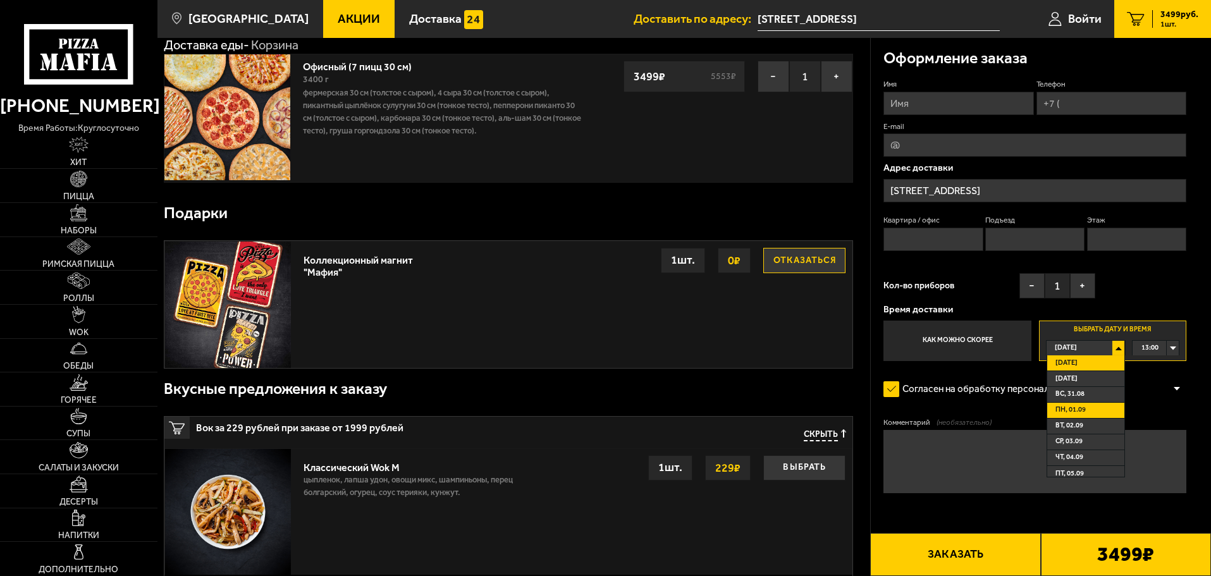
click at [1089, 410] on li "пн, 01.09" at bounding box center [1085, 411] width 77 height 16
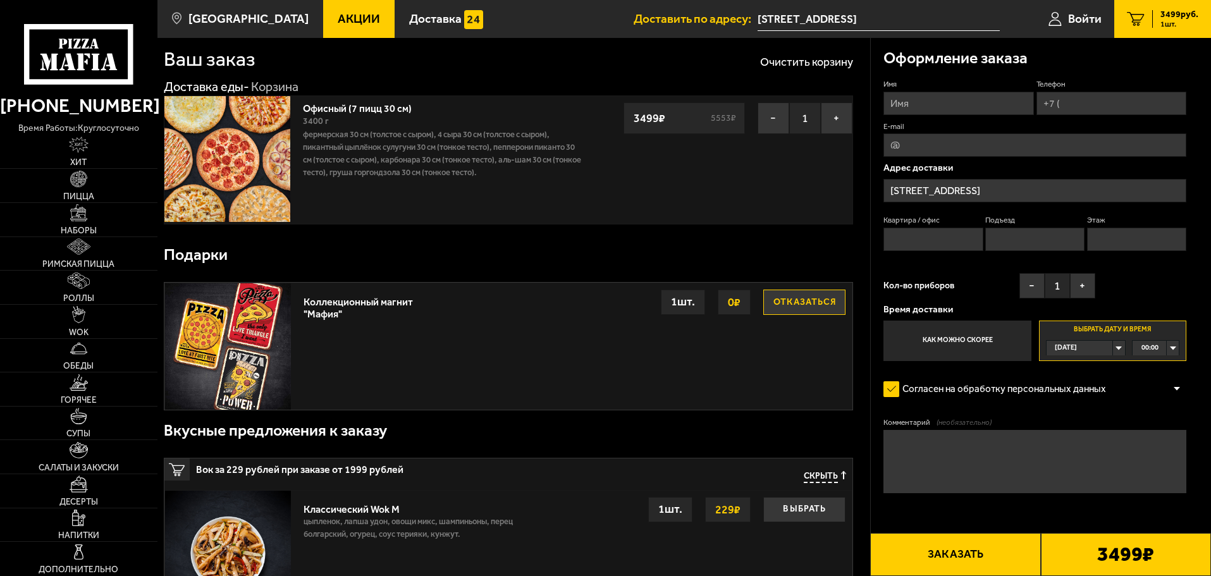
scroll to position [0, 0]
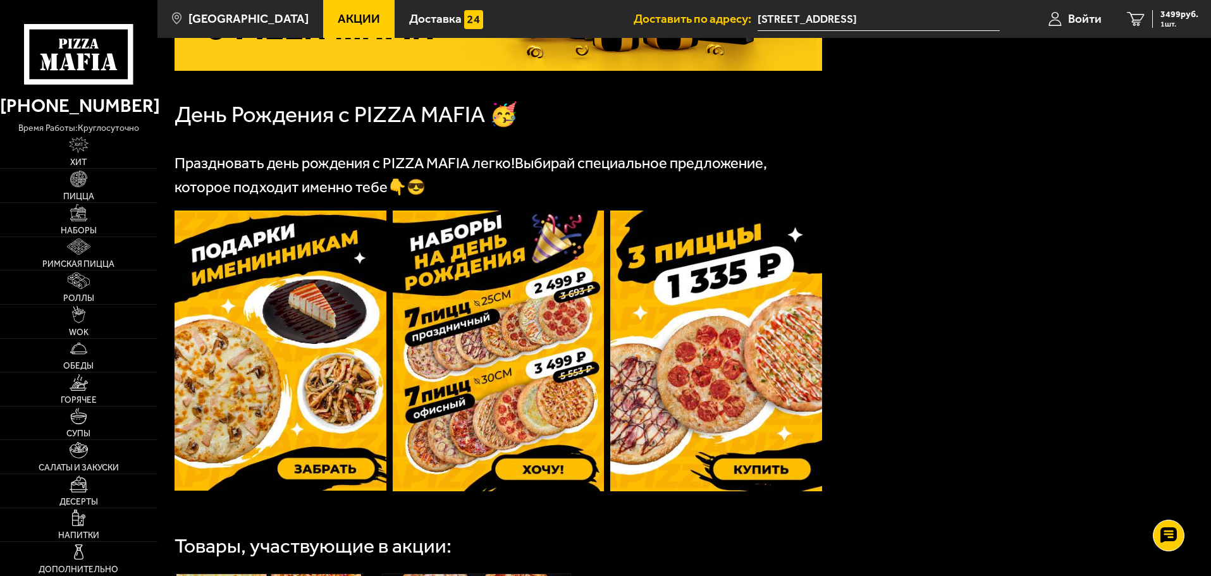
scroll to position [253, 0]
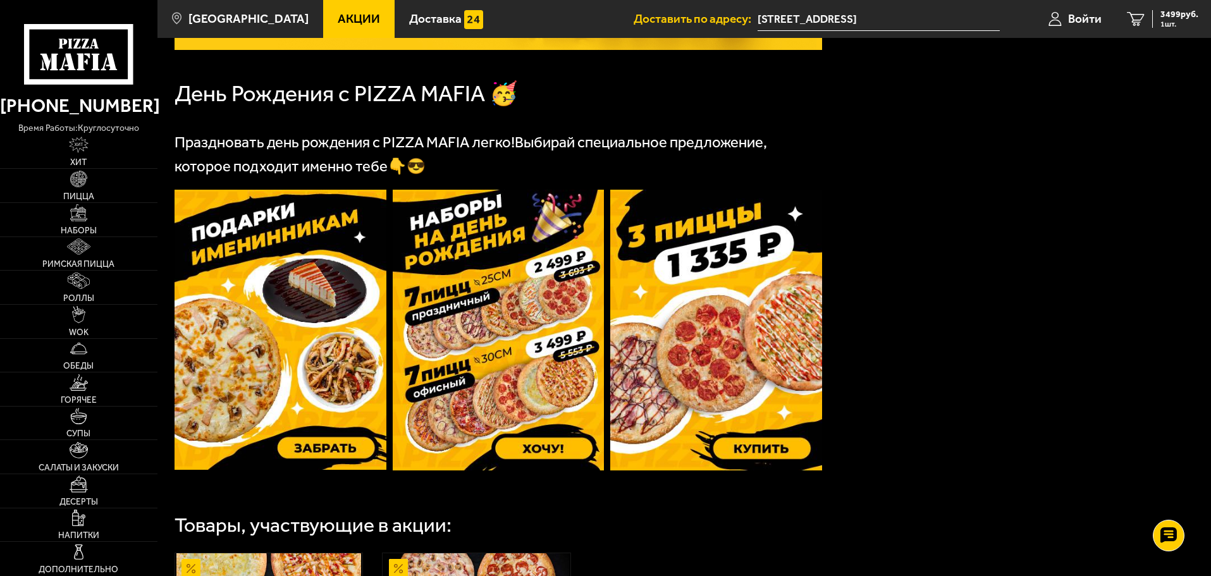
click at [747, 448] on img at bounding box center [716, 330] width 212 height 281
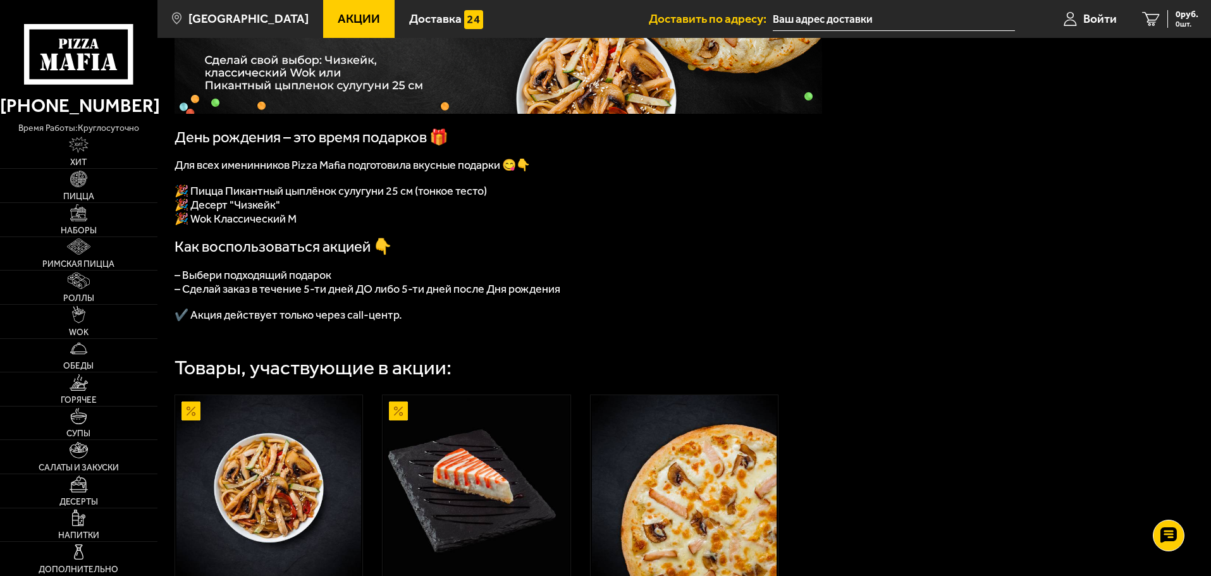
scroll to position [253, 0]
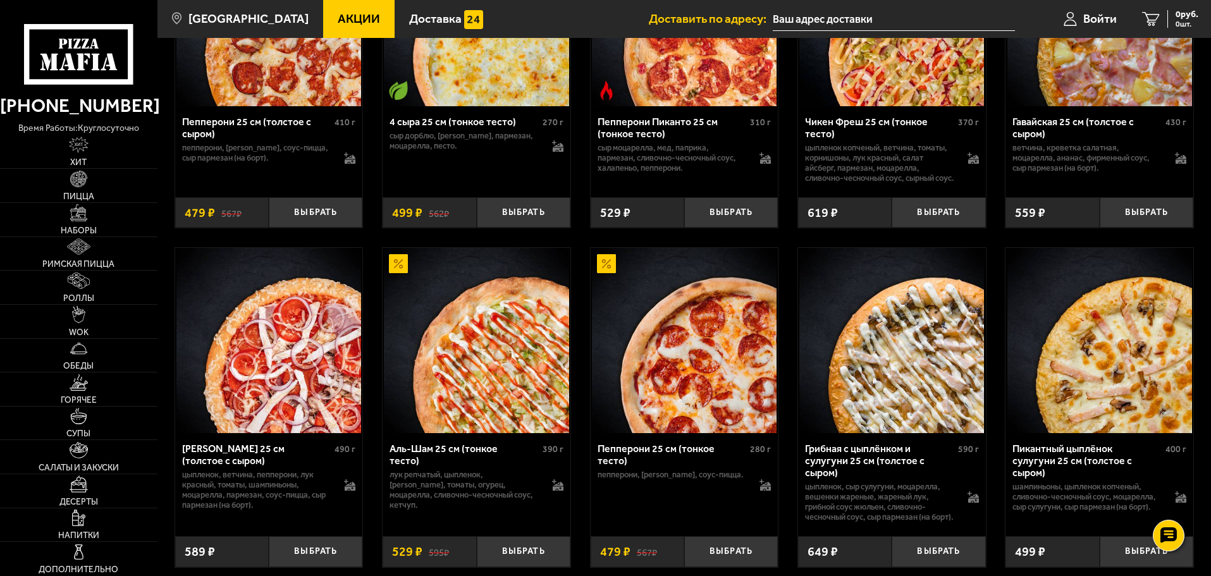
scroll to position [759, 0]
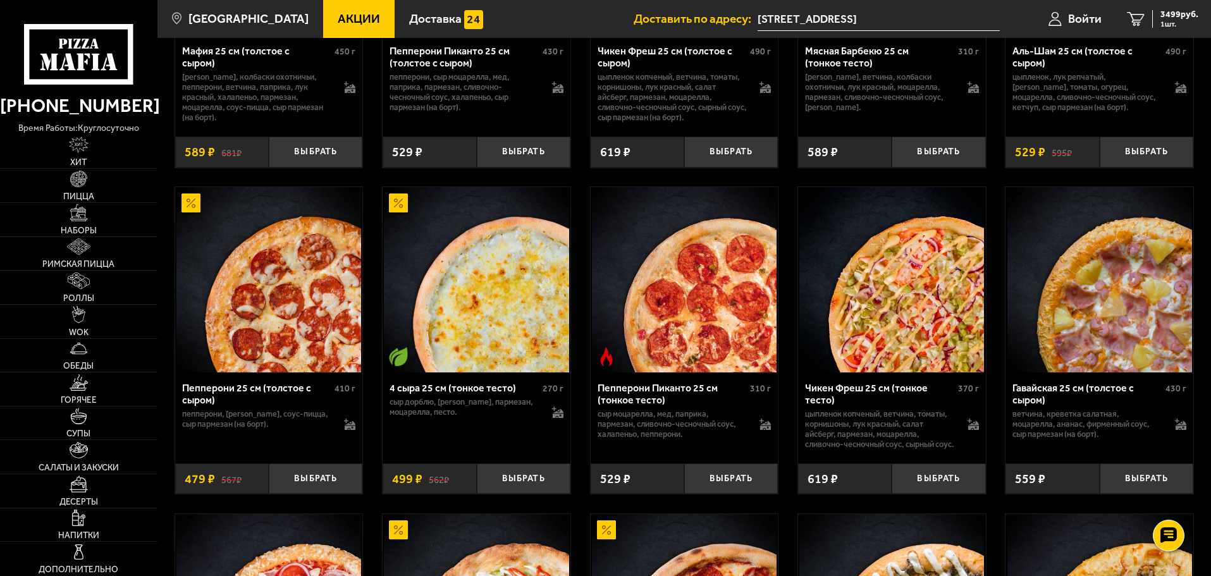
scroll to position [695, 0]
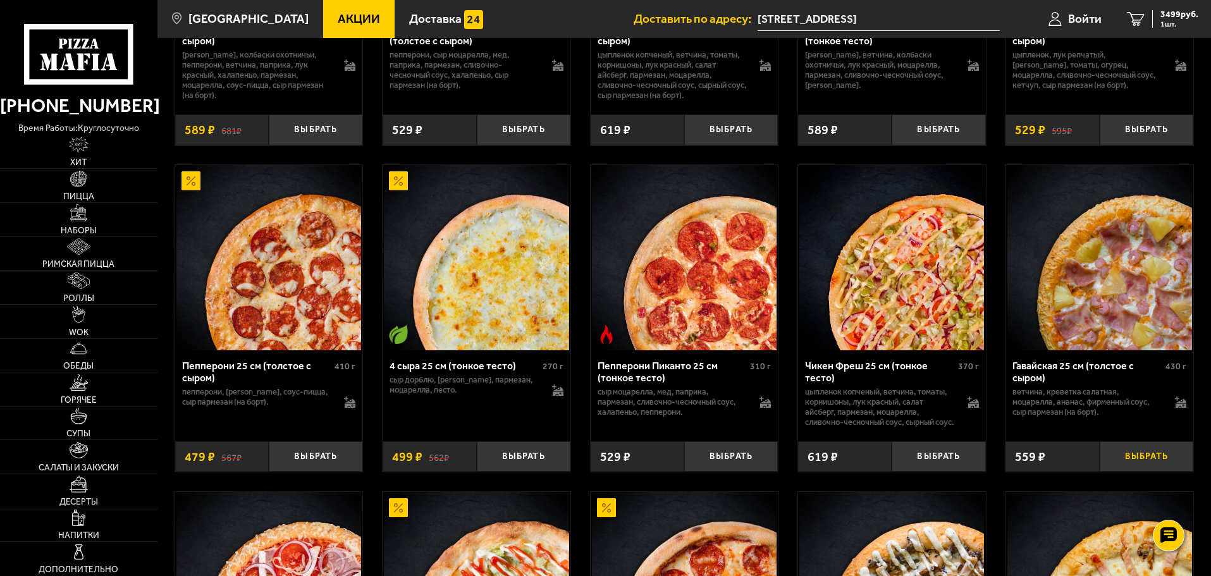
click at [1130, 472] on button "Выбрать" at bounding box center [1146, 456] width 94 height 31
click at [506, 471] on button "Выбрать" at bounding box center [524, 456] width 94 height 31
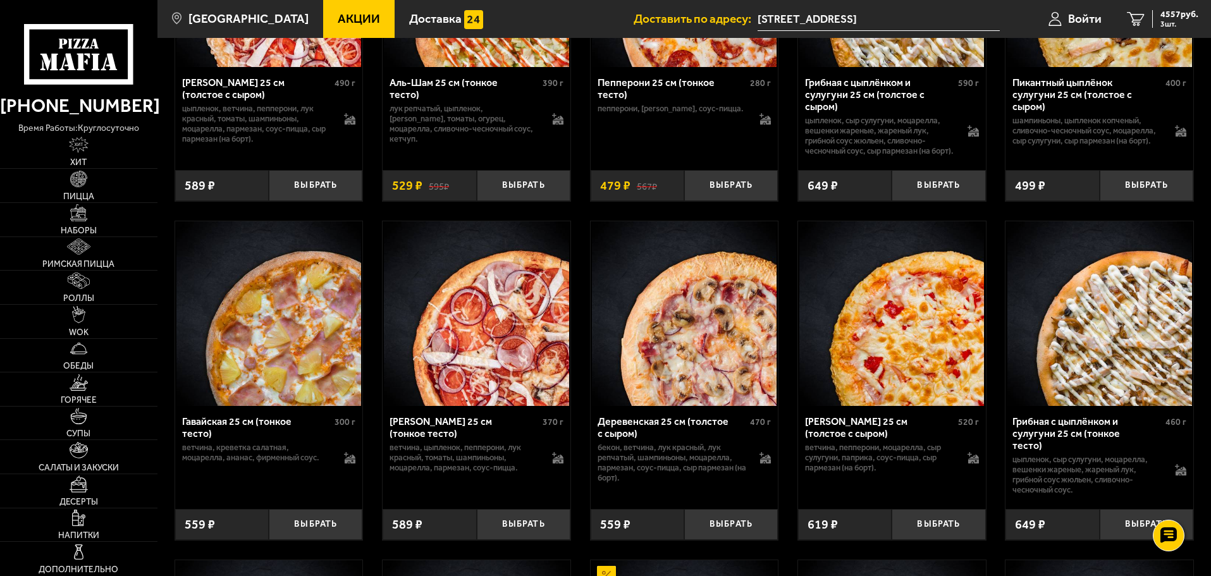
scroll to position [1328, 0]
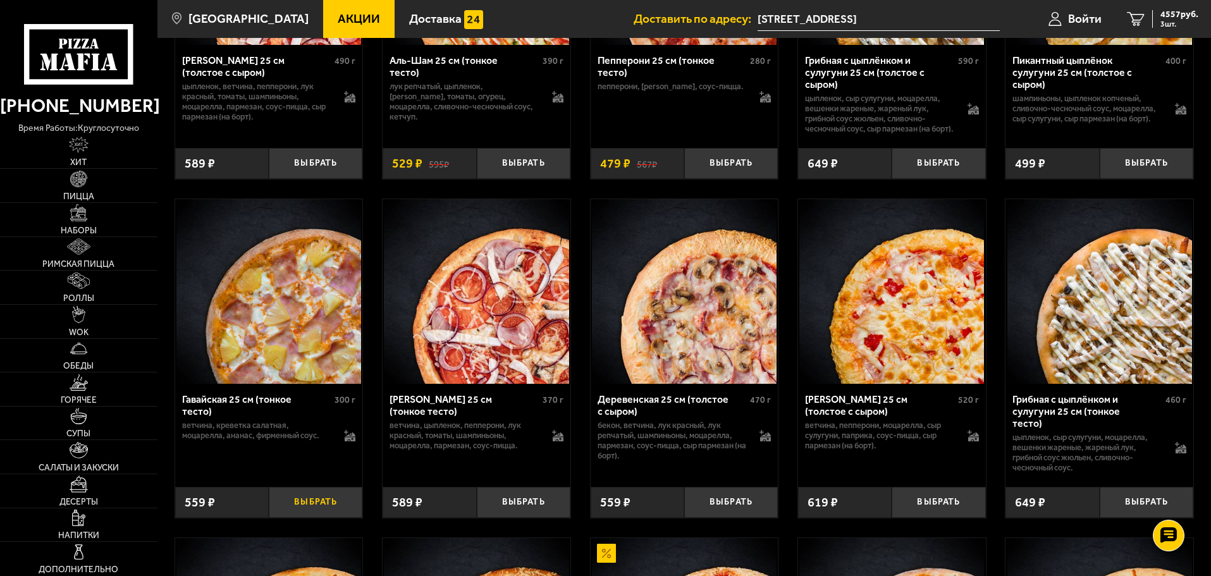
click at [324, 518] on button "Выбрать" at bounding box center [316, 502] width 94 height 31
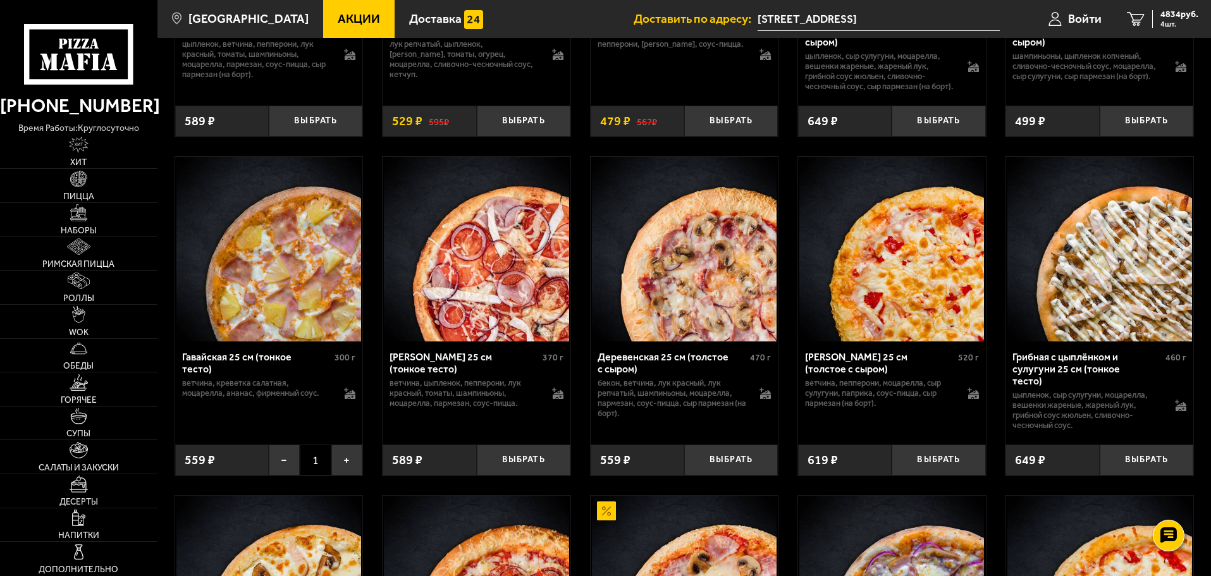
scroll to position [1391, 0]
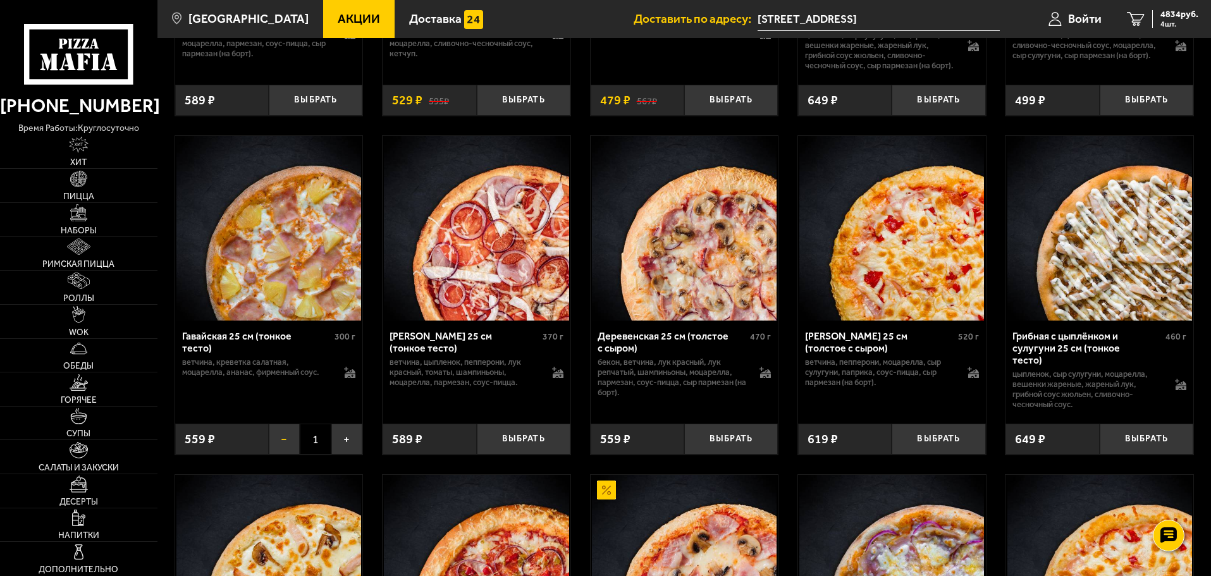
click at [281, 455] on button "−" at bounding box center [284, 439] width 31 height 31
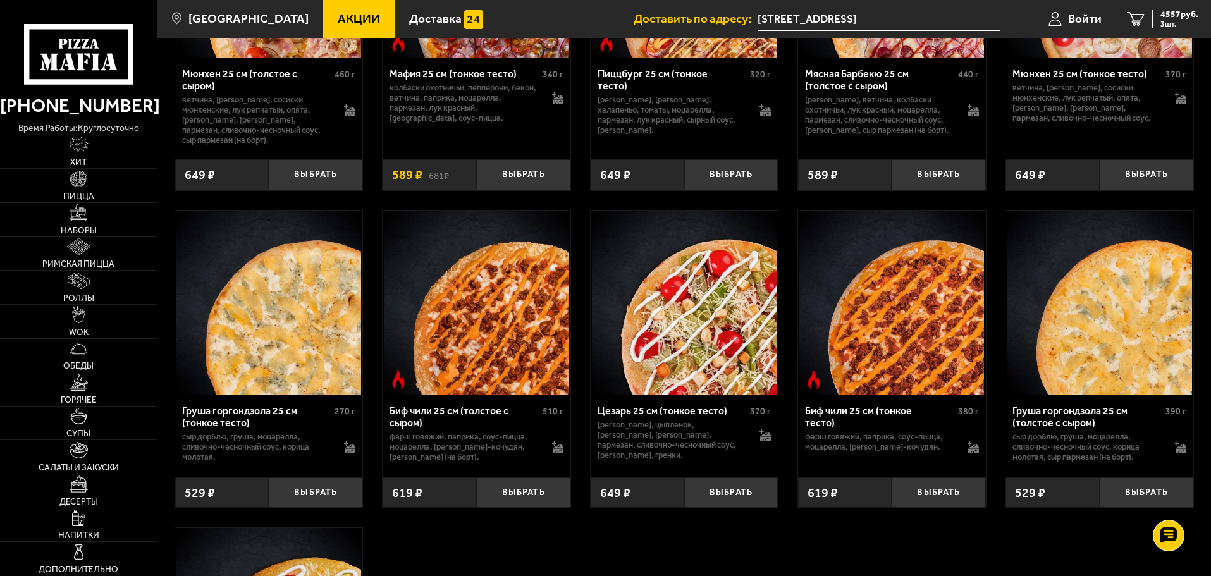
scroll to position [3667, 0]
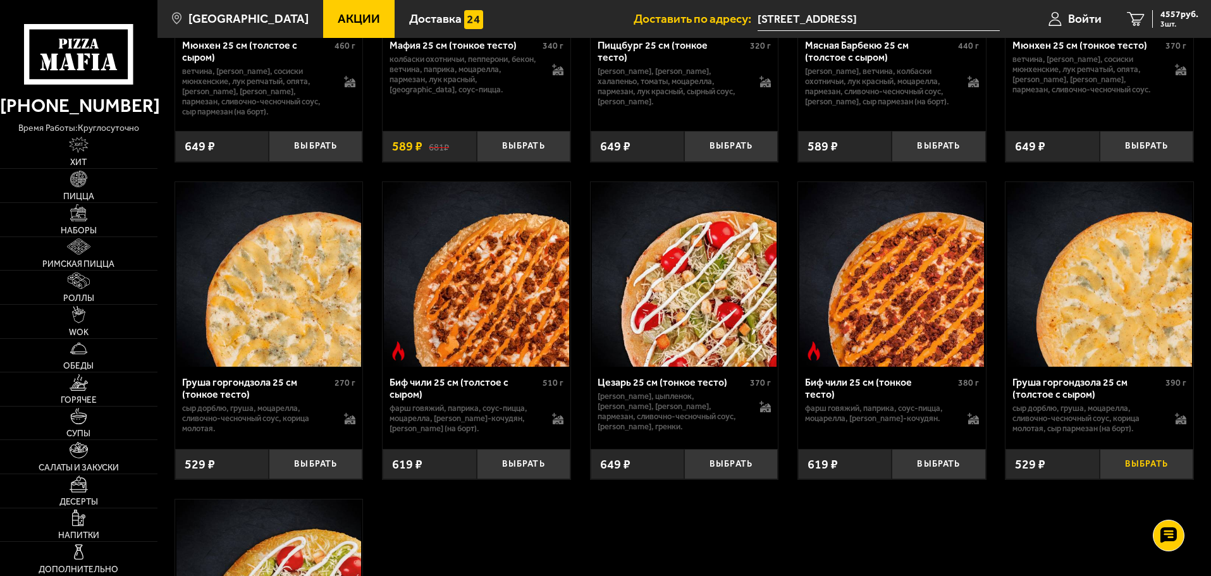
click at [1135, 480] on button "Выбрать" at bounding box center [1146, 464] width 94 height 31
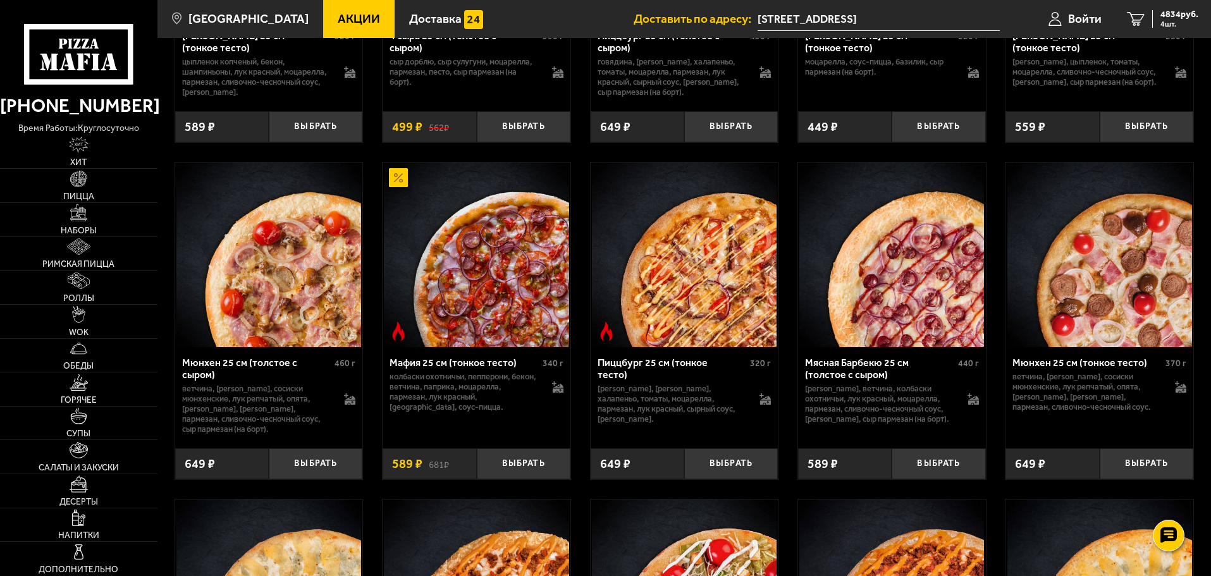
scroll to position [3287, 0]
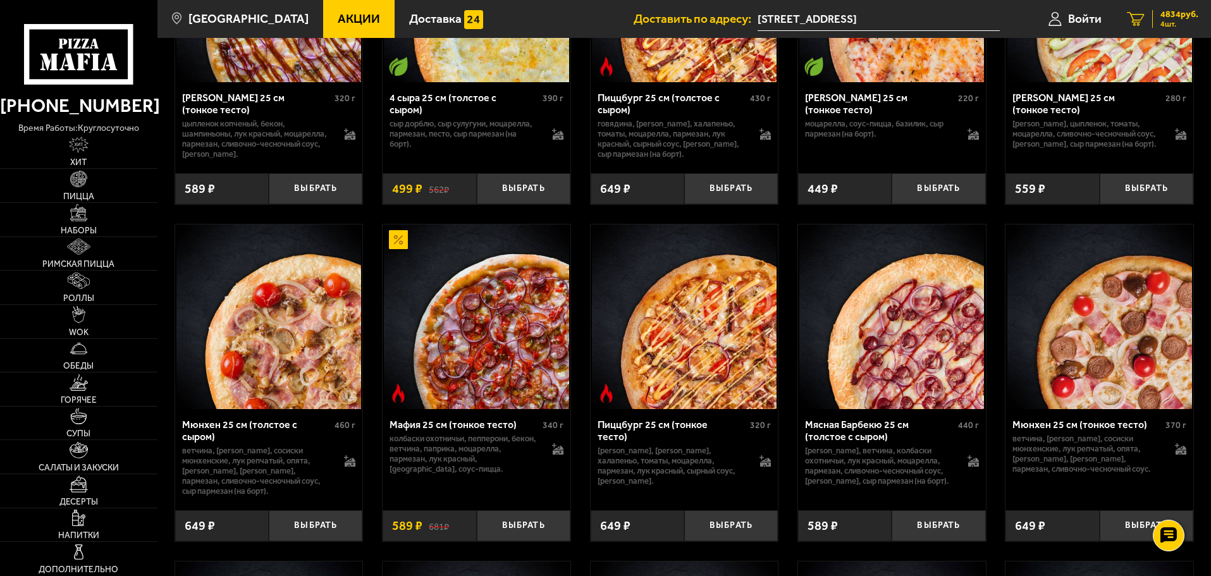
click at [1177, 12] on span "4834 руб." at bounding box center [1179, 14] width 38 height 9
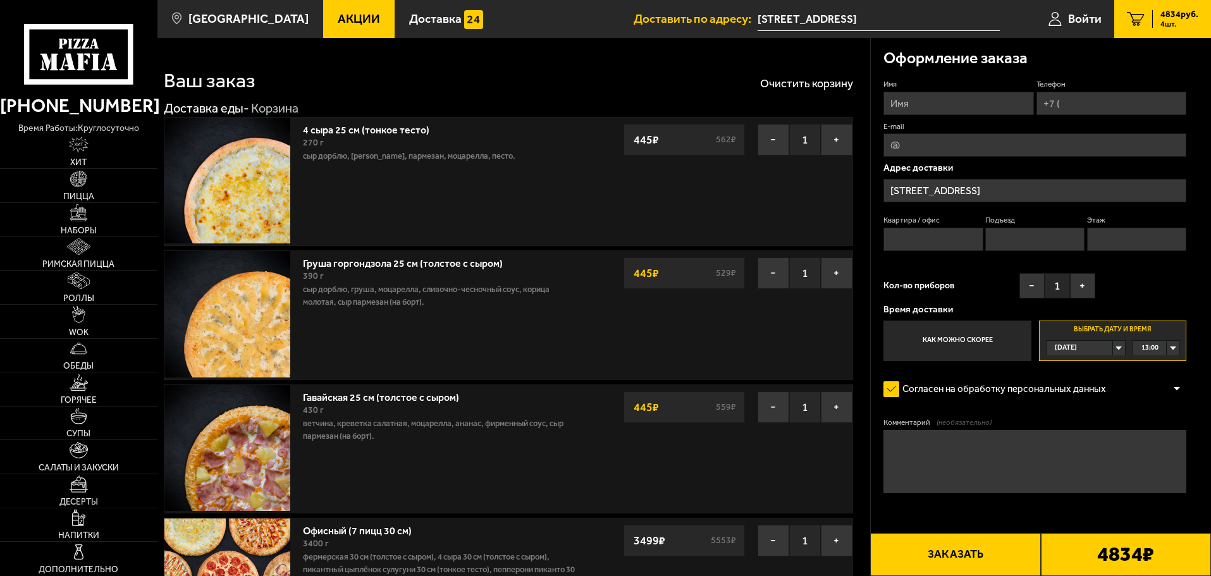
drag, startPoint x: 345, startPoint y: 16, endPoint x: 347, endPoint y: 27, distance: 11.0
click at [345, 16] on span "Акции" at bounding box center [359, 19] width 42 height 12
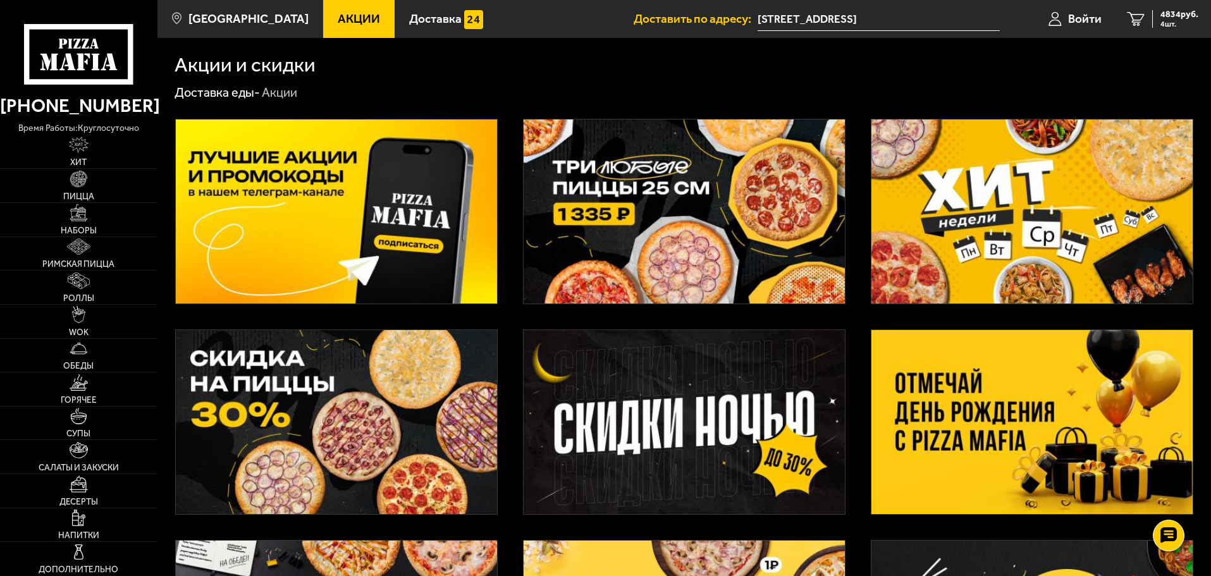
click at [688, 221] on img at bounding box center [683, 211] width 321 height 184
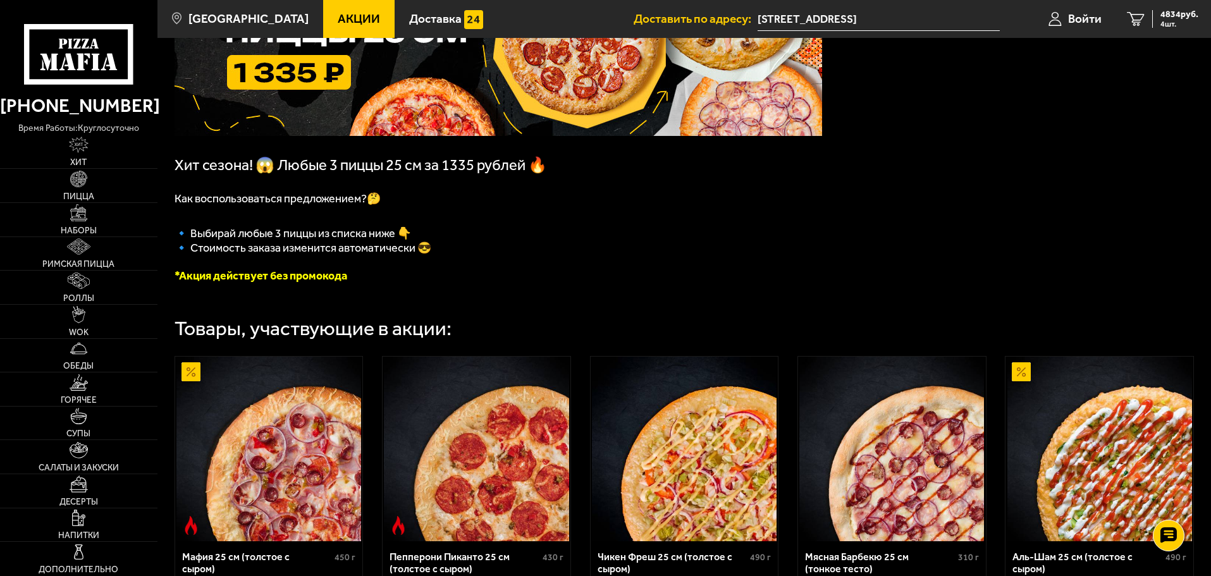
scroll to position [190, 0]
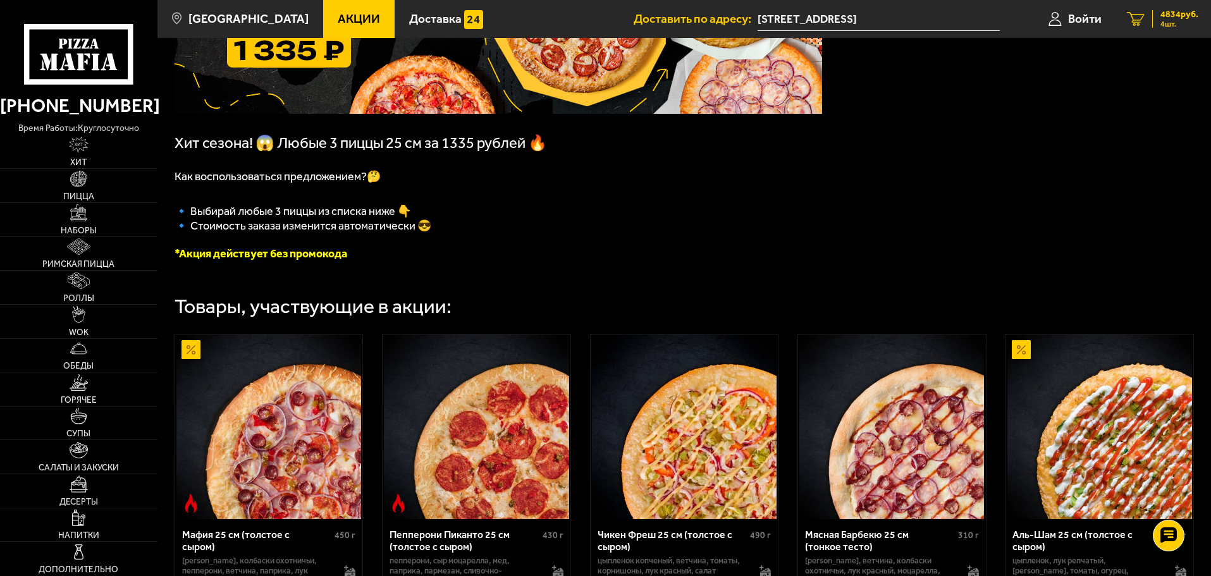
click at [1171, 21] on span "4 шт." at bounding box center [1179, 24] width 38 height 8
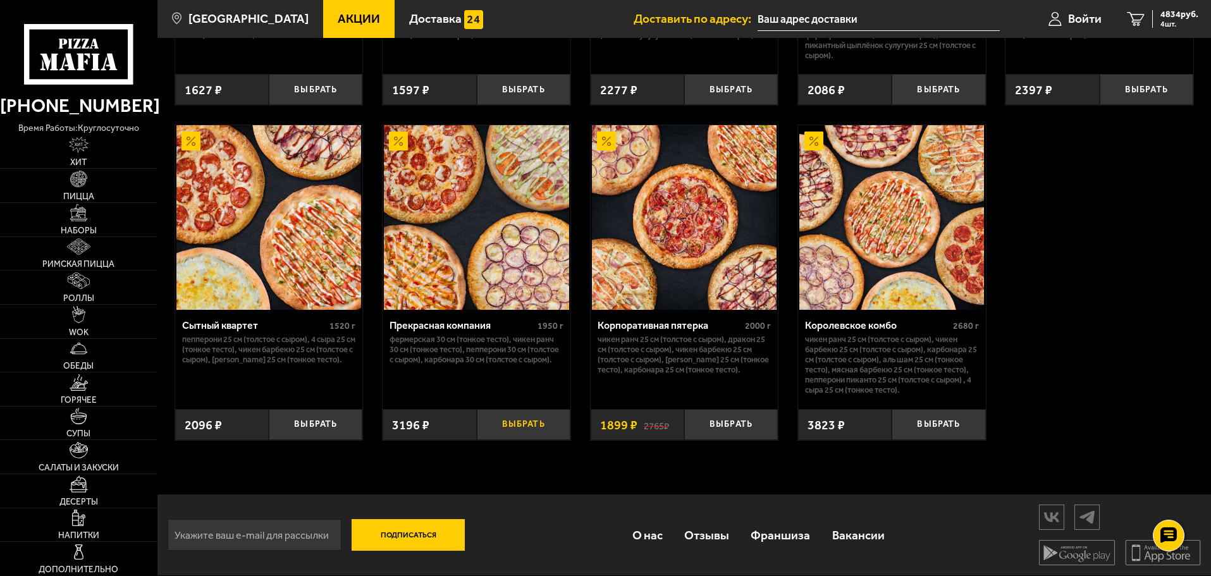
scroll to position [1226, 0]
